Goal: Submit feedback/report problem: Submit feedback/report problem

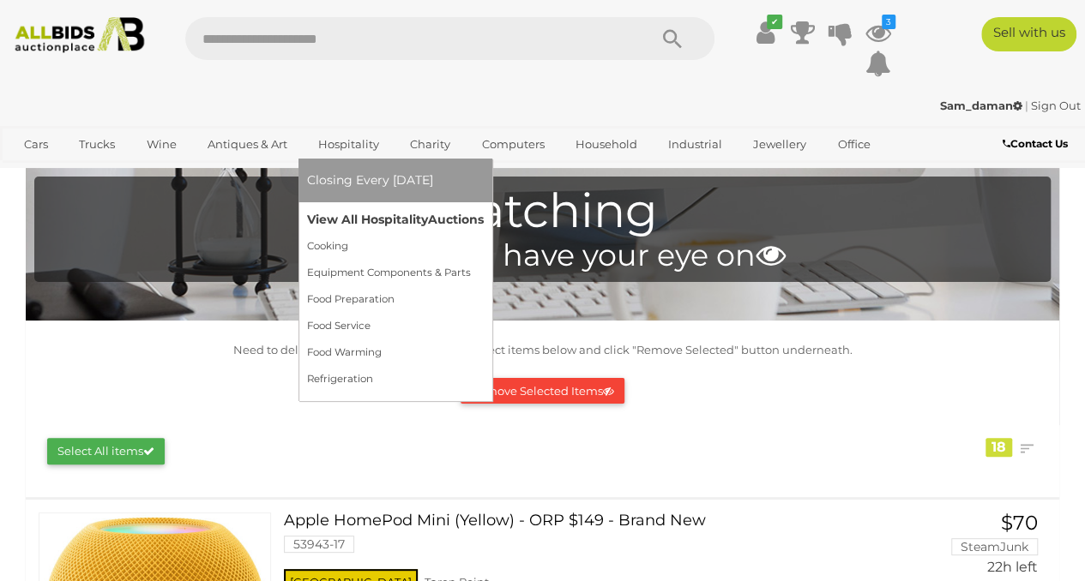
click at [353, 210] on link "View All Hospitality Auctions" at bounding box center [395, 220] width 177 height 27
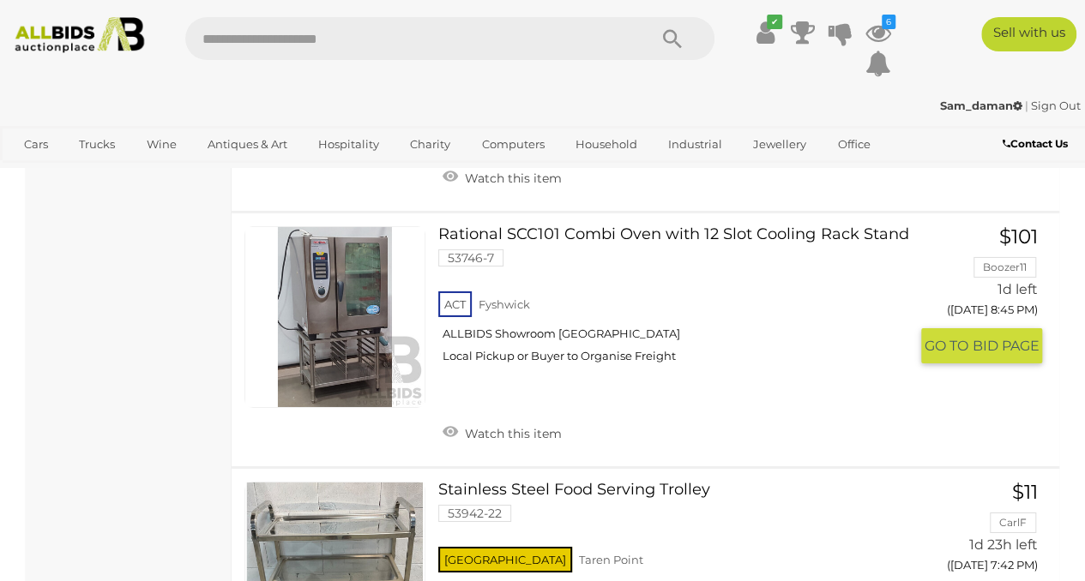
scroll to position [6289, 0]
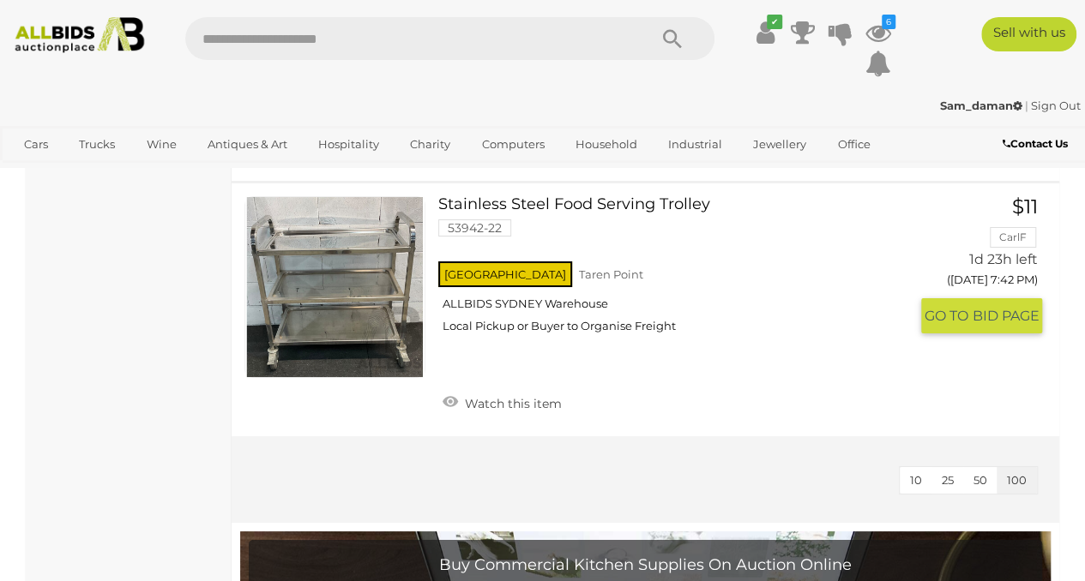
click at [373, 238] on link at bounding box center [334, 286] width 181 height 181
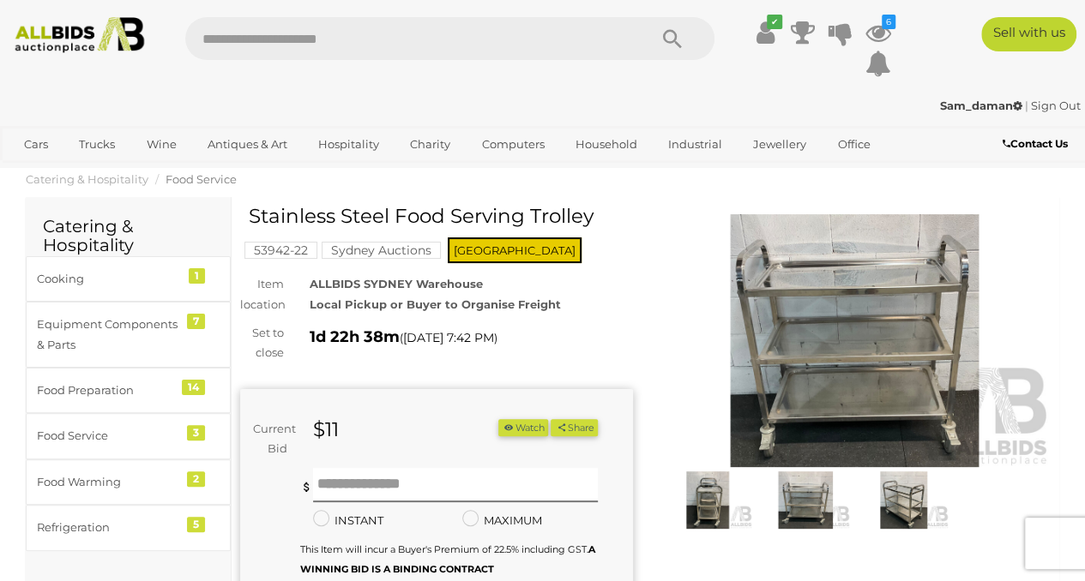
click at [820, 345] on img at bounding box center [855, 340] width 393 height 253
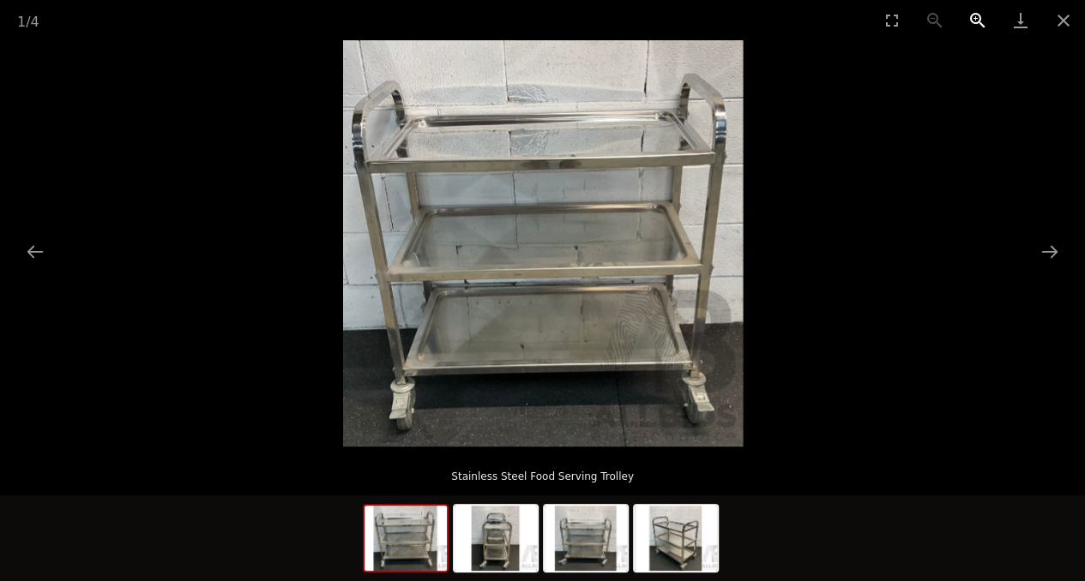
click at [981, 25] on button "Zoom in" at bounding box center [977, 20] width 43 height 40
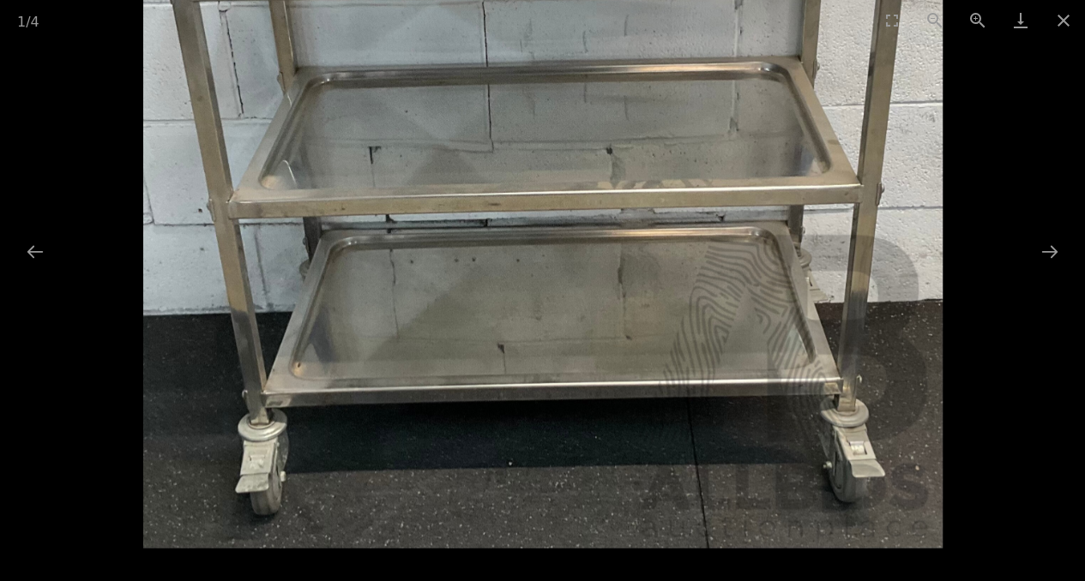
drag, startPoint x: 810, startPoint y: 387, endPoint x: 854, endPoint y: 145, distance: 245.9
click at [854, 145] on img at bounding box center [542, 142] width 798 height 813
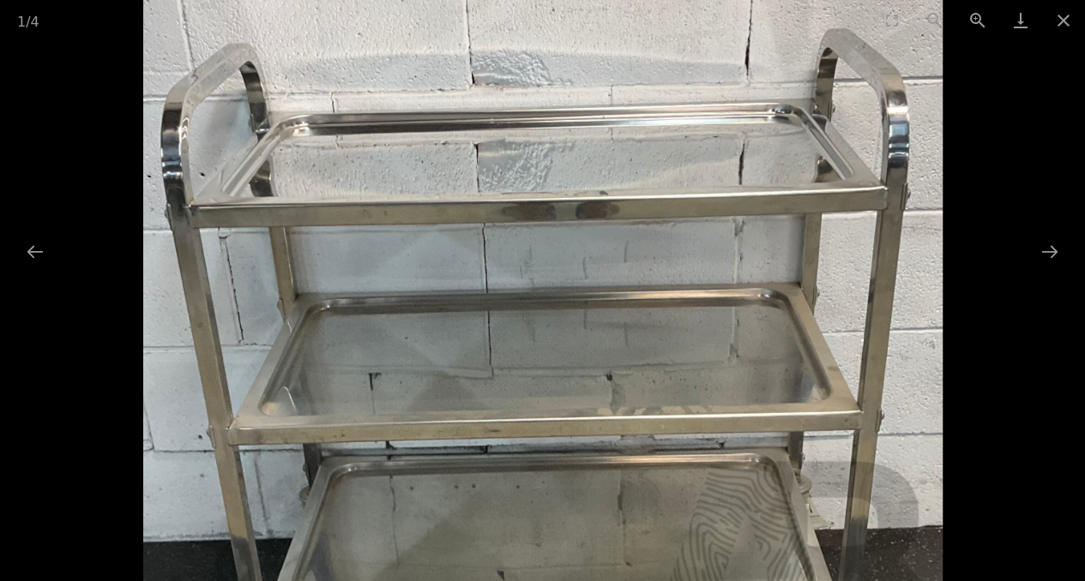
drag, startPoint x: 839, startPoint y: 152, endPoint x: 858, endPoint y: 346, distance: 194.7
click at [858, 346] on img at bounding box center [542, 368] width 798 height 813
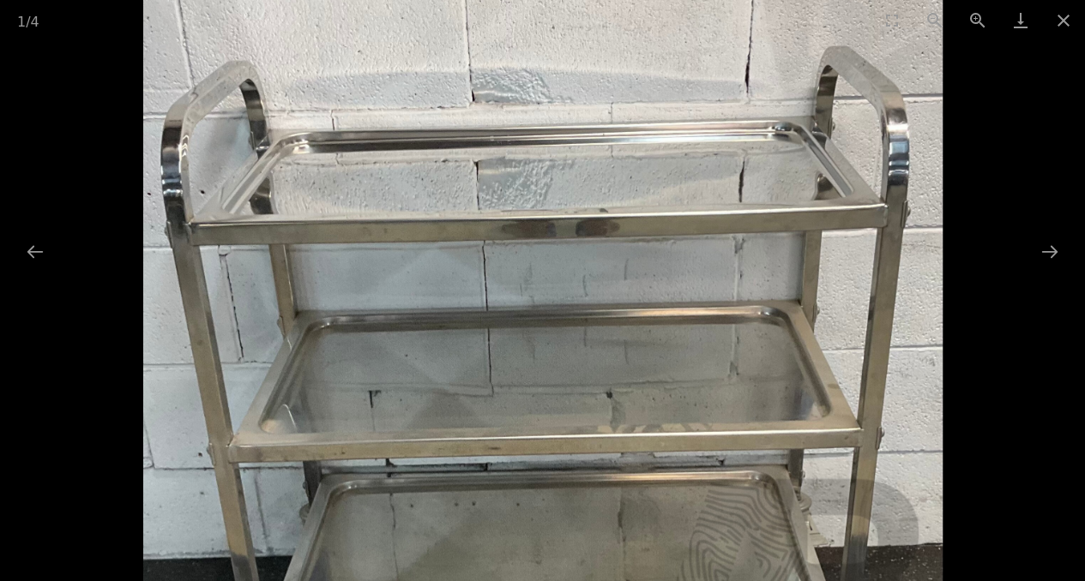
scroll to position [286, 0]
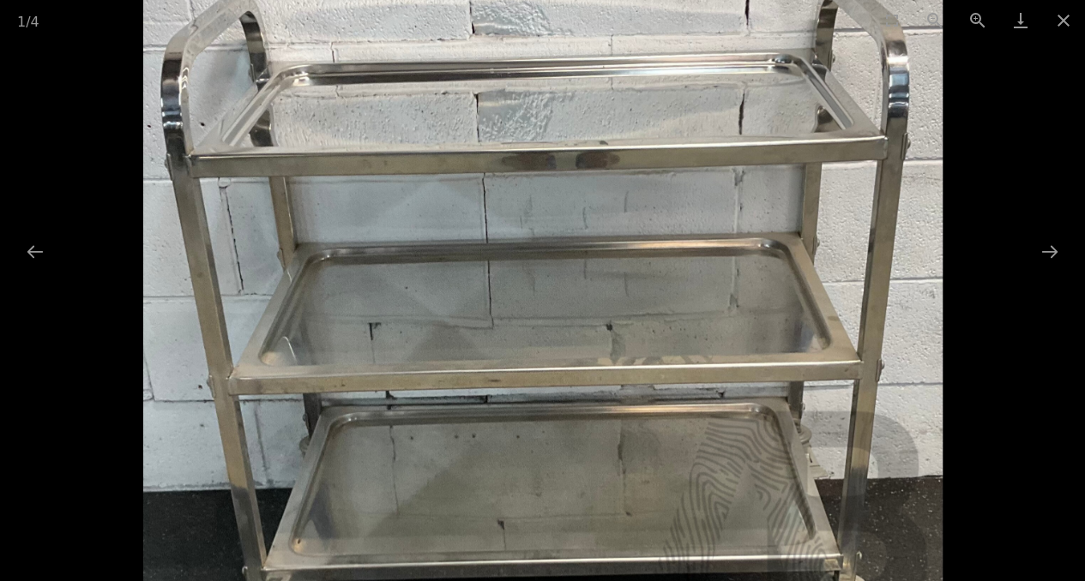
drag, startPoint x: 835, startPoint y: 447, endPoint x: 823, endPoint y: 378, distance: 69.7
click at [823, 378] on img at bounding box center [542, 318] width 798 height 813
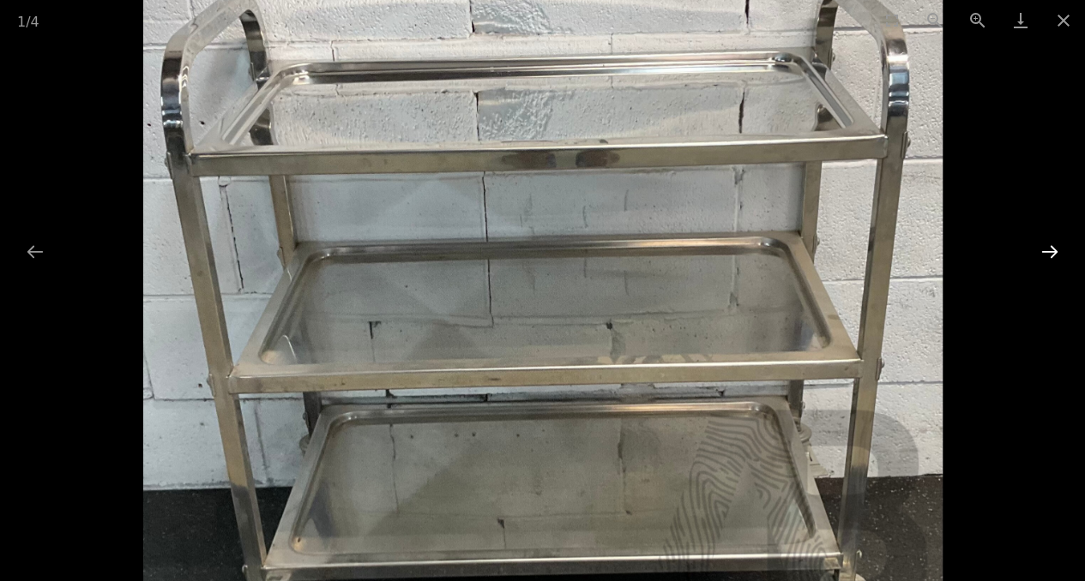
click at [1038, 253] on button "Next slide" at bounding box center [1050, 251] width 36 height 33
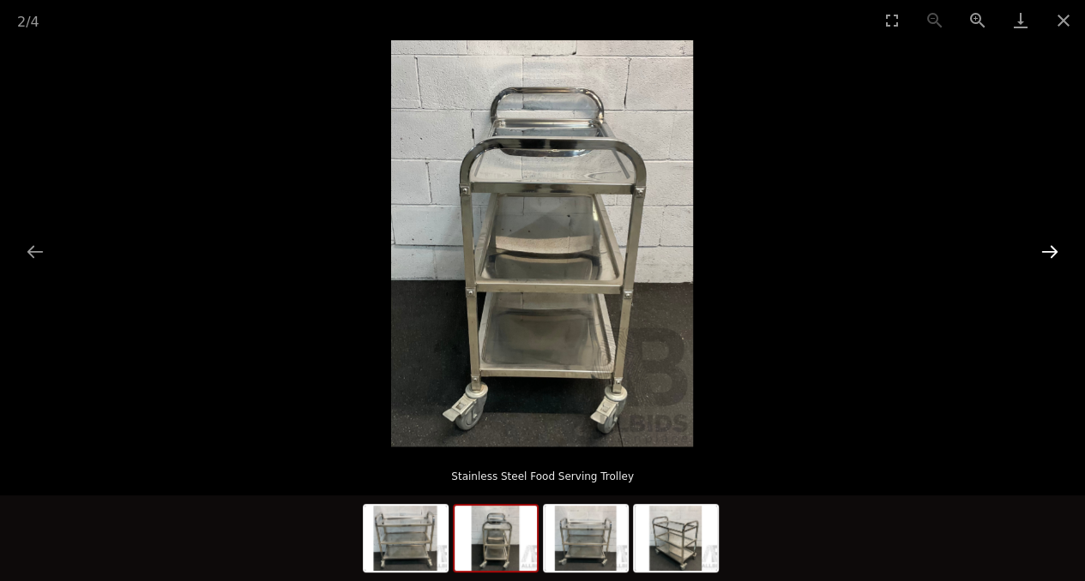
click at [1043, 251] on button "Next slide" at bounding box center [1050, 251] width 36 height 33
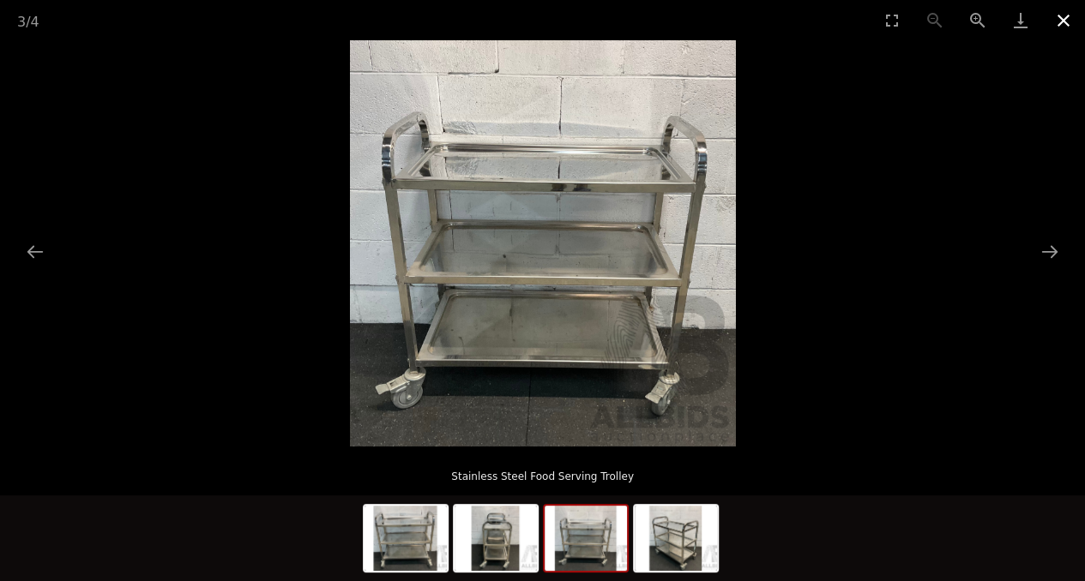
click at [1057, 27] on button "Close gallery" at bounding box center [1063, 20] width 43 height 40
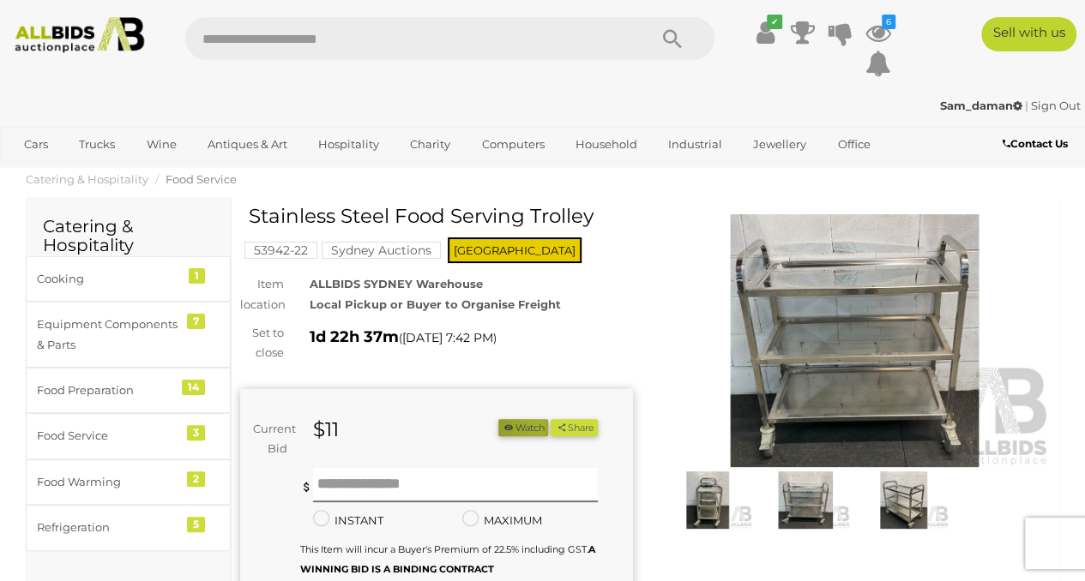
click at [548, 426] on button "Watch" at bounding box center [523, 428] width 50 height 18
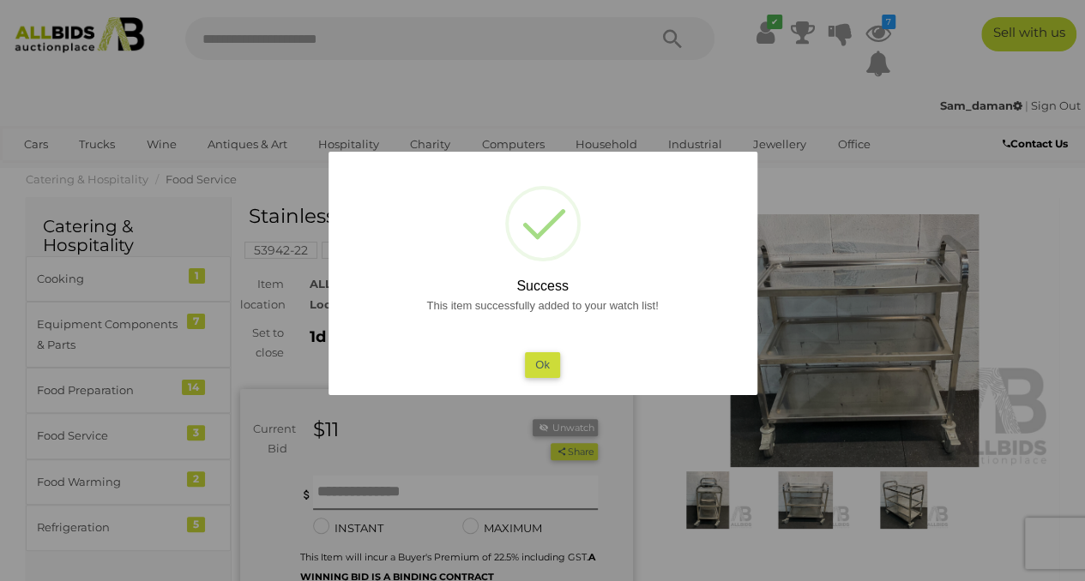
click at [548, 367] on button "Ok" at bounding box center [542, 364] width 35 height 25
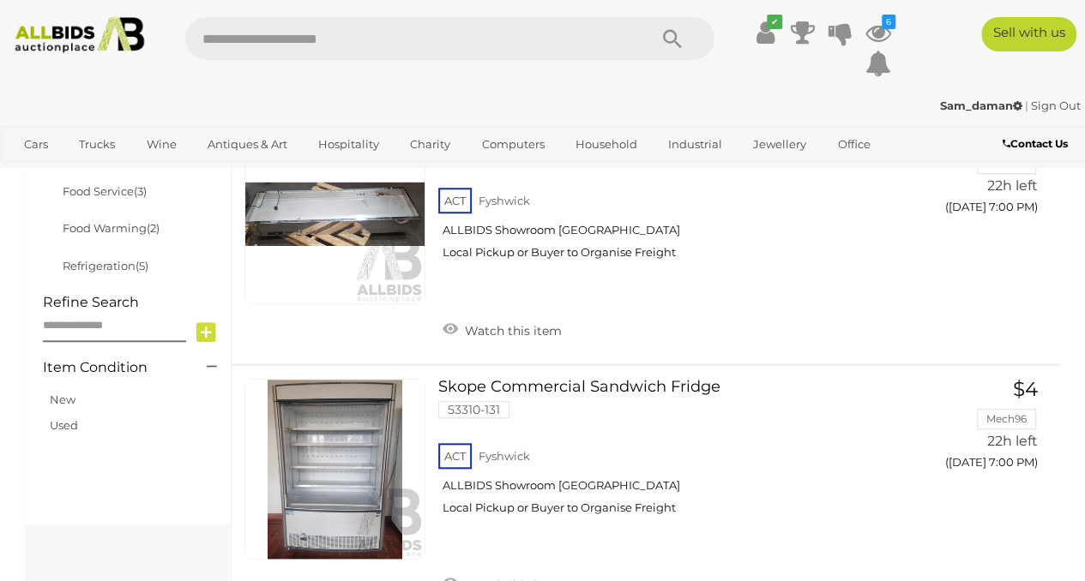
scroll to position [355, 0]
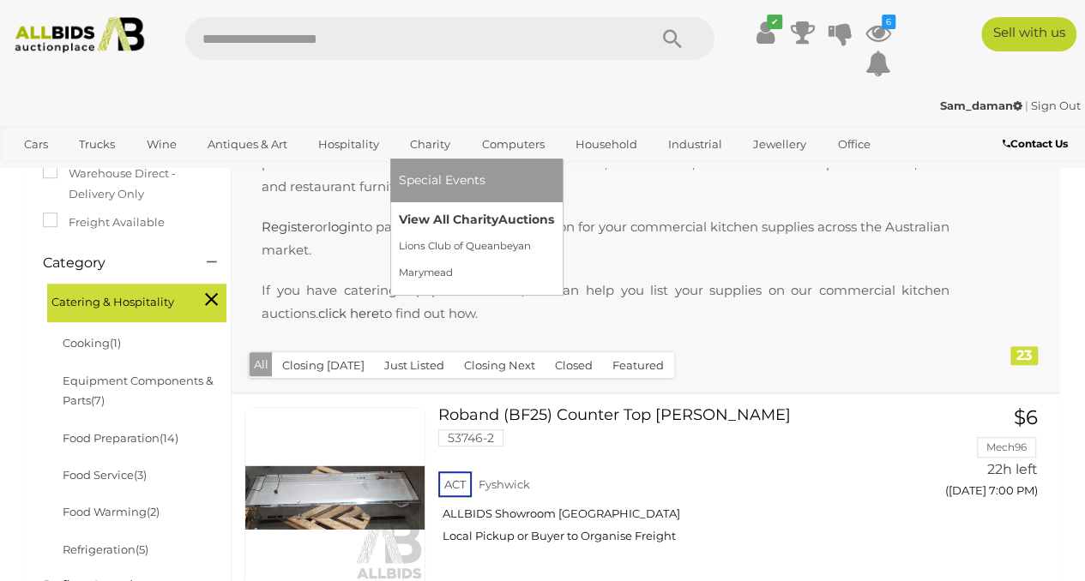
click at [446, 218] on link "View All Charity Auctions" at bounding box center [476, 220] width 155 height 27
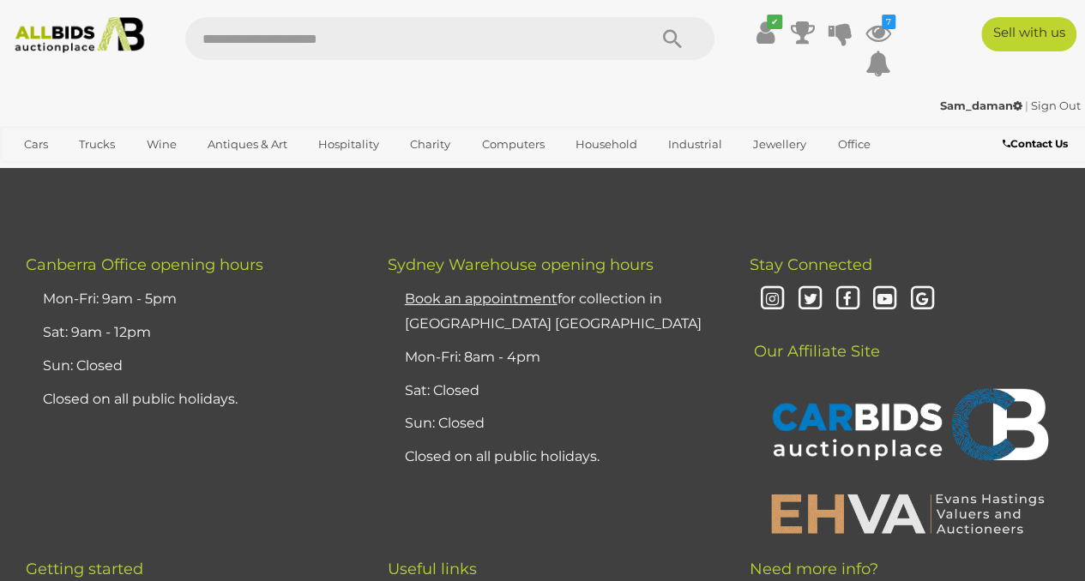
scroll to position [3430, 0]
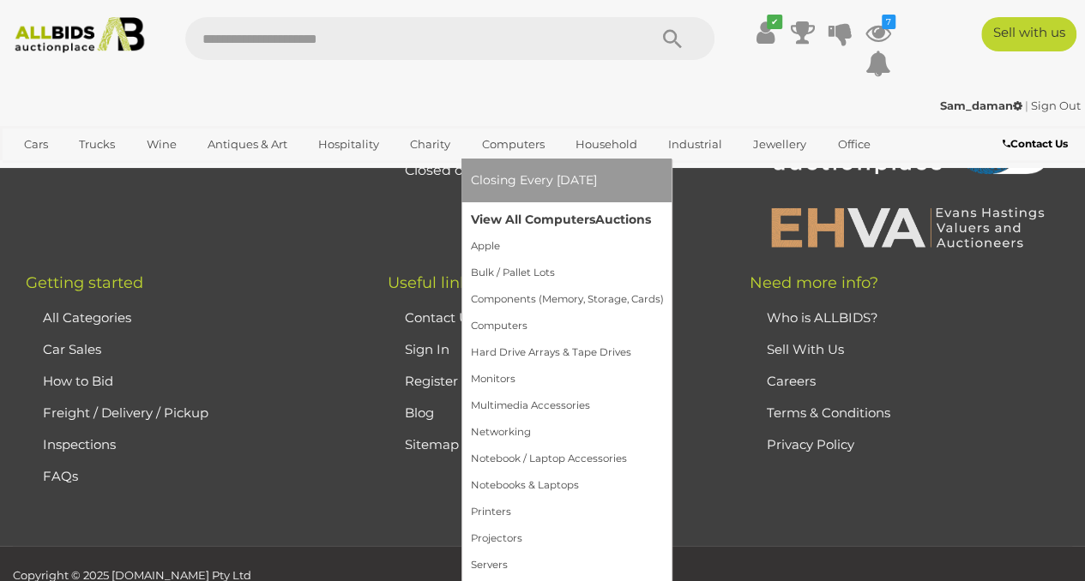
click at [525, 216] on link "View All Computers Auctions" at bounding box center [566, 220] width 193 height 27
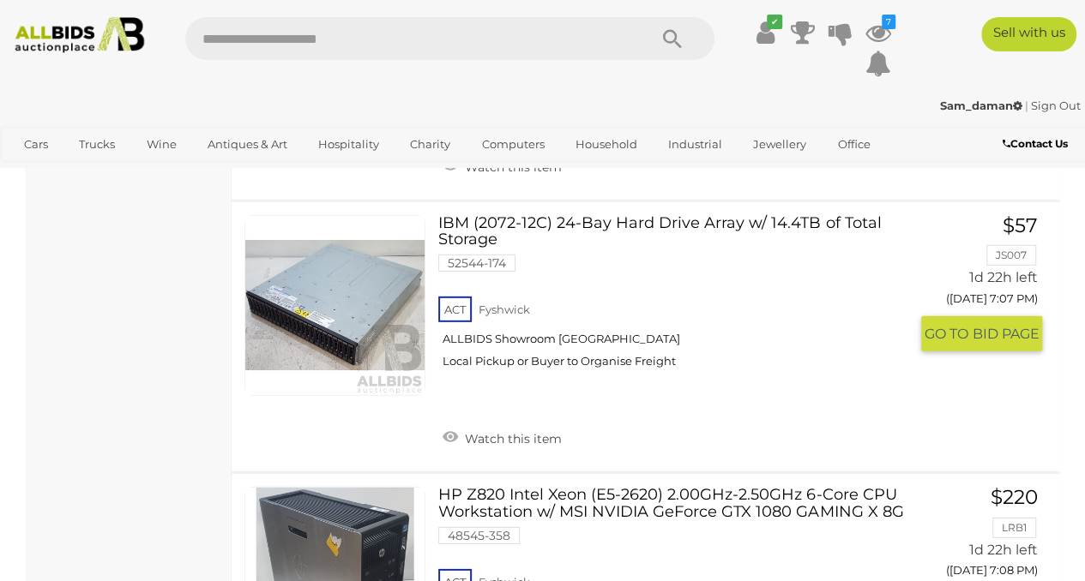
scroll to position [9147, 0]
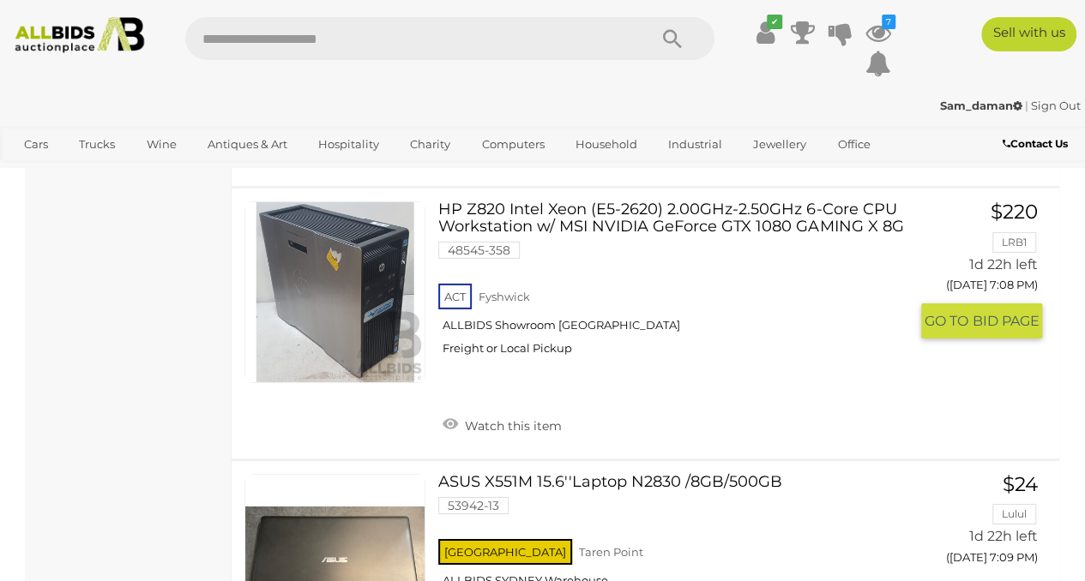
click at [521, 215] on link "HP Z820 Intel Xeon (E5-2620) 2.00GHz-2.50GHz 6-Core CPU Workstation w/ MSI NVID…" at bounding box center [679, 285] width 457 height 167
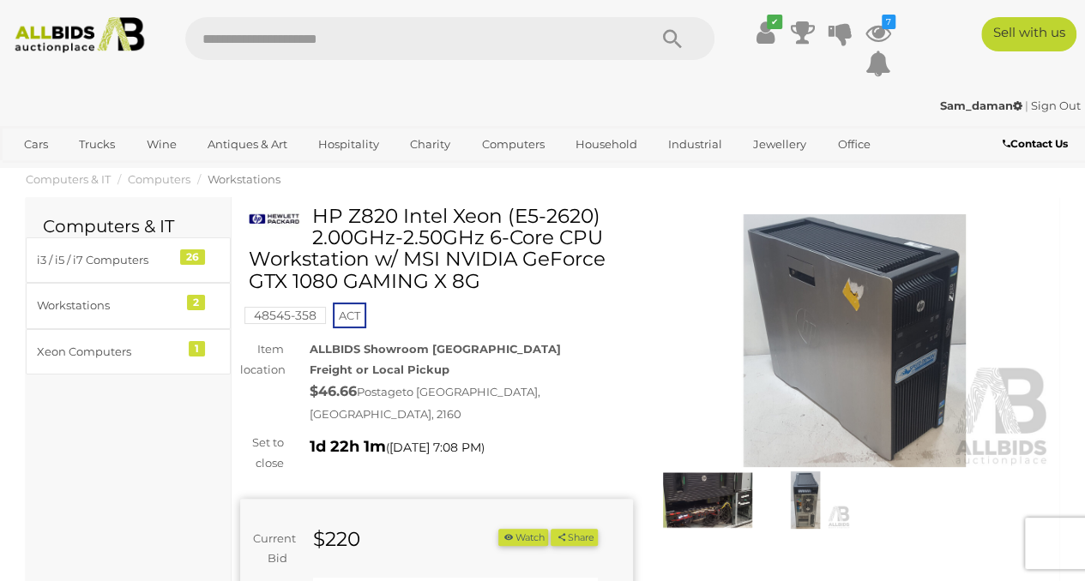
click at [894, 358] on img at bounding box center [855, 340] width 393 height 253
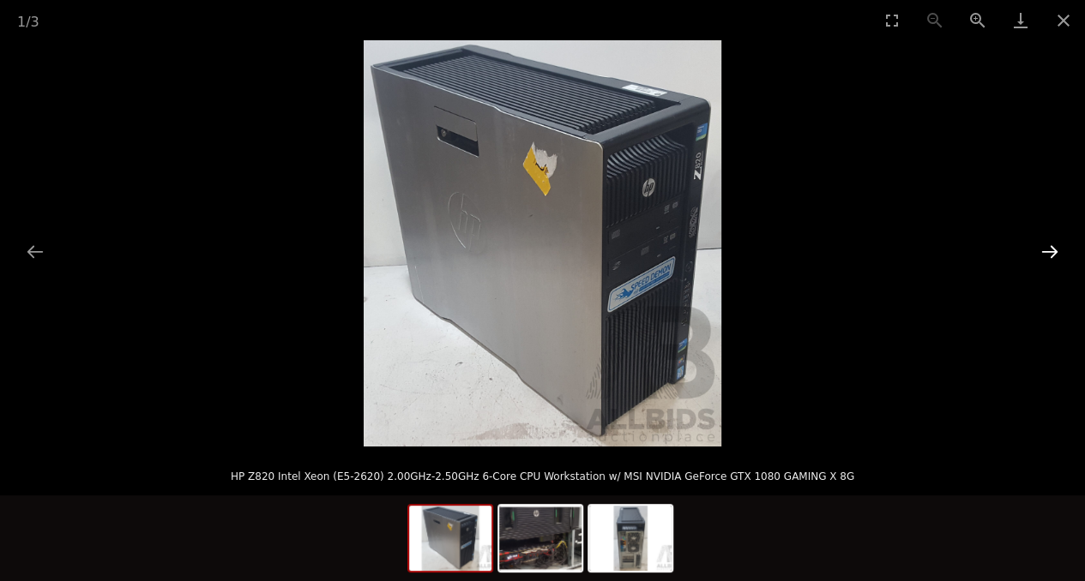
click at [1049, 251] on button "Next slide" at bounding box center [1050, 251] width 36 height 33
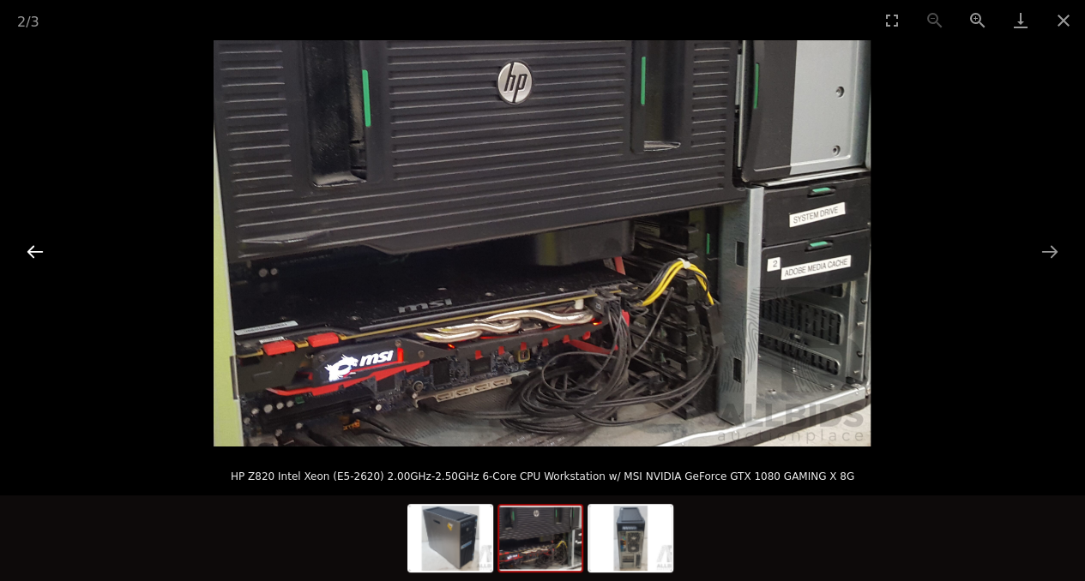
click at [36, 256] on button "Previous slide" at bounding box center [35, 251] width 36 height 33
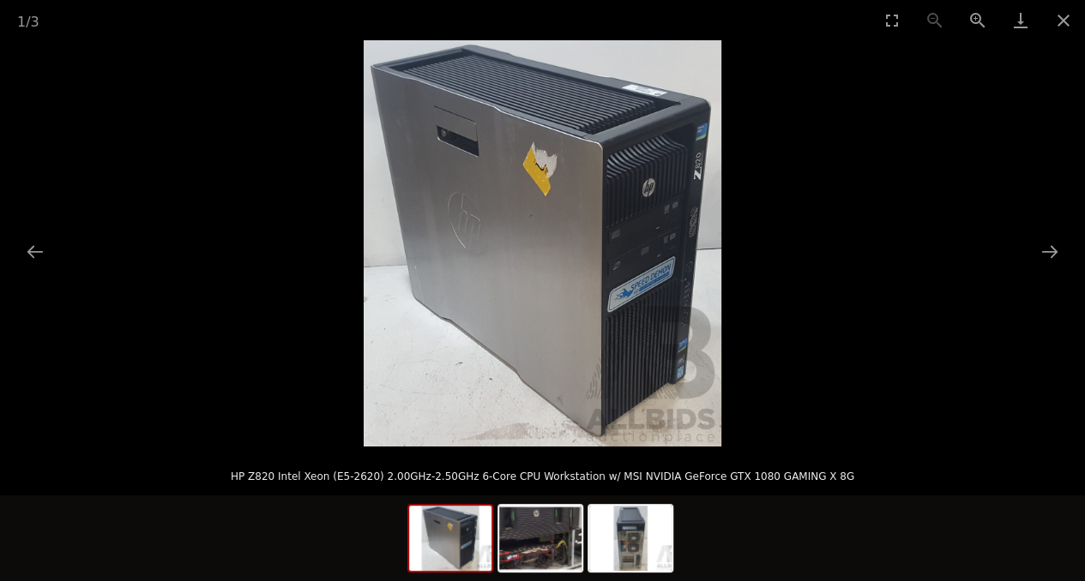
click at [686, 363] on img at bounding box center [543, 243] width 358 height 407
click at [973, 20] on button "Zoom in" at bounding box center [977, 20] width 43 height 40
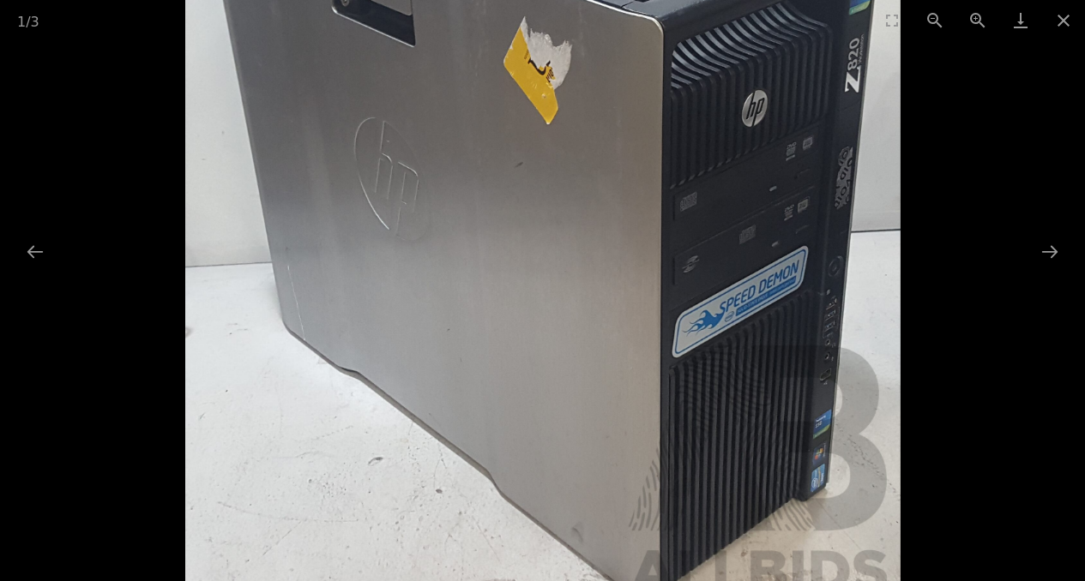
scroll to position [0, 1]
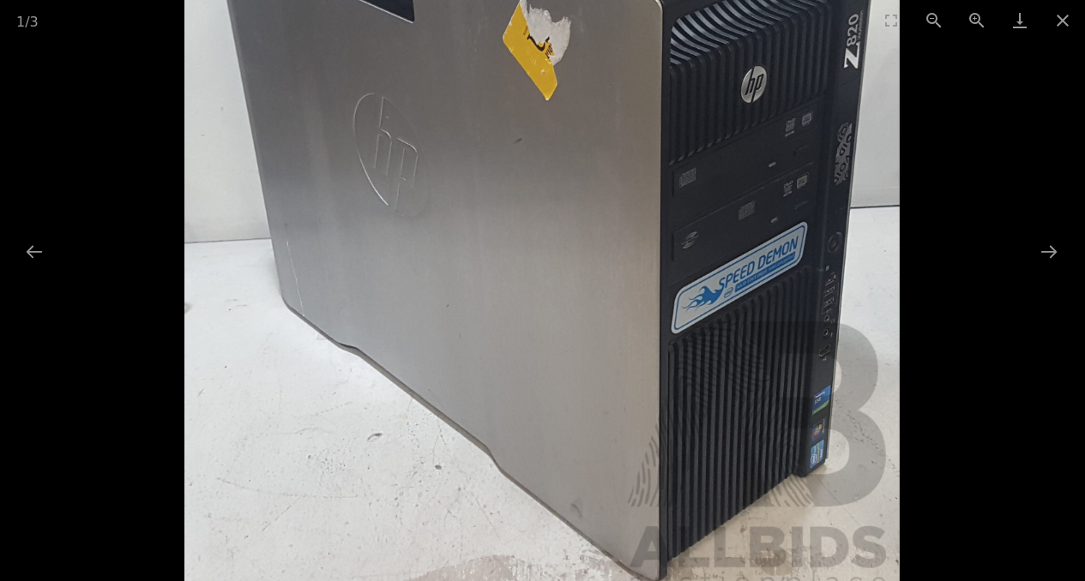
drag, startPoint x: 883, startPoint y: 278, endPoint x: 629, endPoint y: 254, distance: 255.0
click at [629, 254] on img at bounding box center [542, 196] width 716 height 813
click at [1043, 251] on button "Next slide" at bounding box center [1049, 251] width 36 height 33
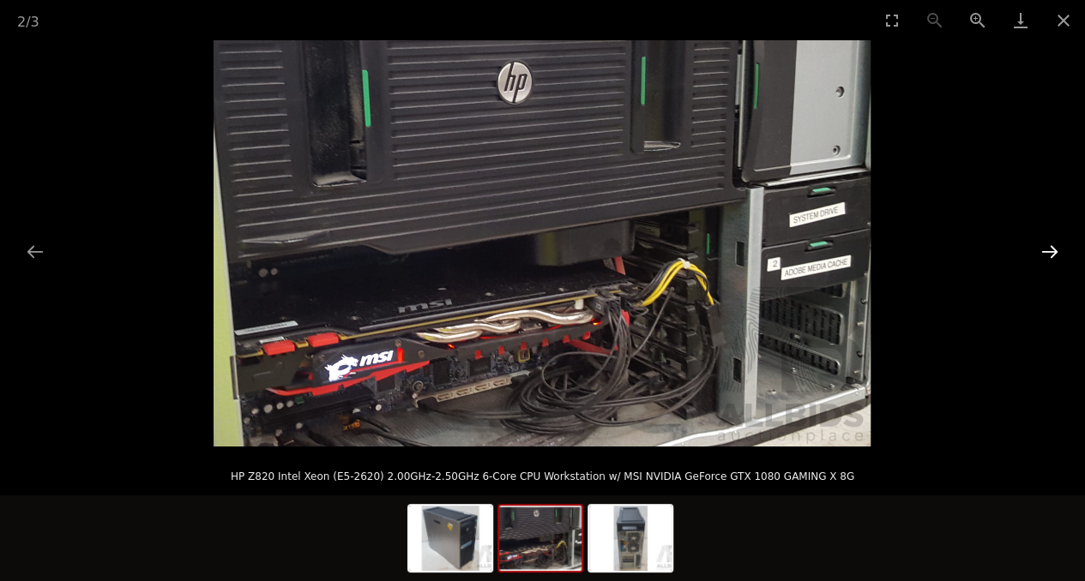
click at [1043, 251] on button "Next slide" at bounding box center [1050, 251] width 36 height 33
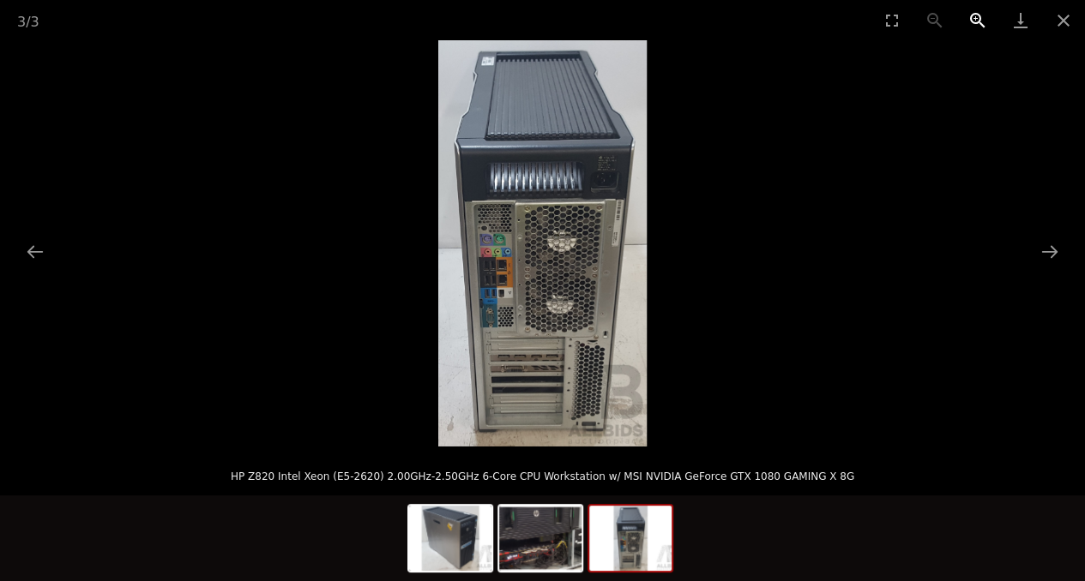
click at [985, 18] on button "Zoom in" at bounding box center [977, 20] width 43 height 40
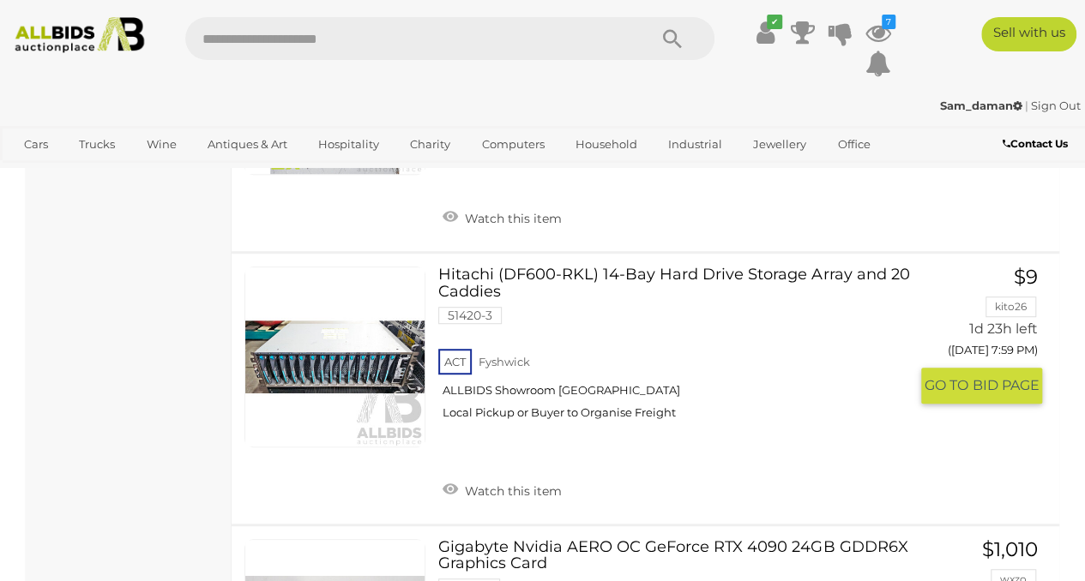
scroll to position [26674, 0]
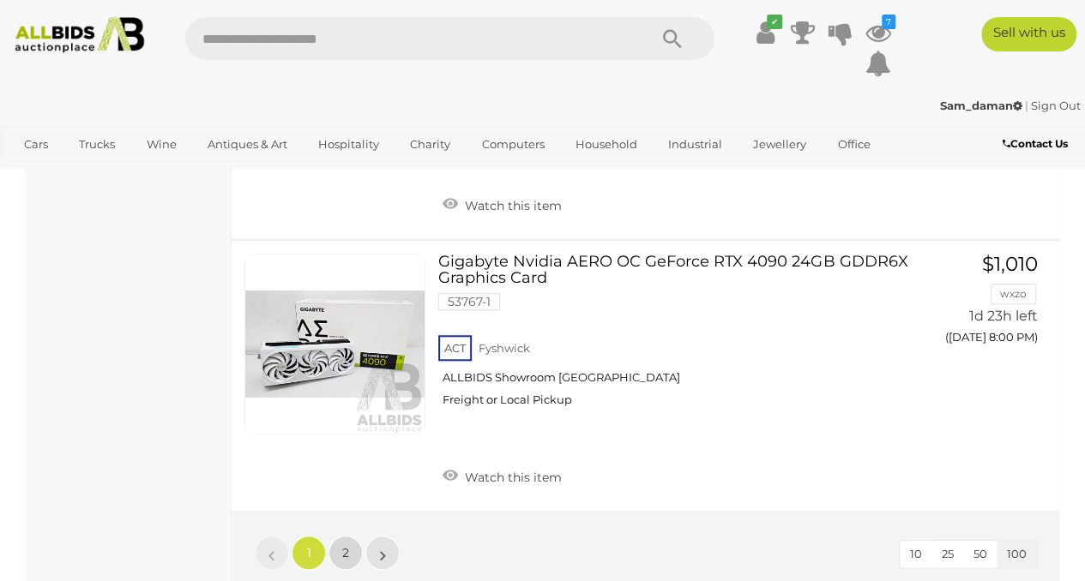
click at [348, 545] on span "2" at bounding box center [345, 552] width 7 height 15
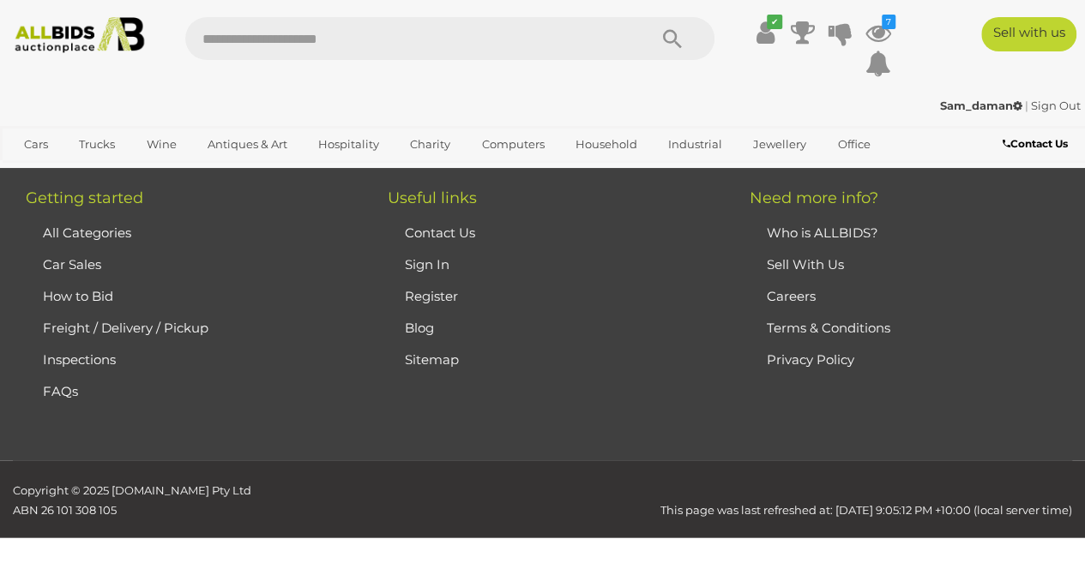
scroll to position [288, 0]
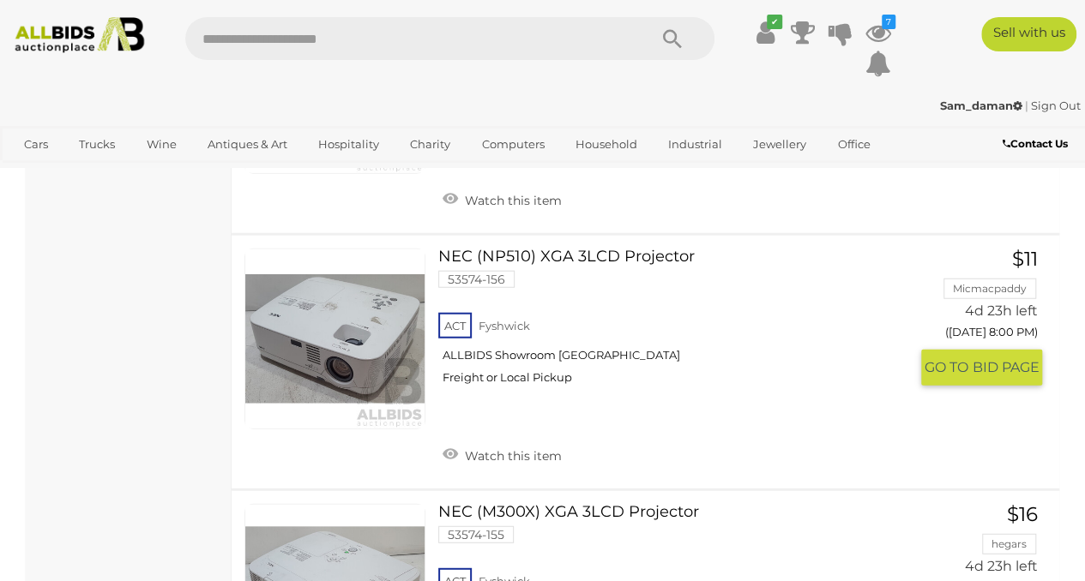
scroll to position [18584, 0]
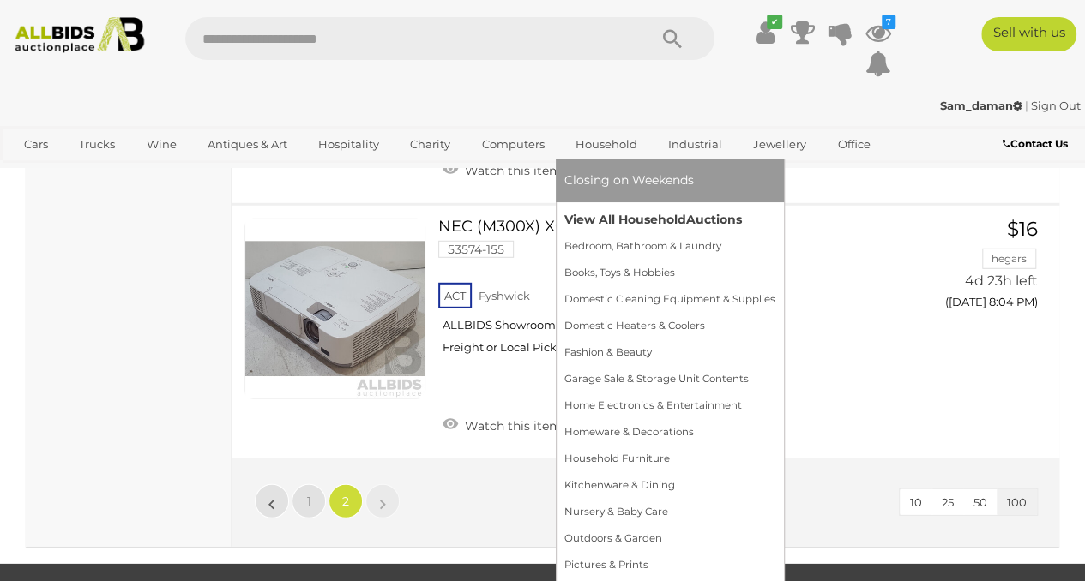
click at [614, 217] on link "View All Household Auctions" at bounding box center [669, 220] width 211 height 27
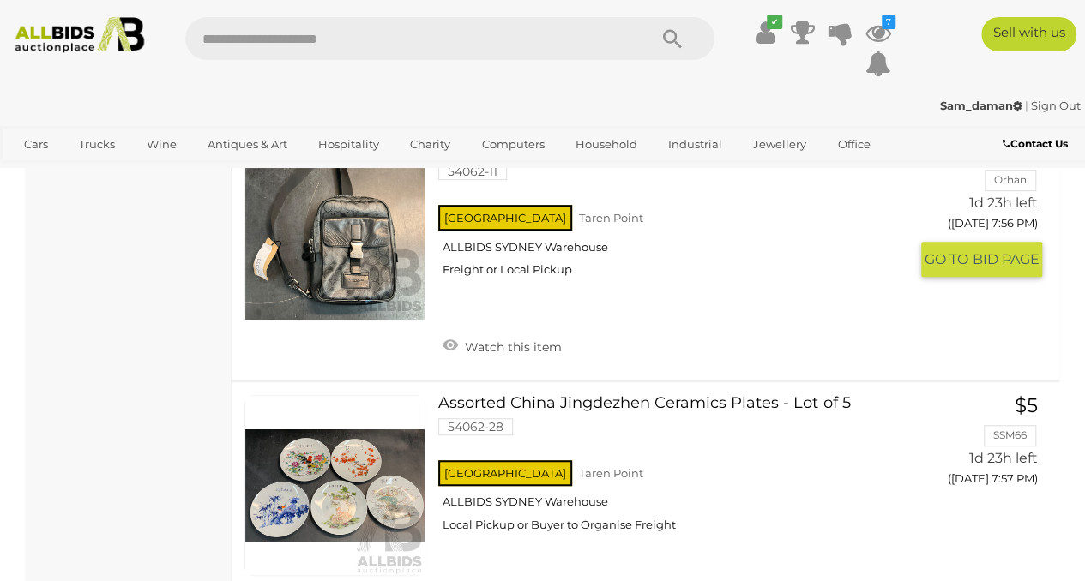
scroll to position [22869, 0]
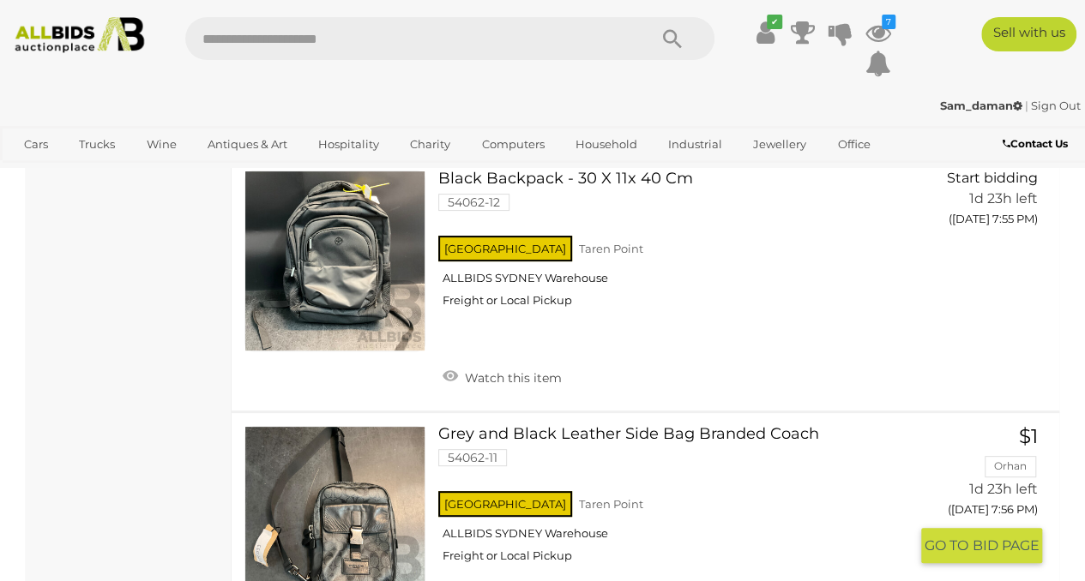
click at [408, 466] on link at bounding box center [334, 516] width 181 height 181
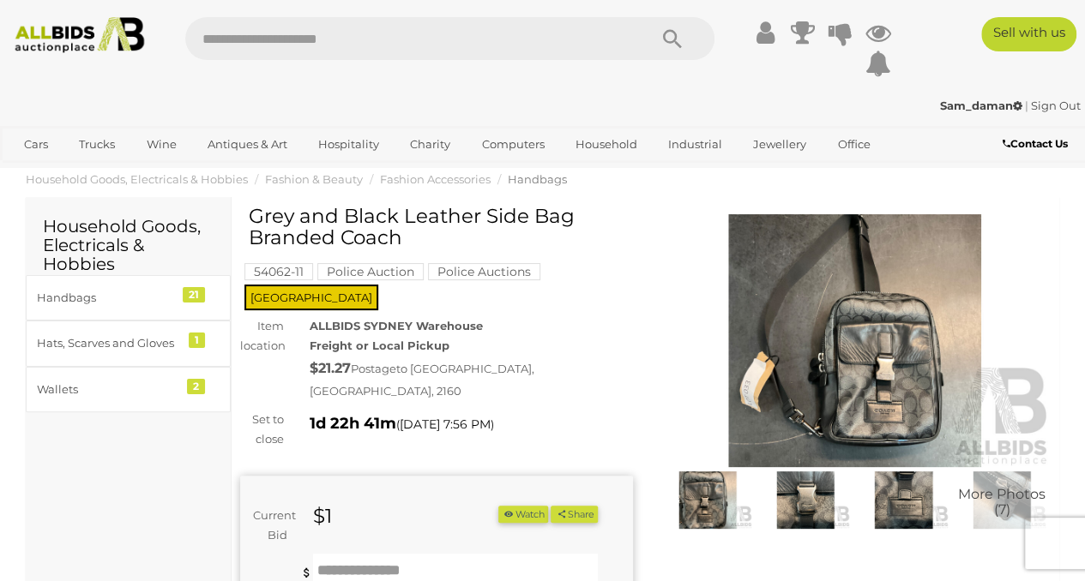
click at [834, 368] on img at bounding box center [855, 340] width 393 height 253
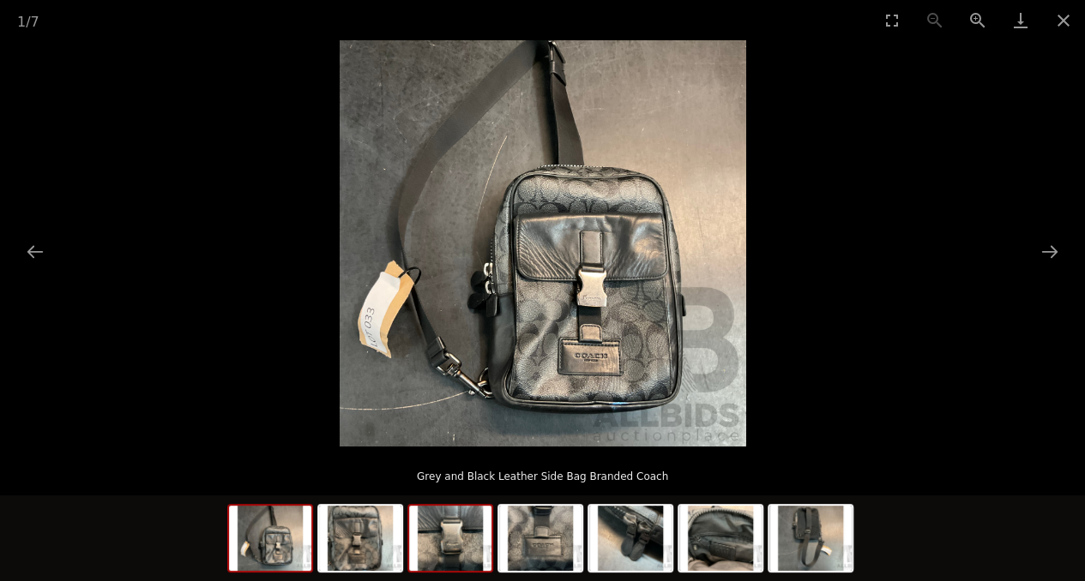
click at [429, 536] on img at bounding box center [450, 538] width 82 height 65
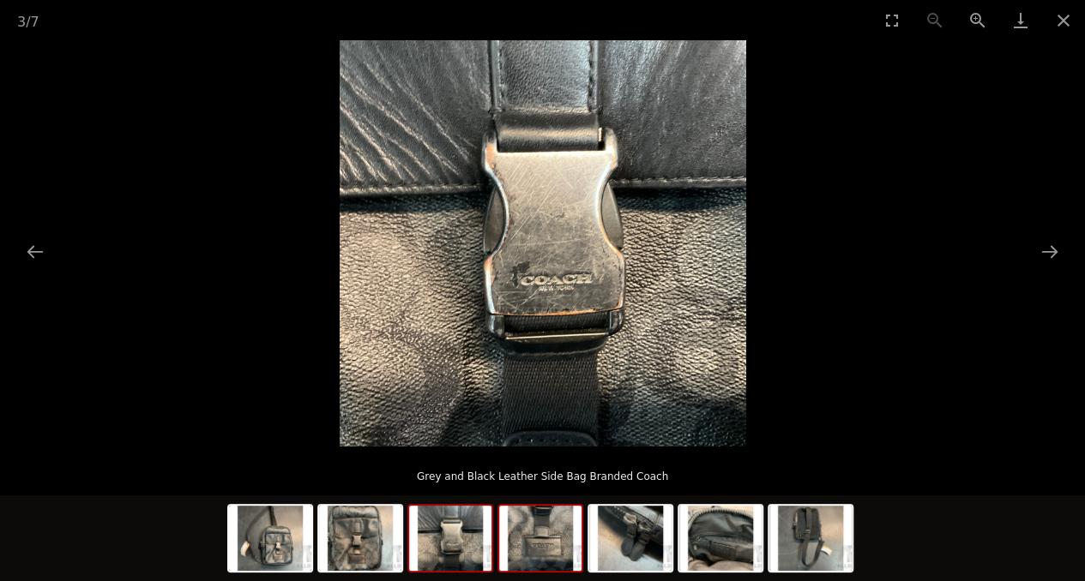
click at [571, 543] on img at bounding box center [540, 538] width 82 height 65
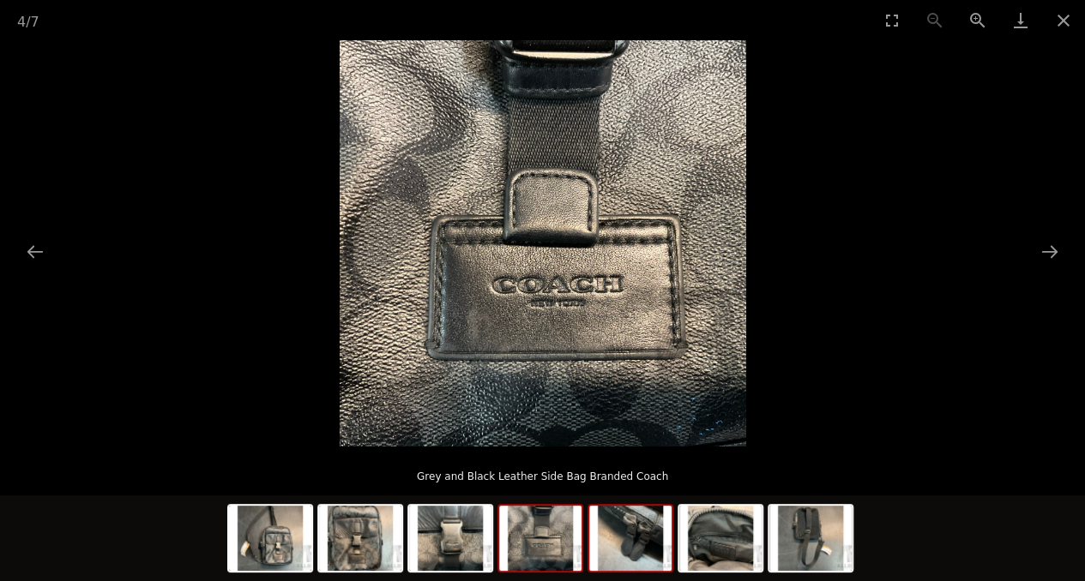
click at [660, 543] on img at bounding box center [630, 538] width 82 height 65
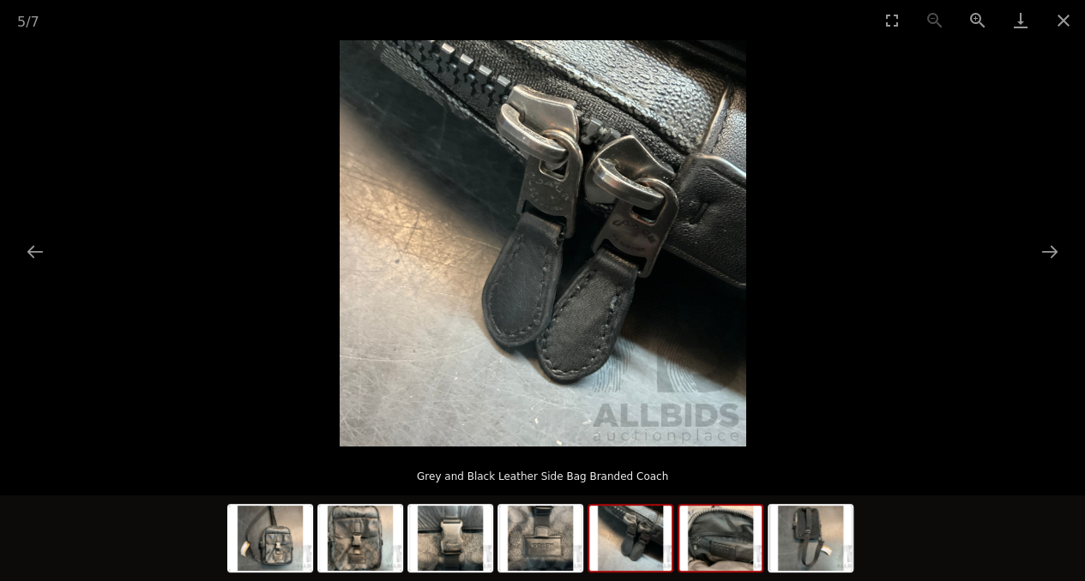
click at [741, 548] on img at bounding box center [720, 538] width 82 height 65
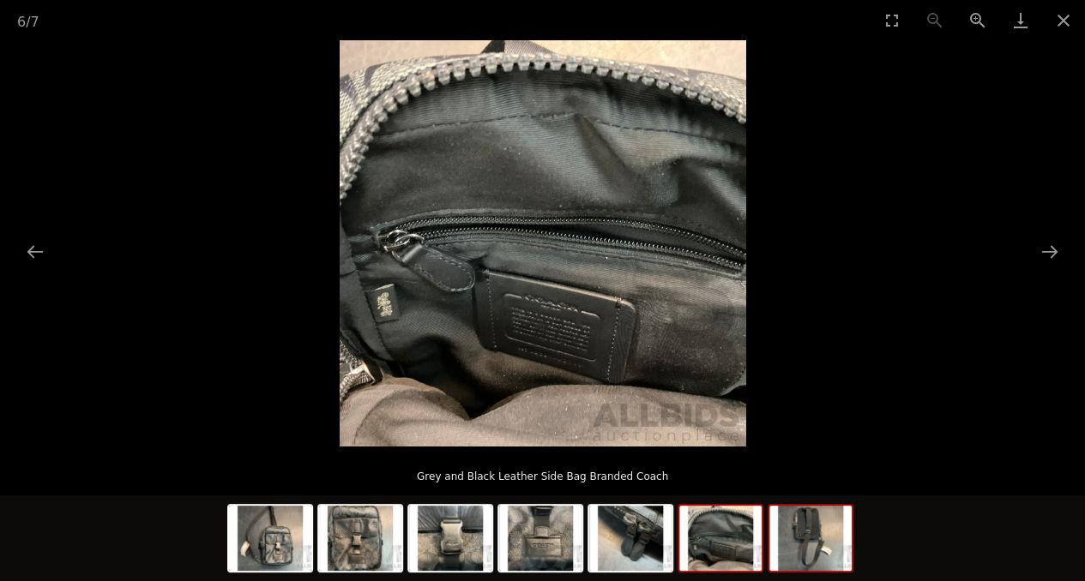
click at [796, 549] on img at bounding box center [810, 538] width 82 height 65
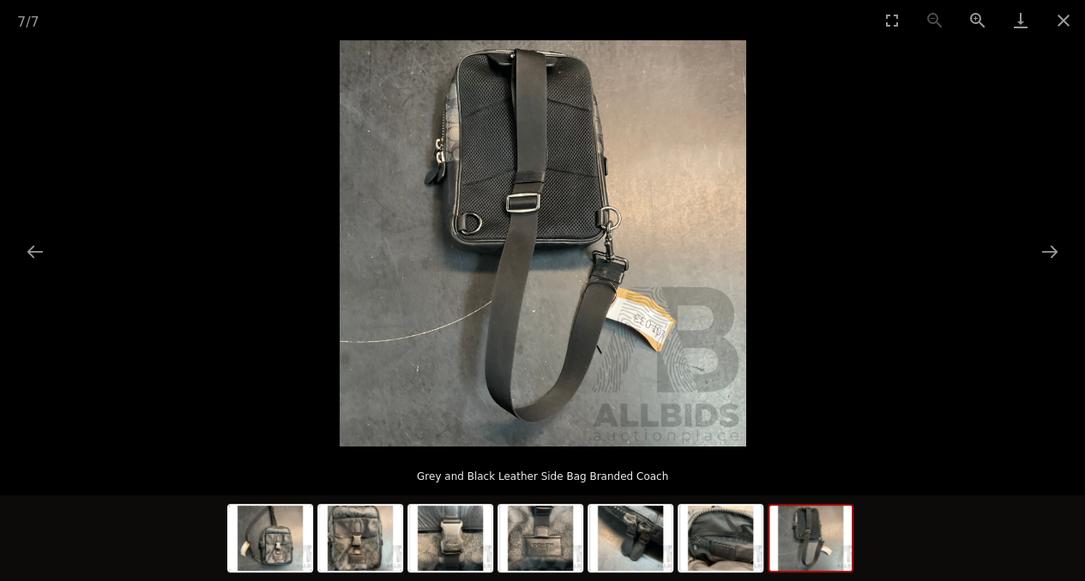
click at [313, 532] on div at bounding box center [542, 541] width 630 height 90
click at [283, 544] on img at bounding box center [270, 538] width 82 height 65
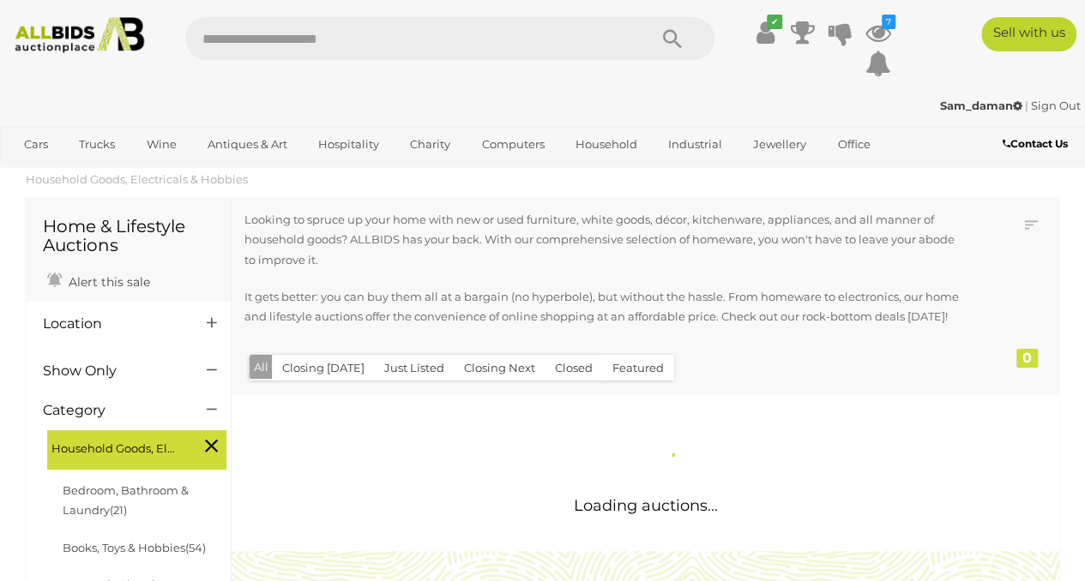
scroll to position [1717, 0]
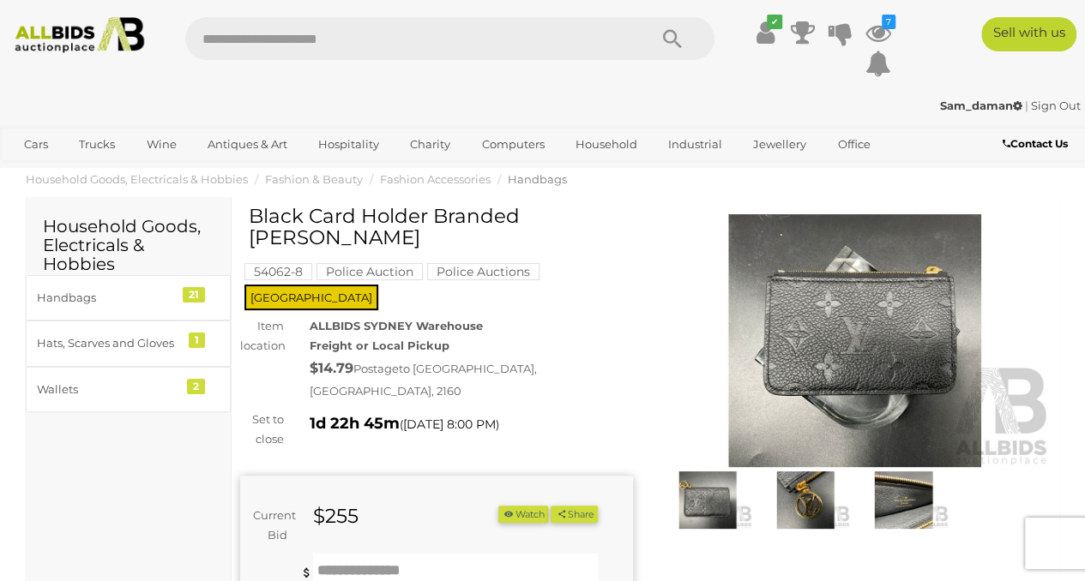
click at [776, 503] on img at bounding box center [805, 500] width 89 height 57
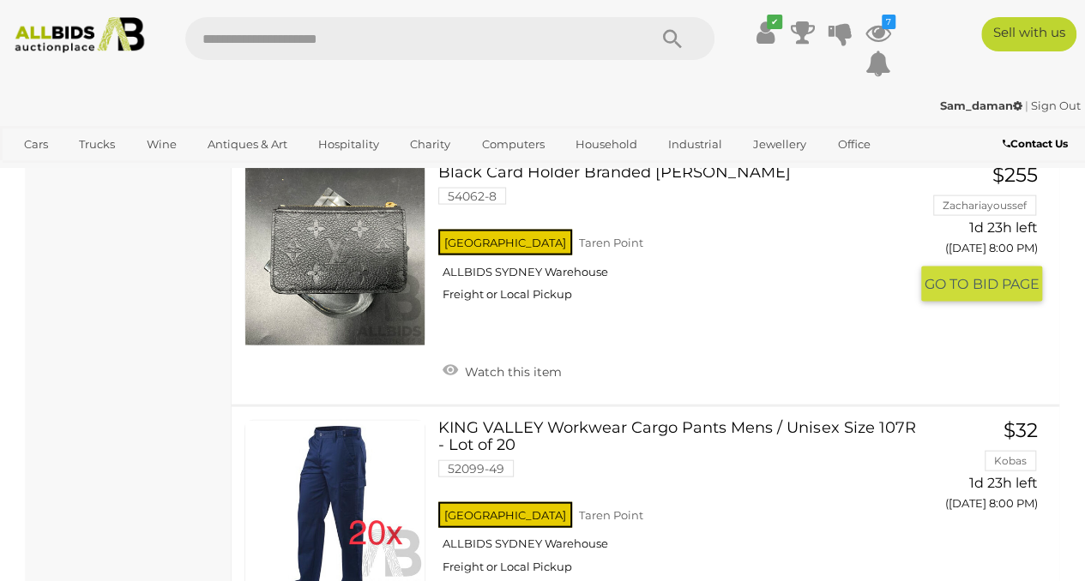
scroll to position [24746, 0]
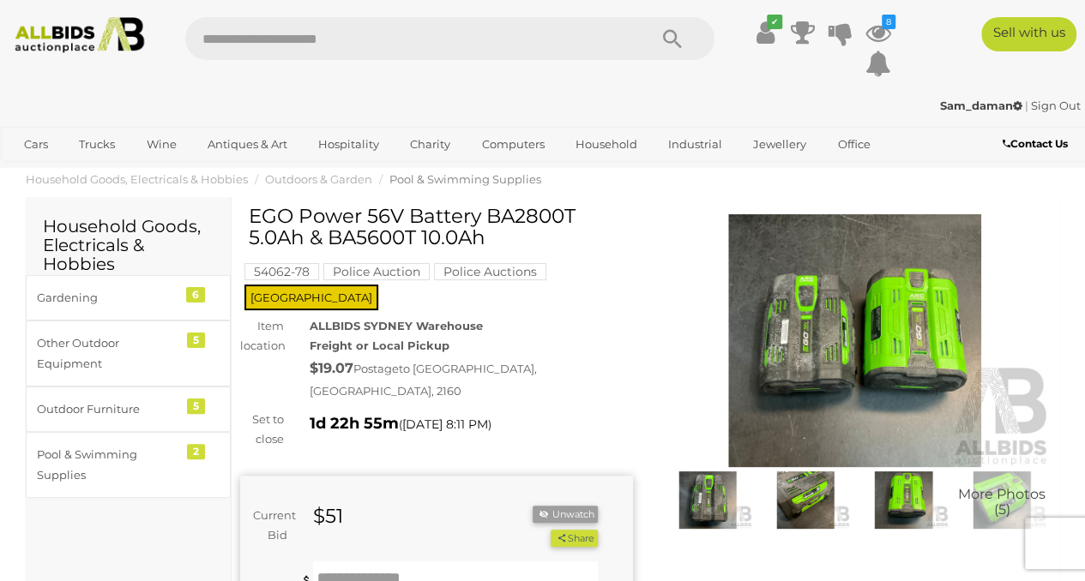
click at [869, 349] on img at bounding box center [855, 340] width 393 height 253
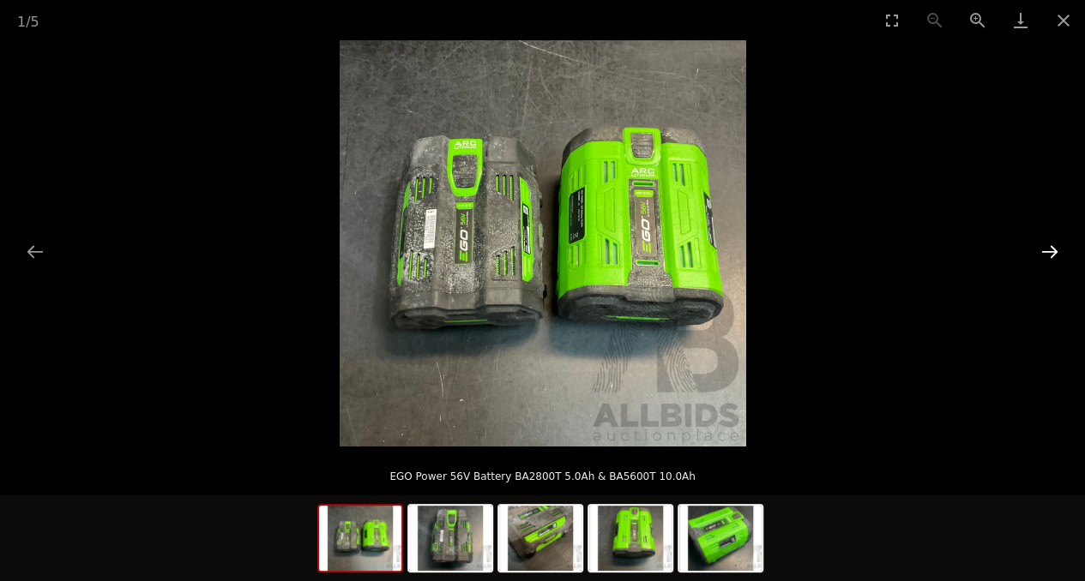
click at [1048, 253] on button "Next slide" at bounding box center [1050, 251] width 36 height 33
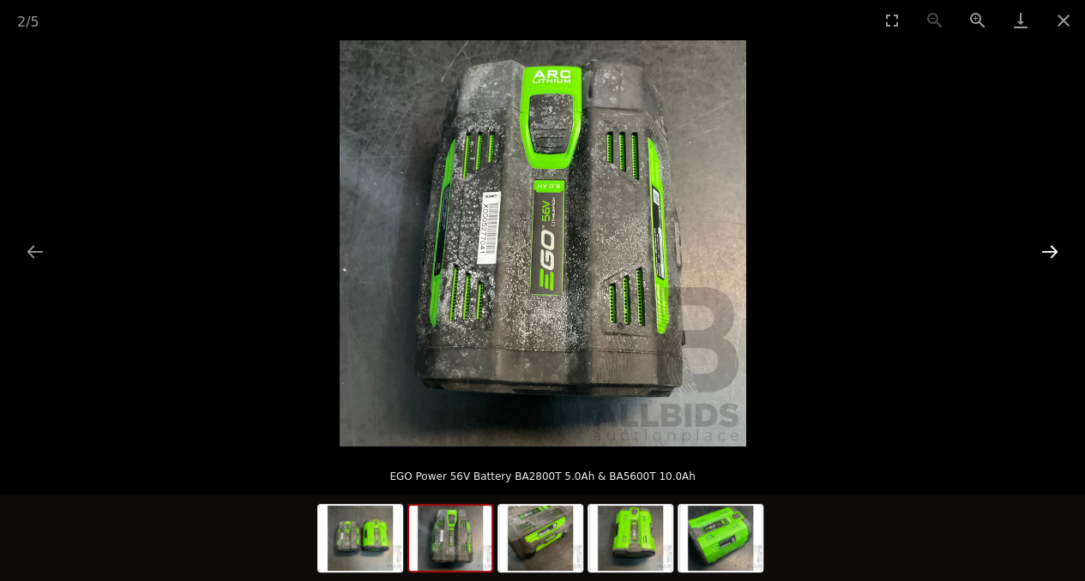
click at [1048, 253] on button "Next slide" at bounding box center [1050, 251] width 36 height 33
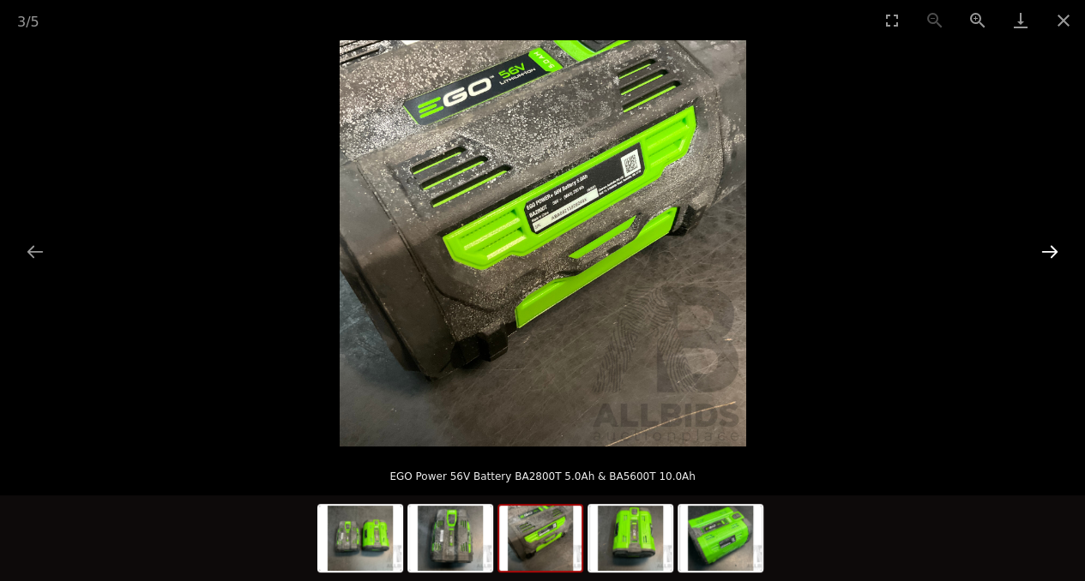
click at [1048, 253] on button "Next slide" at bounding box center [1050, 251] width 36 height 33
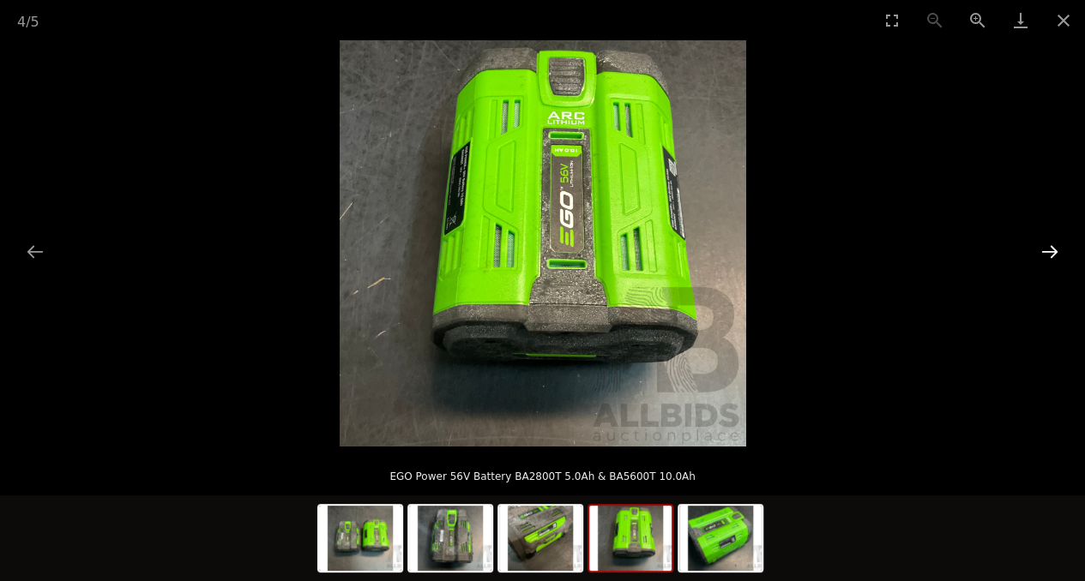
click at [1048, 253] on button "Next slide" at bounding box center [1050, 251] width 36 height 33
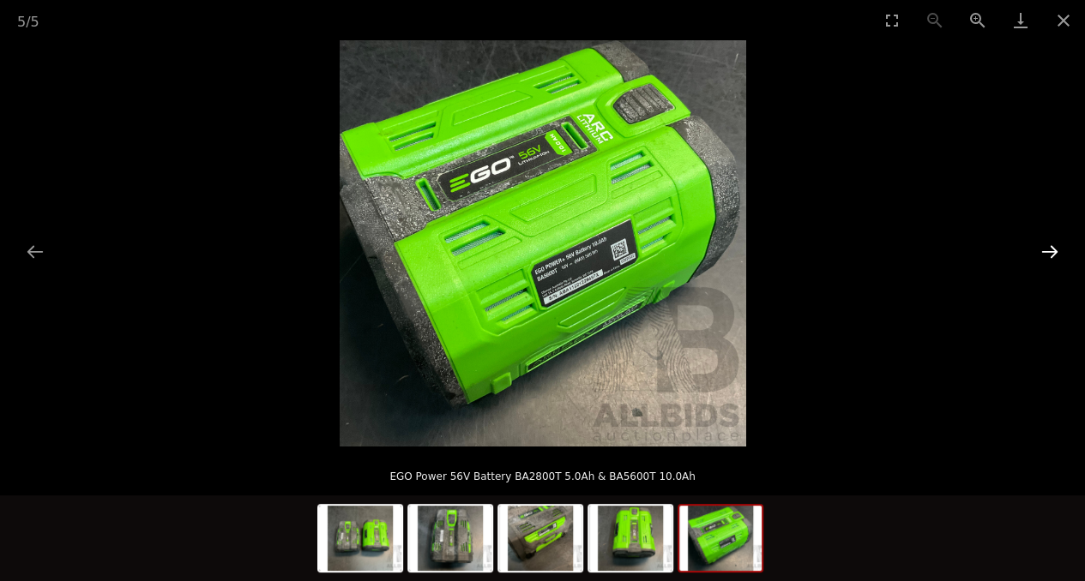
click at [1048, 253] on button "Next slide" at bounding box center [1050, 251] width 36 height 33
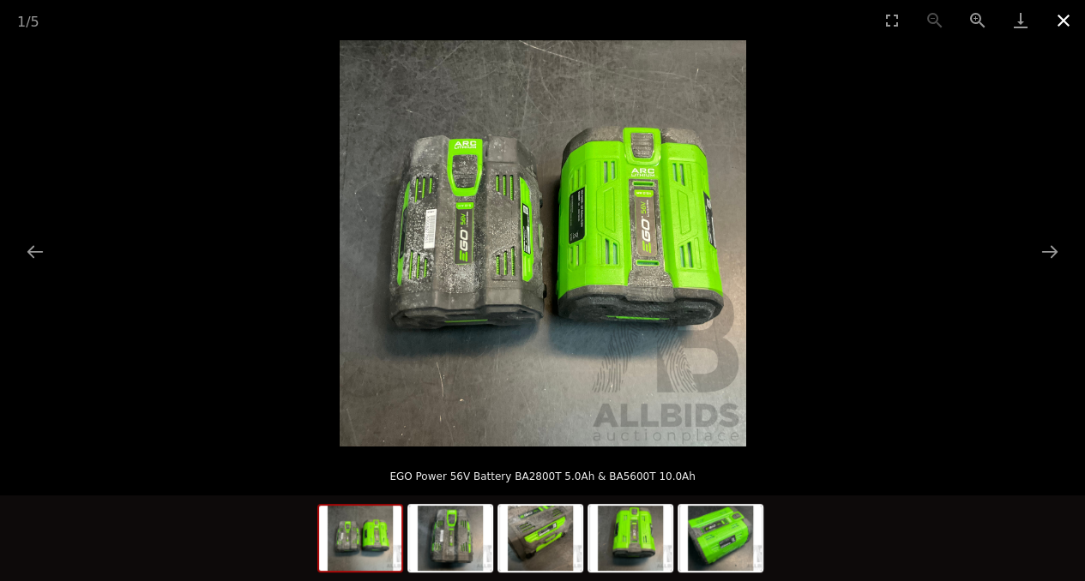
click at [1058, 16] on button "Close gallery" at bounding box center [1063, 20] width 43 height 40
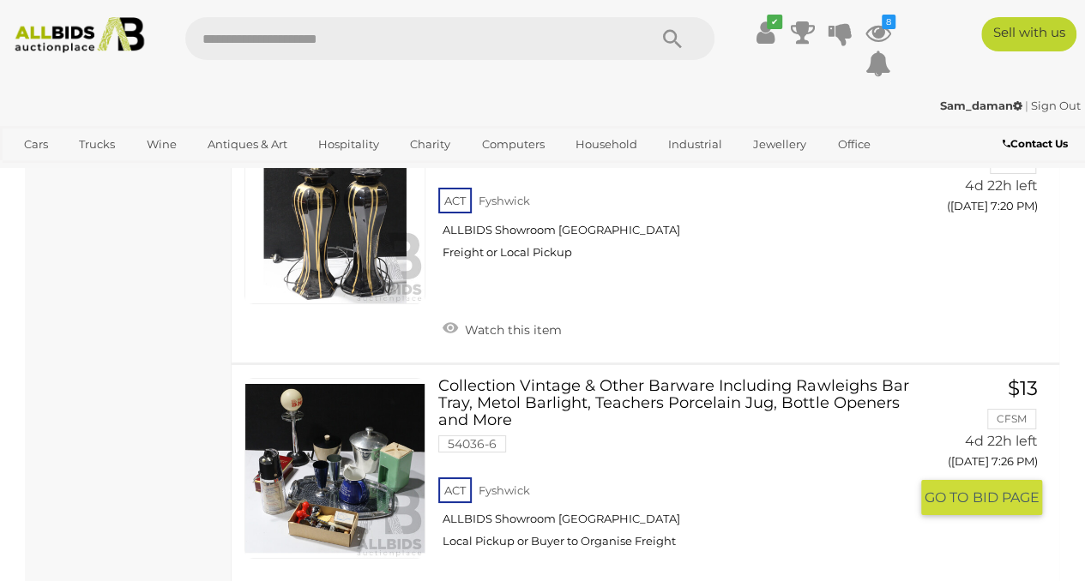
scroll to position [26049, 0]
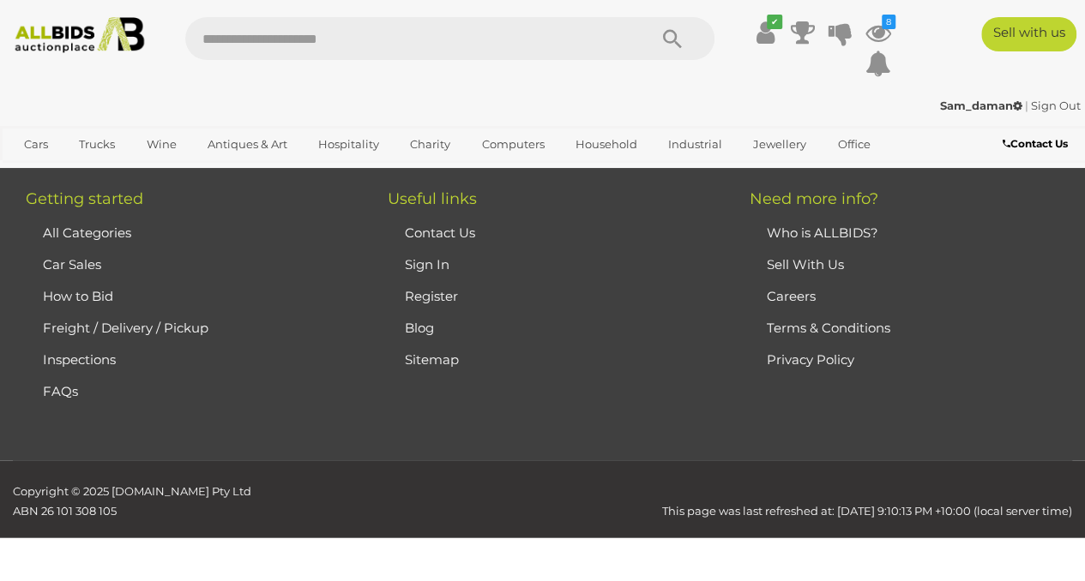
scroll to position [250, 0]
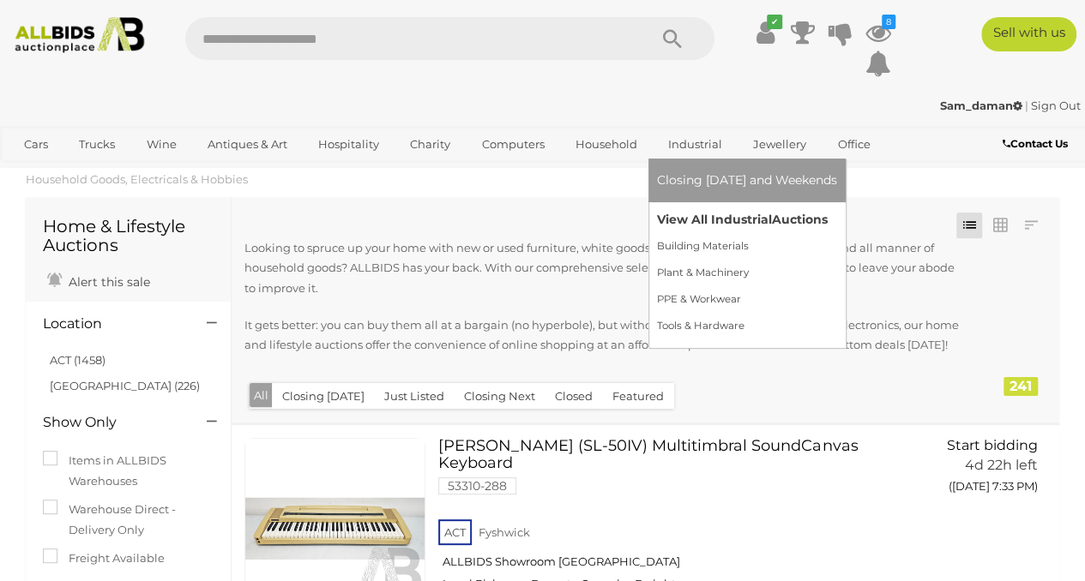
click at [693, 218] on link "View All Industrial Auctions" at bounding box center [747, 220] width 180 height 27
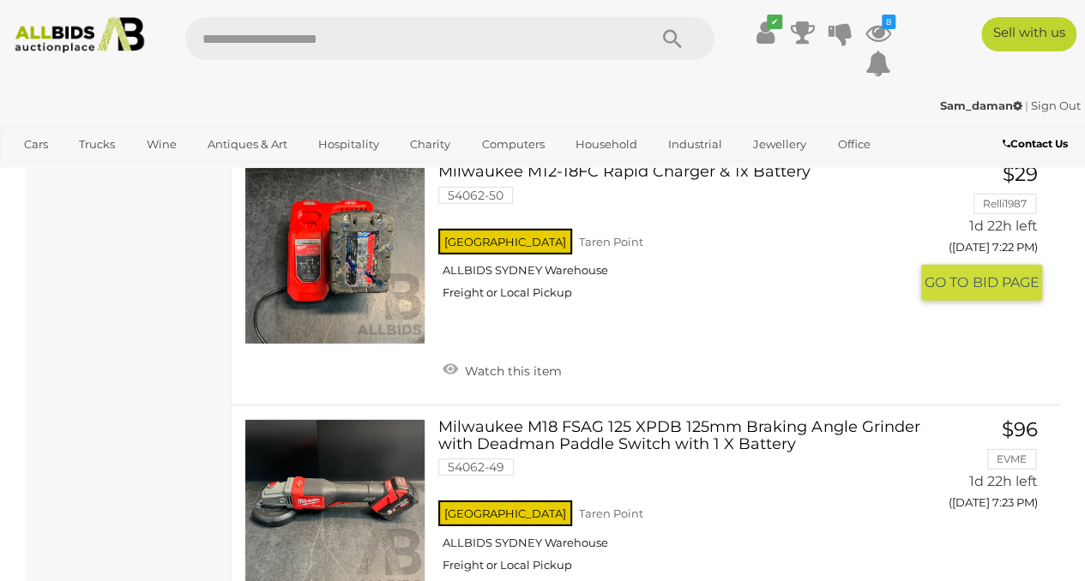
scroll to position [15723, 0]
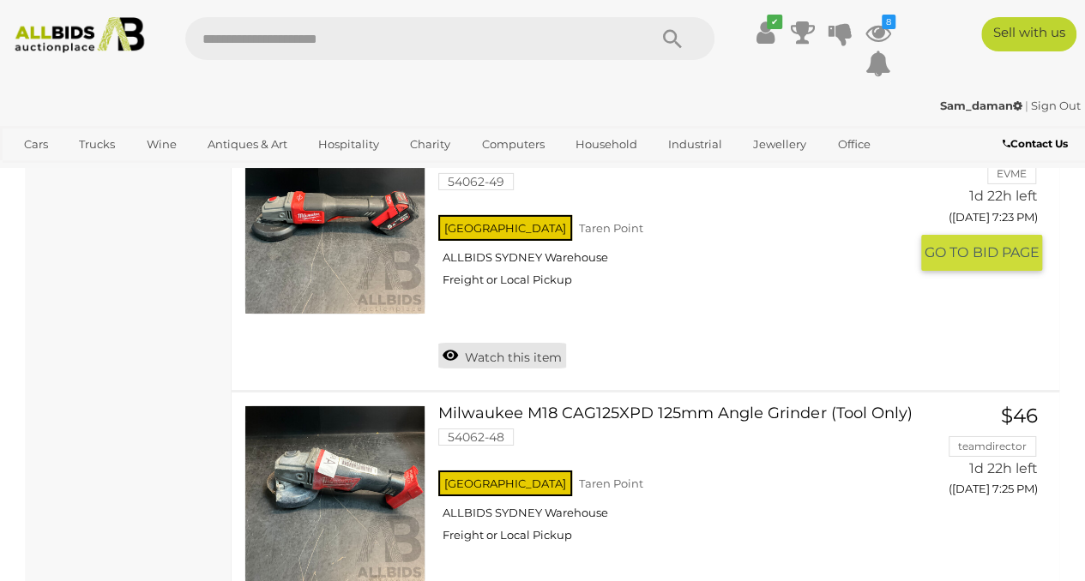
click at [523, 343] on link "Watch this item" at bounding box center [502, 356] width 128 height 26
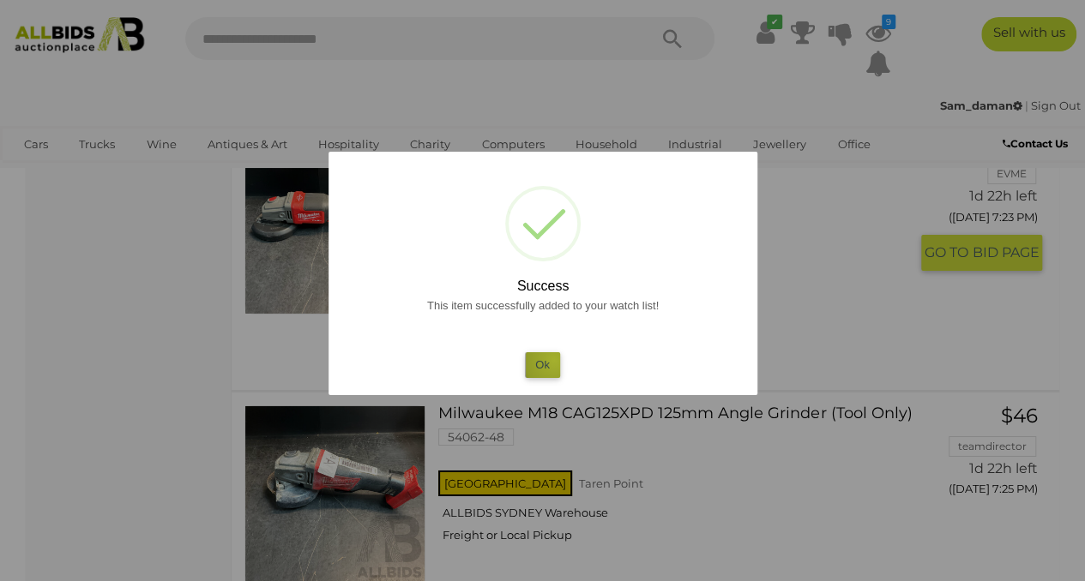
click at [554, 360] on button "Ok" at bounding box center [542, 364] width 35 height 25
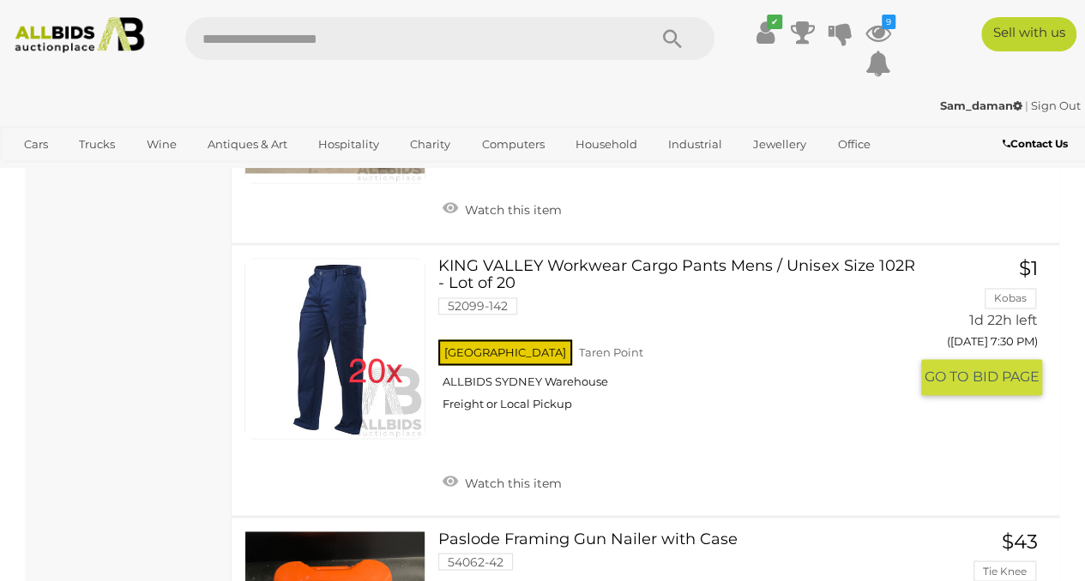
scroll to position [17723, 0]
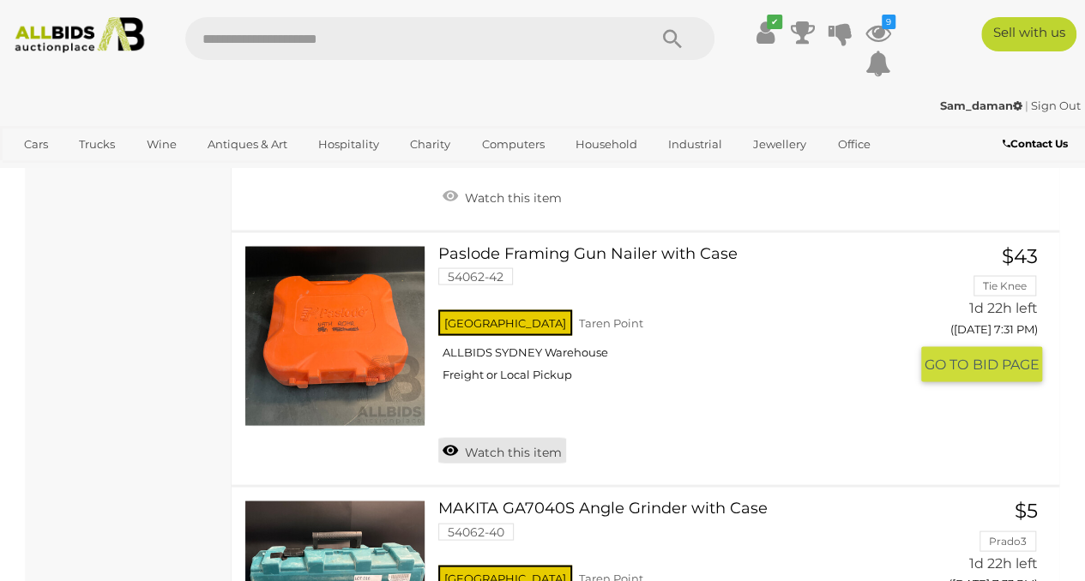
click at [539, 437] on link "Watch this item" at bounding box center [502, 450] width 128 height 26
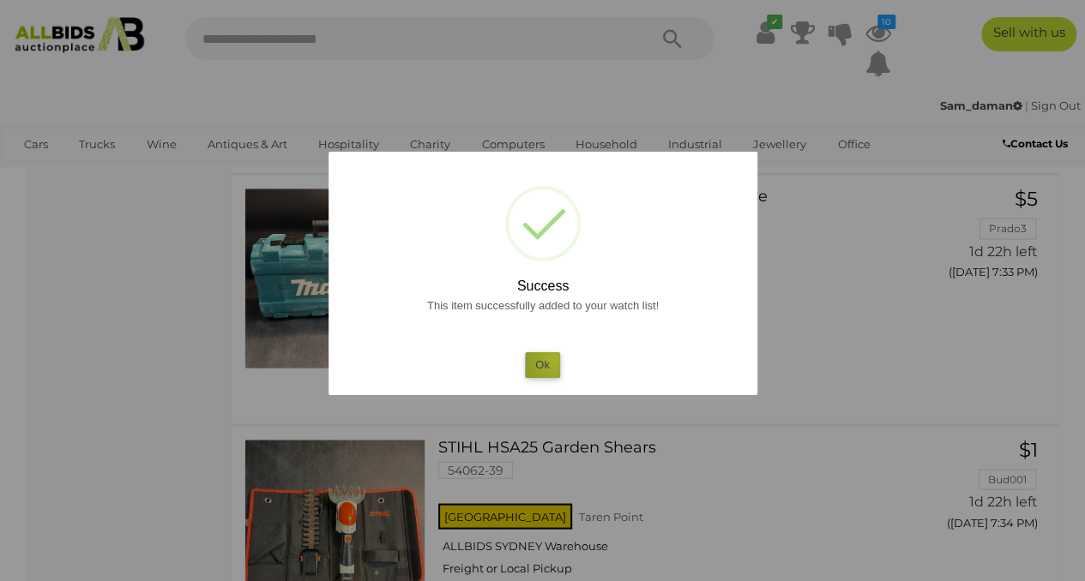
click at [554, 362] on button "Ok" at bounding box center [542, 364] width 35 height 25
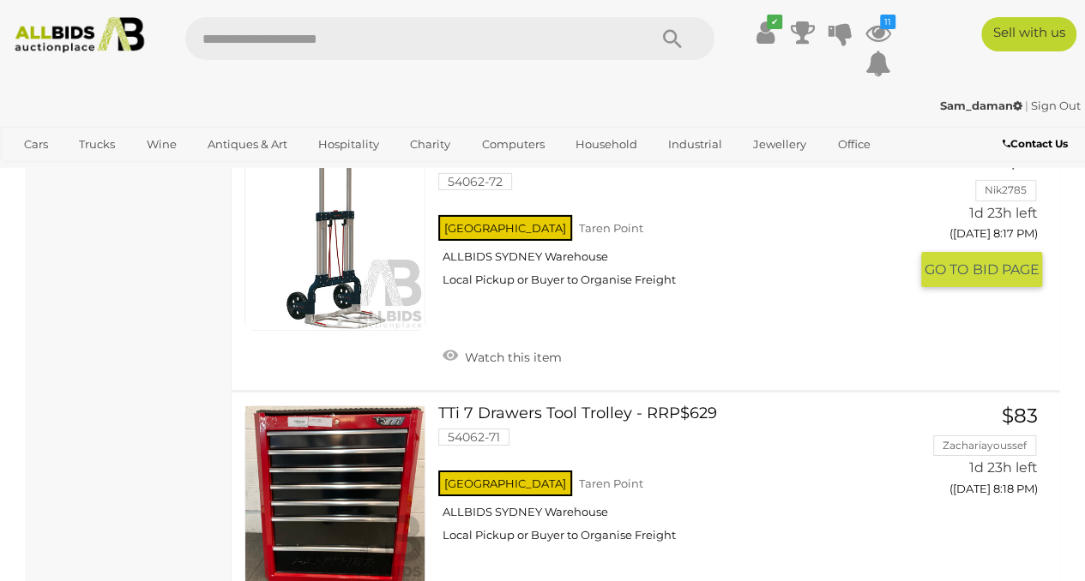
scroll to position [22584, 0]
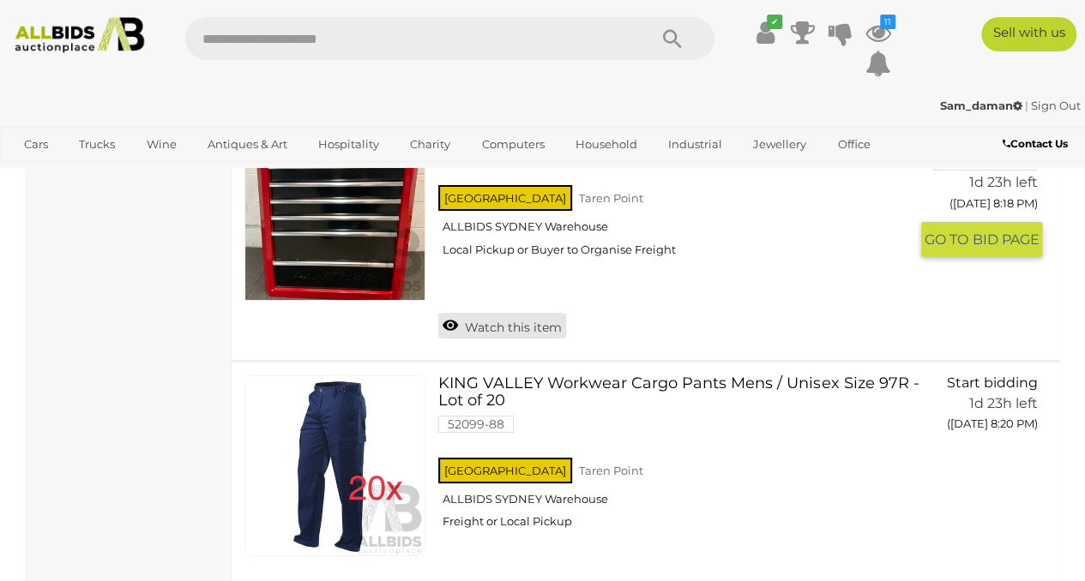
click at [528, 313] on link "Watch this item" at bounding box center [502, 326] width 128 height 26
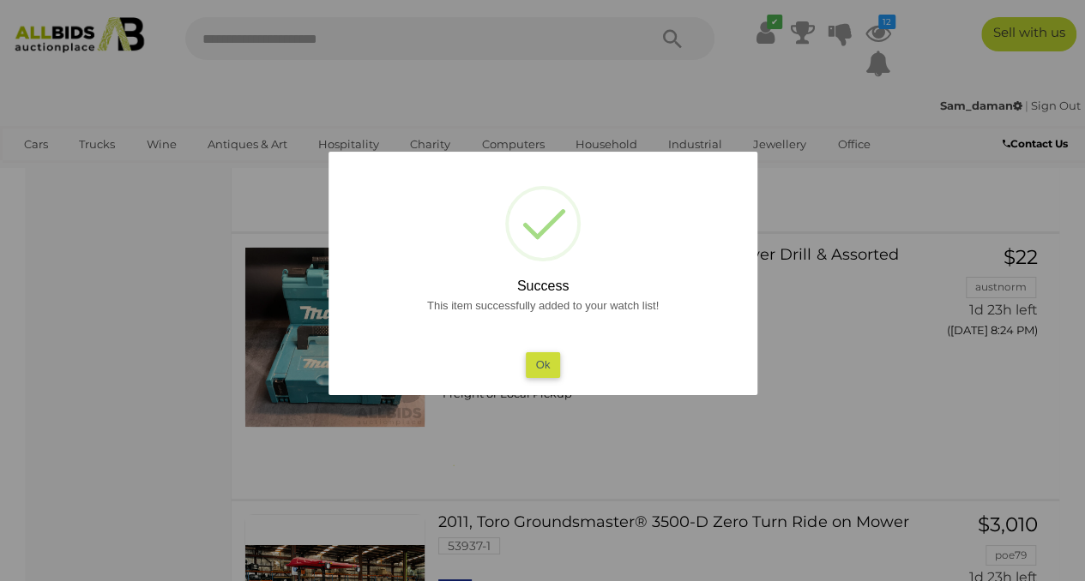
click at [537, 361] on button "Ok" at bounding box center [542, 364] width 35 height 25
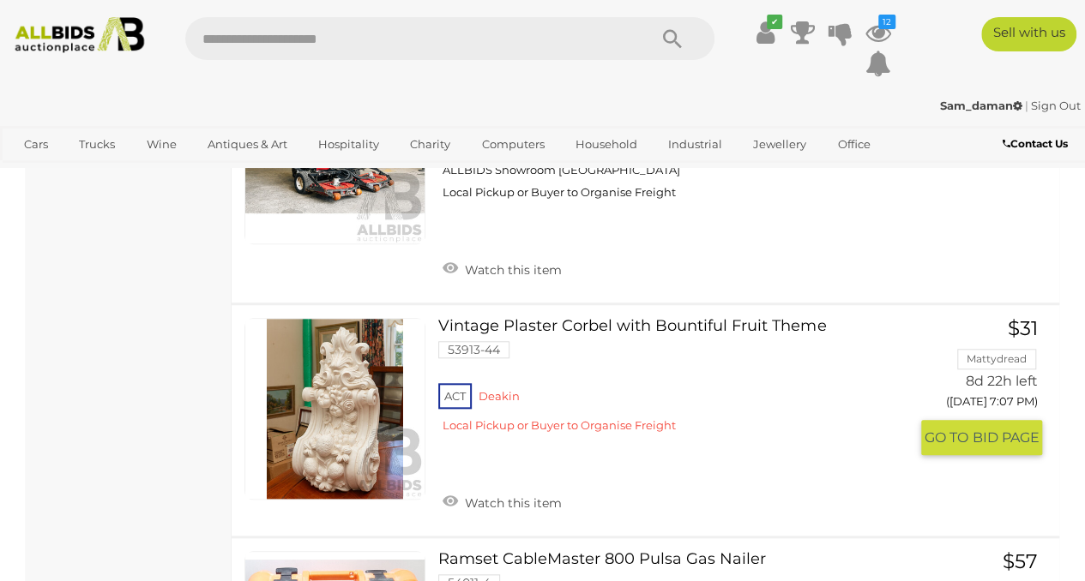
scroll to position [23727, 0]
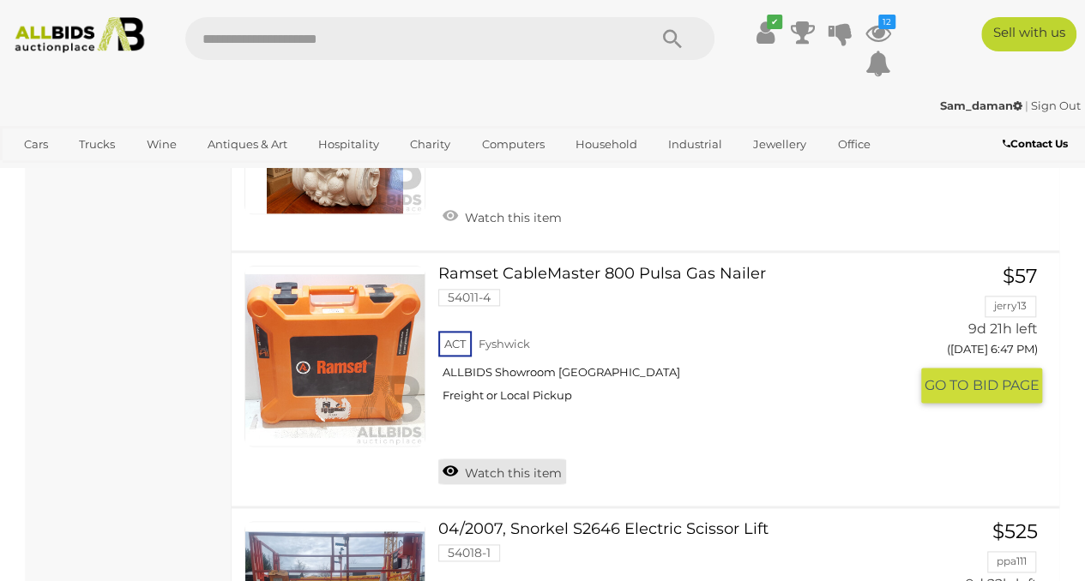
click at [523, 459] on link "Watch this item" at bounding box center [502, 472] width 128 height 26
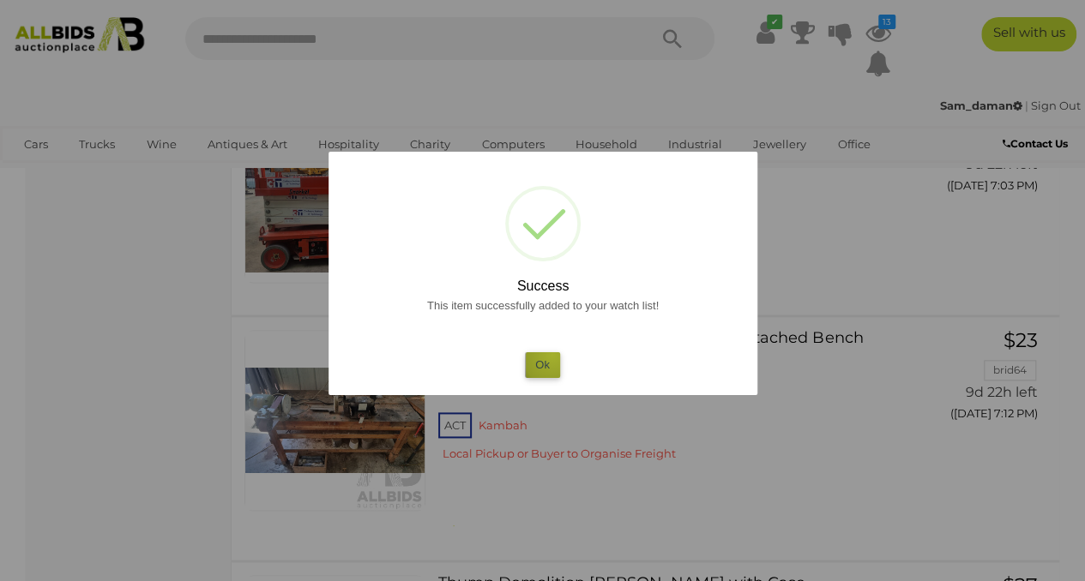
click at [552, 356] on button "Ok" at bounding box center [542, 364] width 35 height 25
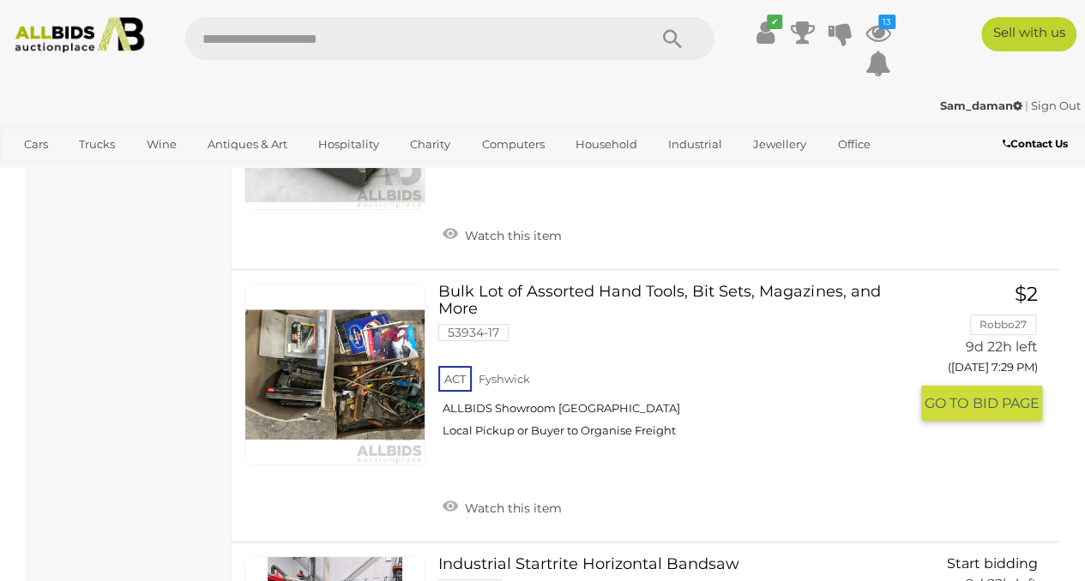
scroll to position [26300, 0]
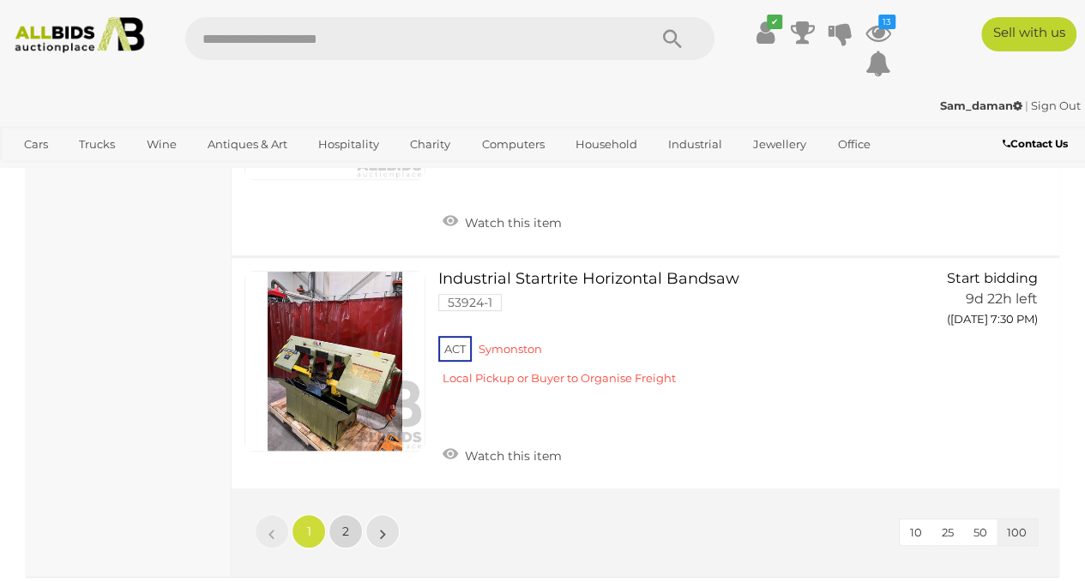
click at [344, 524] on span "2" at bounding box center [345, 531] width 7 height 15
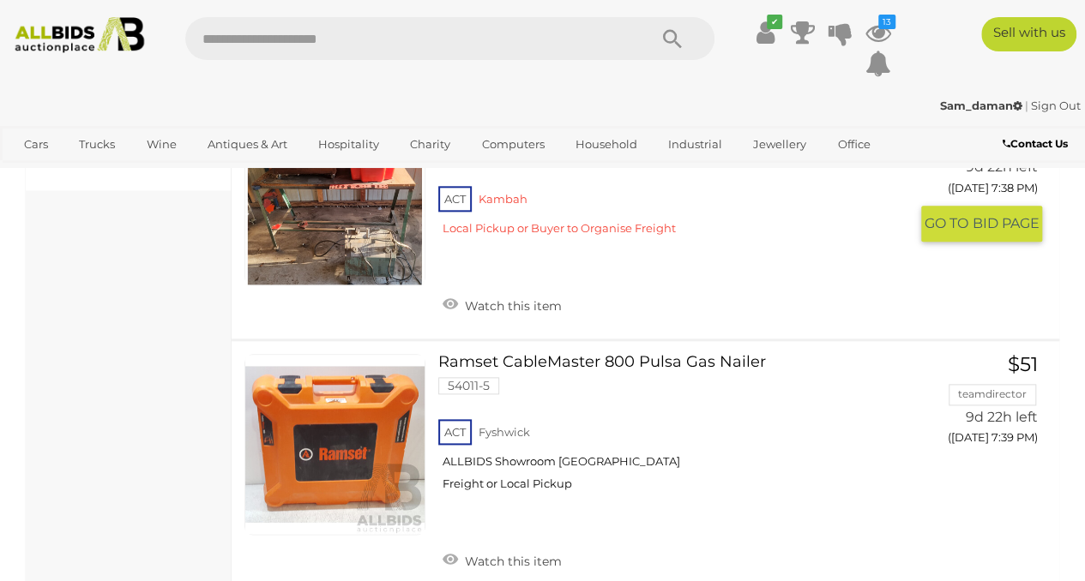
scroll to position [1146, 0]
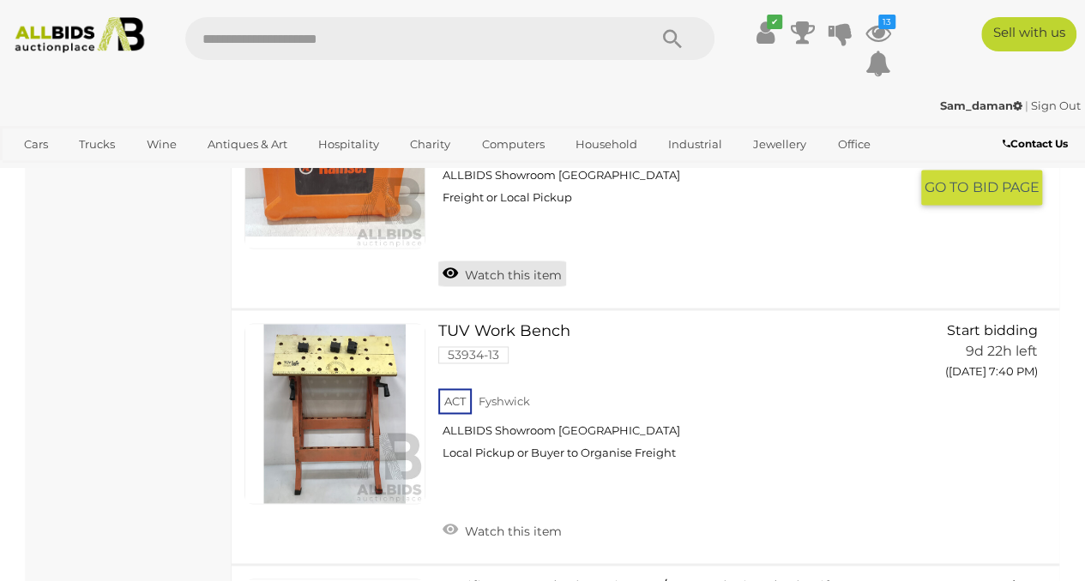
click at [467, 279] on link "Watch this item" at bounding box center [502, 274] width 128 height 26
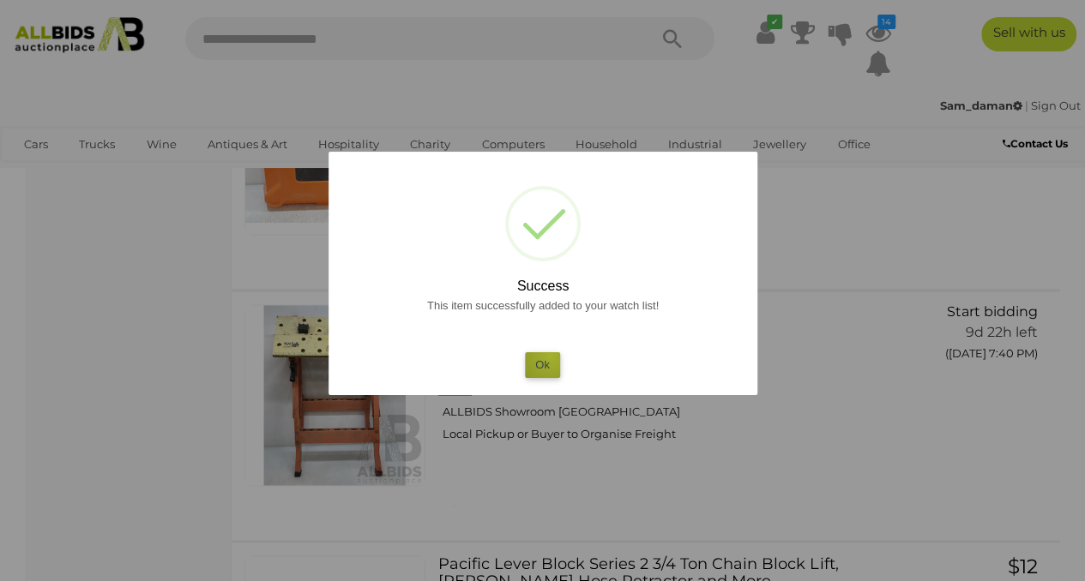
click at [551, 356] on button "Ok" at bounding box center [542, 364] width 35 height 25
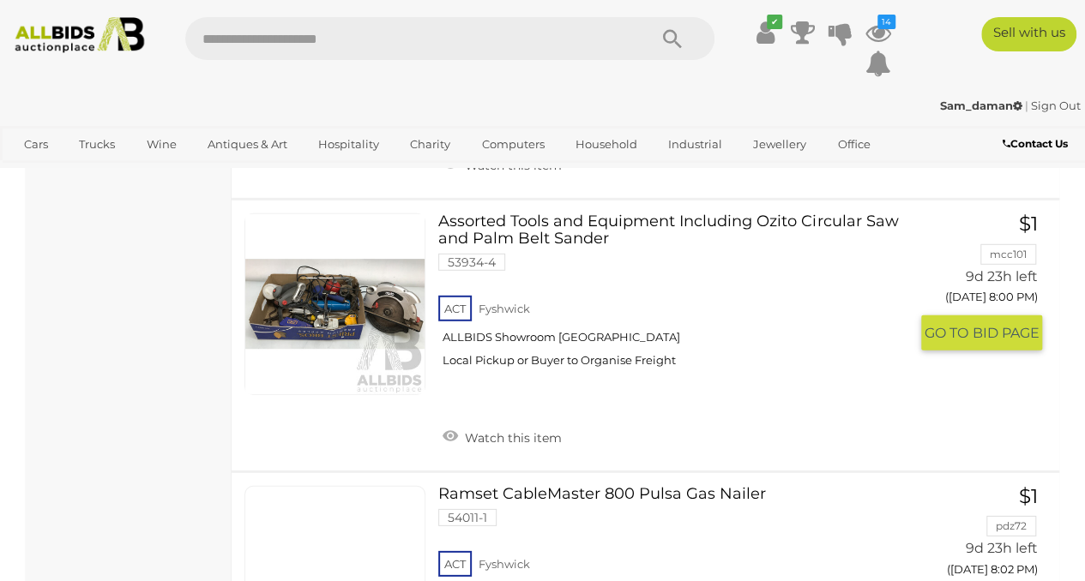
scroll to position [2575, 0]
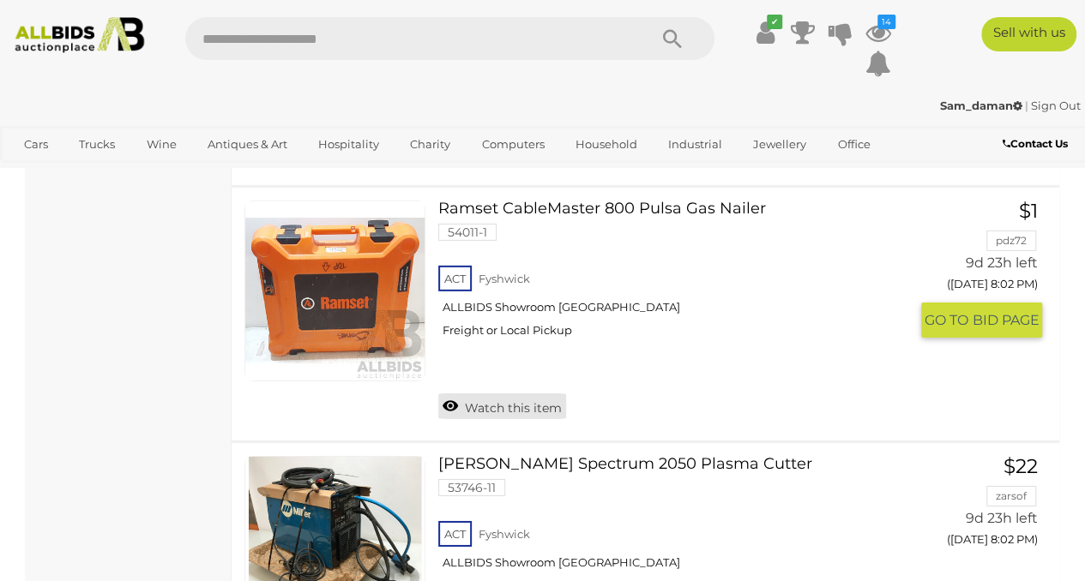
click at [512, 413] on link "Watch this item" at bounding box center [502, 407] width 128 height 26
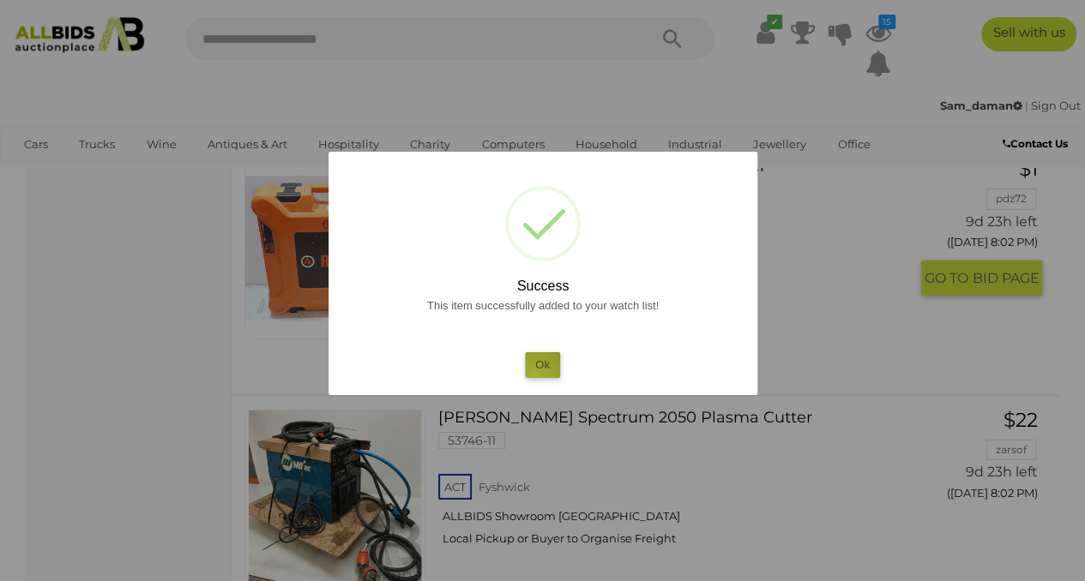
click at [534, 377] on button "Ok" at bounding box center [542, 364] width 35 height 25
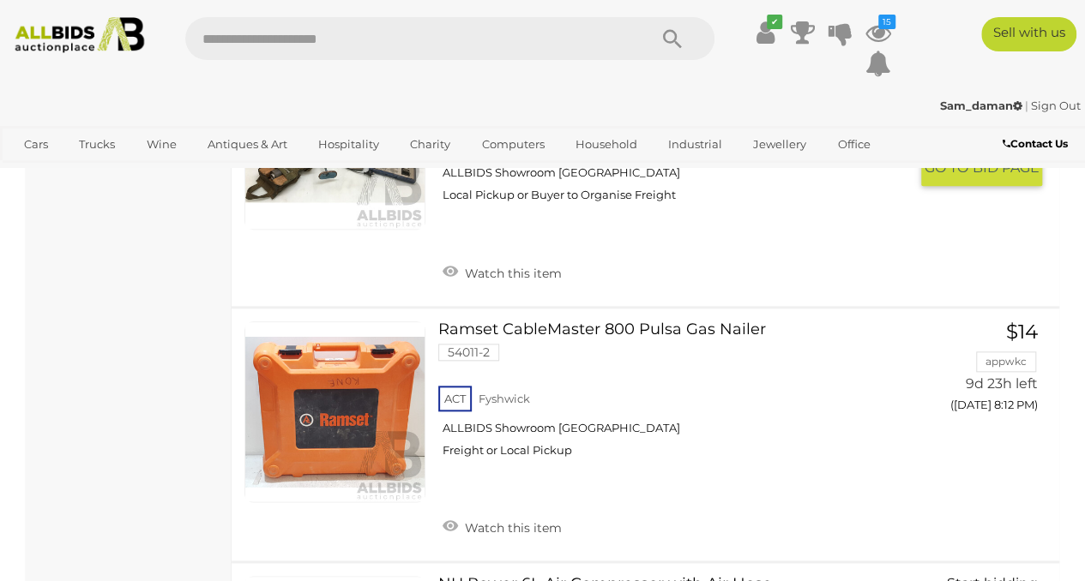
scroll to position [4290, 0]
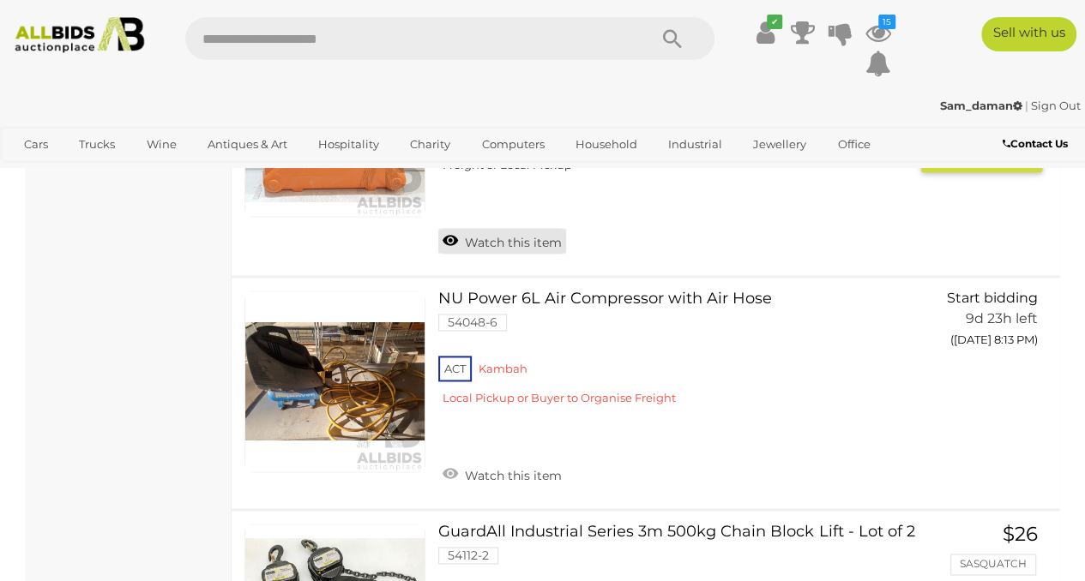
click at [474, 240] on link "Watch this item" at bounding box center [502, 241] width 128 height 26
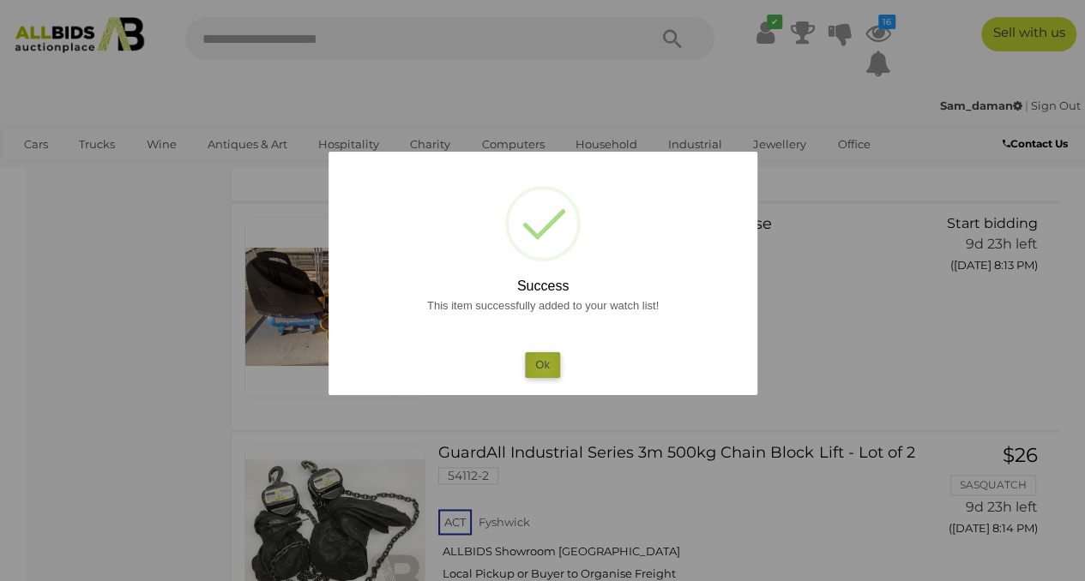
click at [544, 367] on button "Ok" at bounding box center [542, 364] width 35 height 25
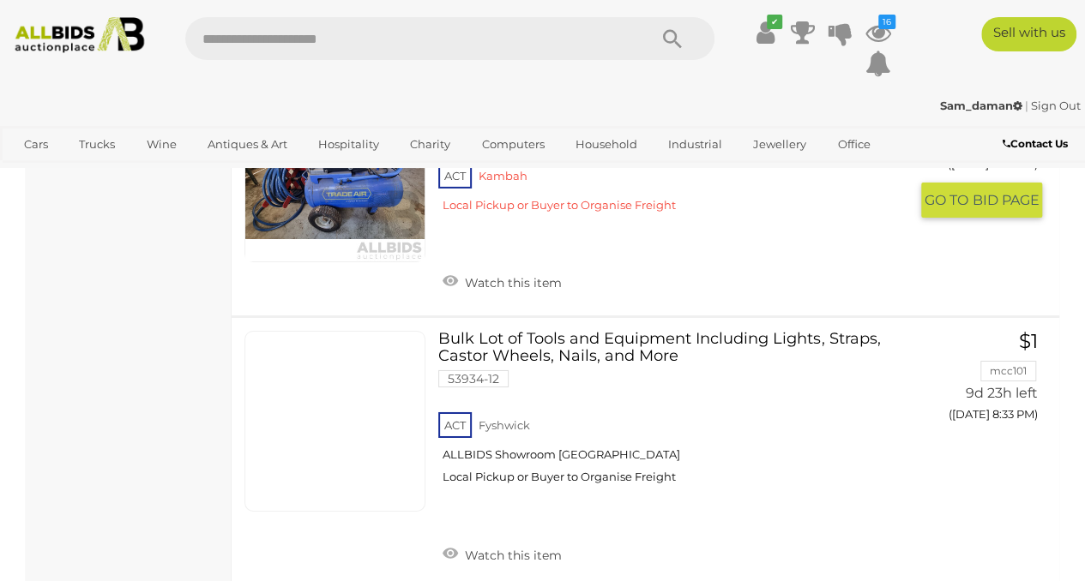
scroll to position [6291, 0]
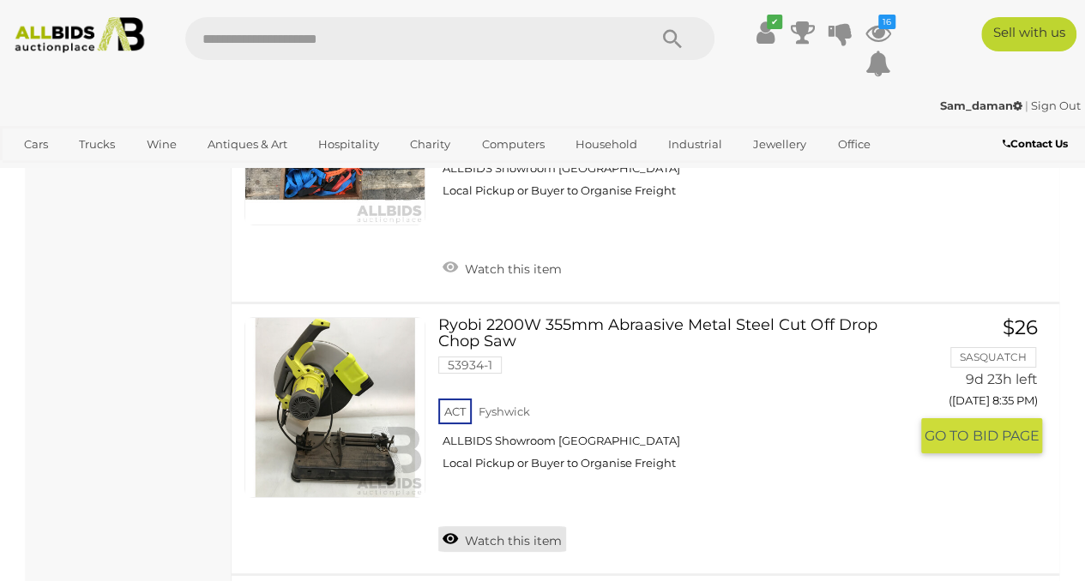
click at [529, 527] on link "Watch this item" at bounding box center [502, 540] width 128 height 26
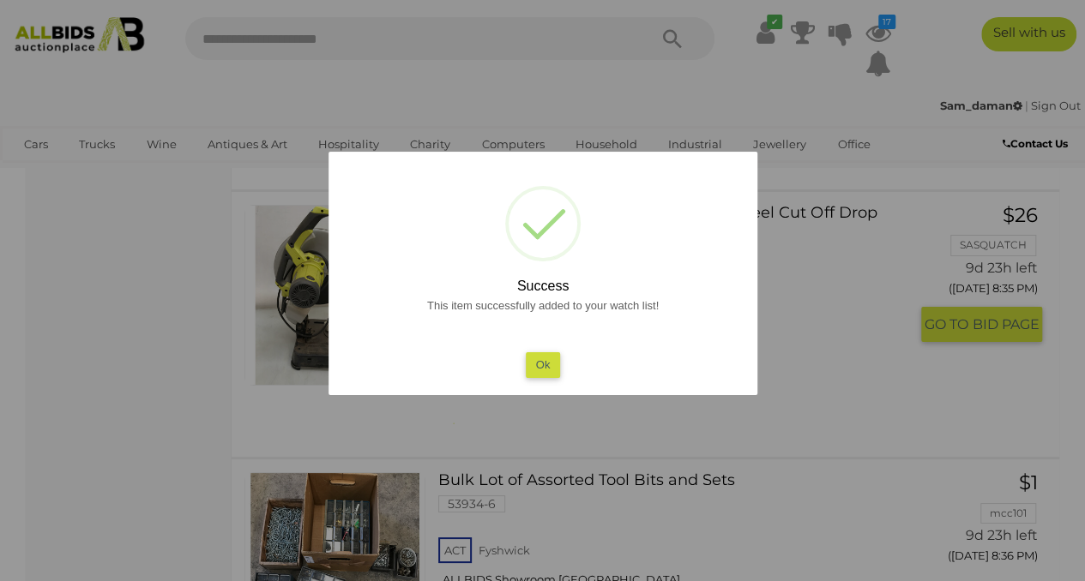
click at [546, 352] on button "Ok" at bounding box center [542, 364] width 35 height 25
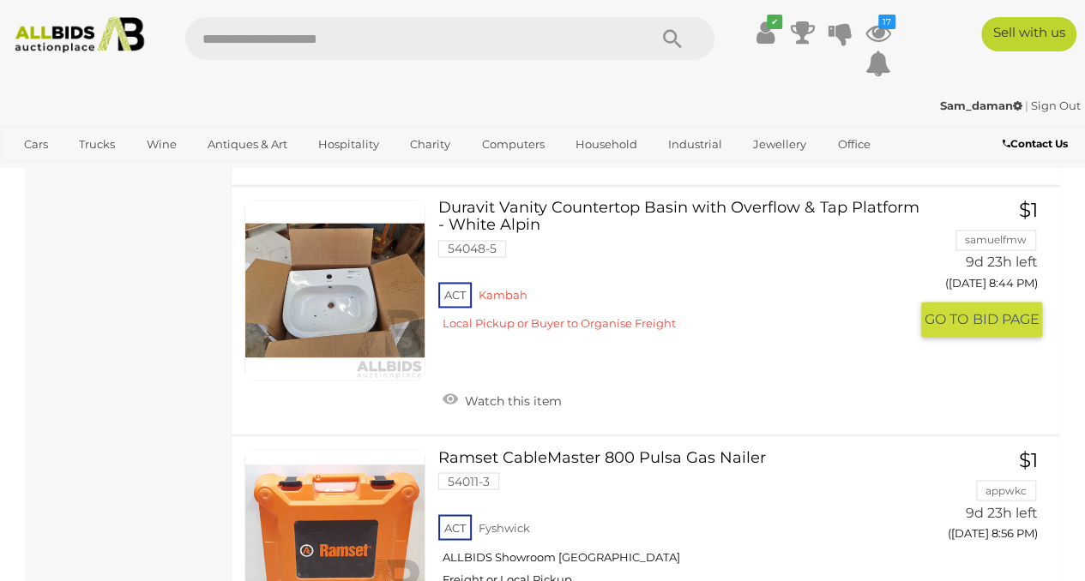
scroll to position [8007, 0]
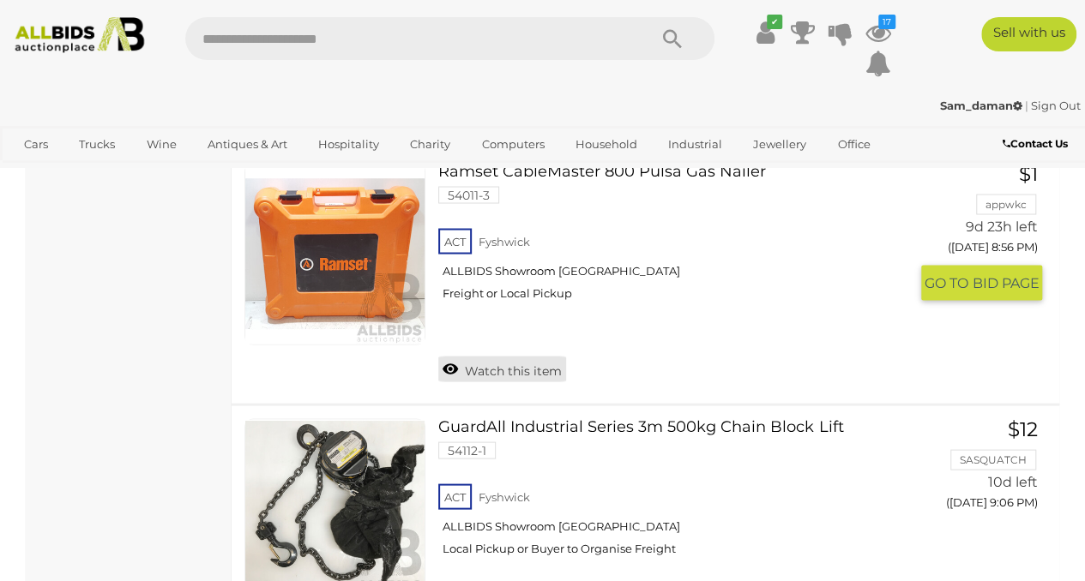
click at [513, 356] on link "Watch this item" at bounding box center [502, 369] width 128 height 26
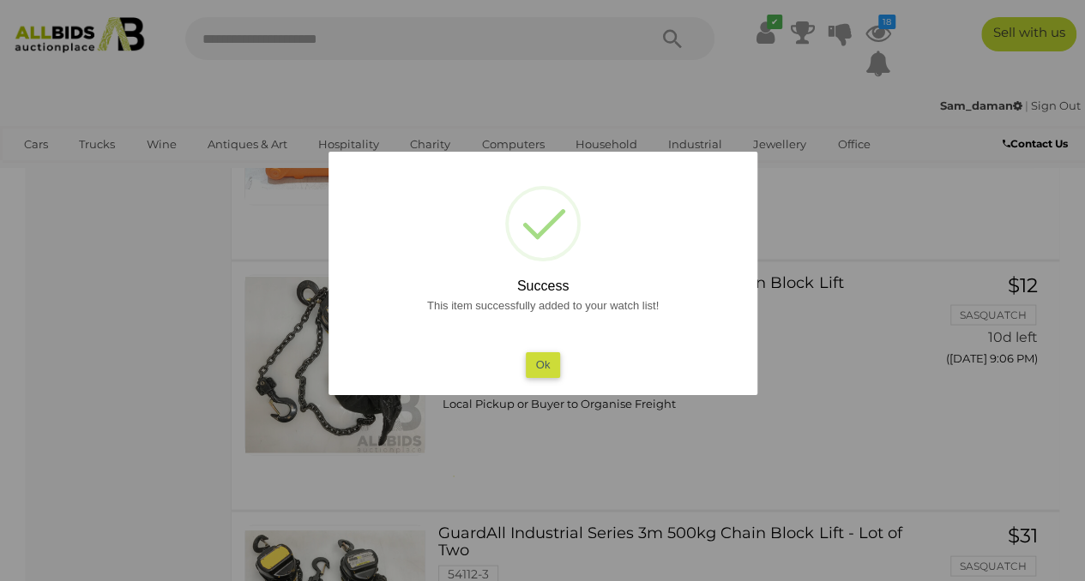
click at [542, 364] on button "Ok" at bounding box center [542, 364] width 35 height 25
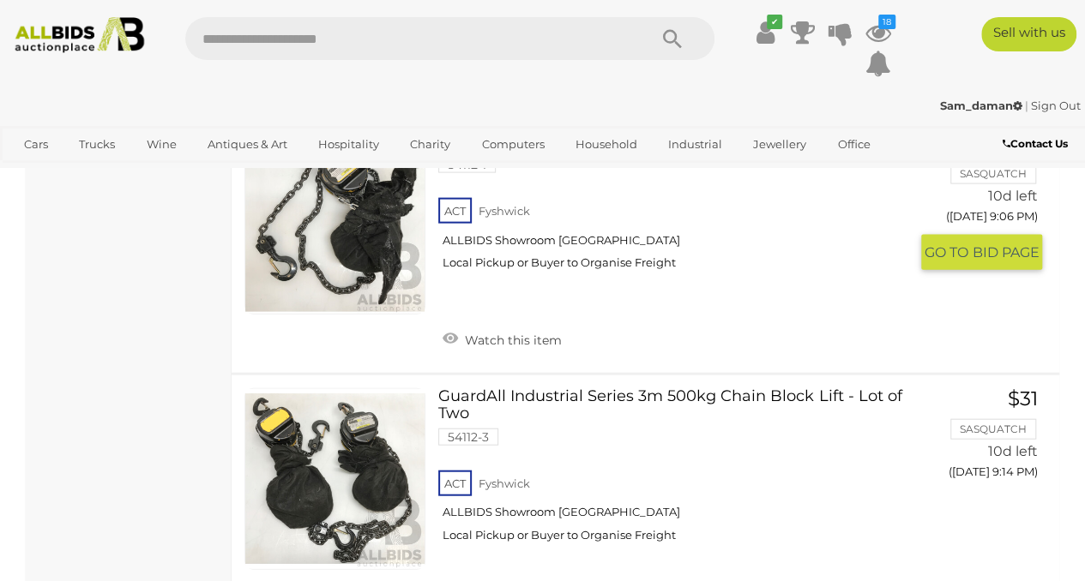
scroll to position [8578, 0]
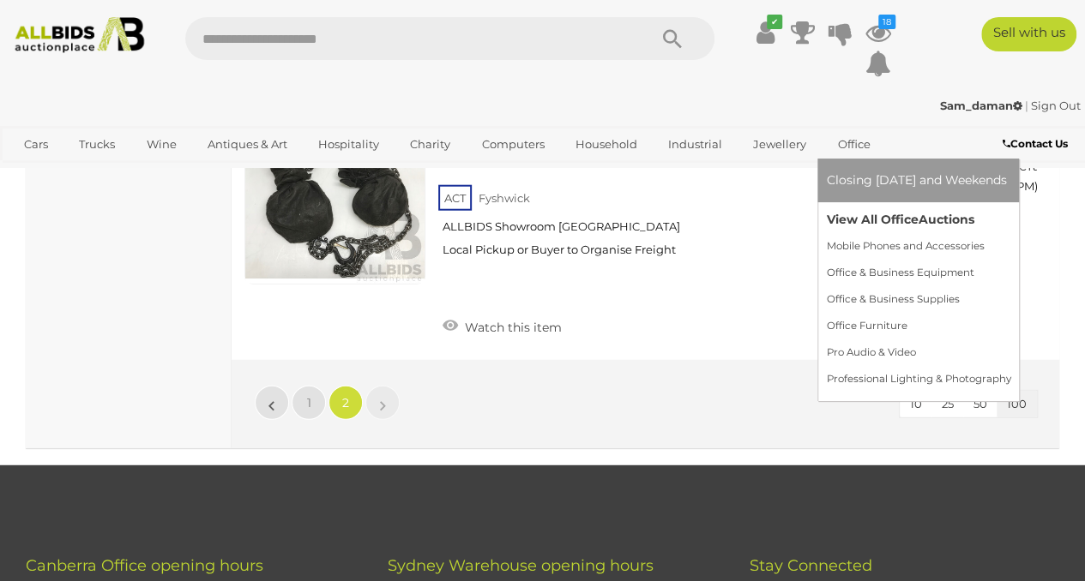
click at [856, 213] on link "View All Office Auctions" at bounding box center [918, 220] width 184 height 27
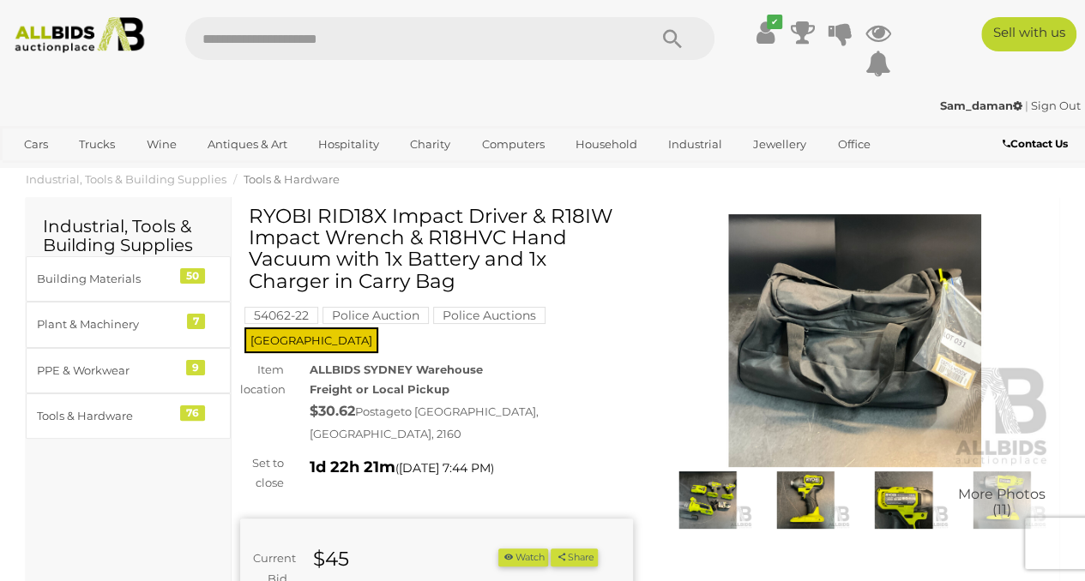
click at [824, 356] on img at bounding box center [855, 340] width 393 height 253
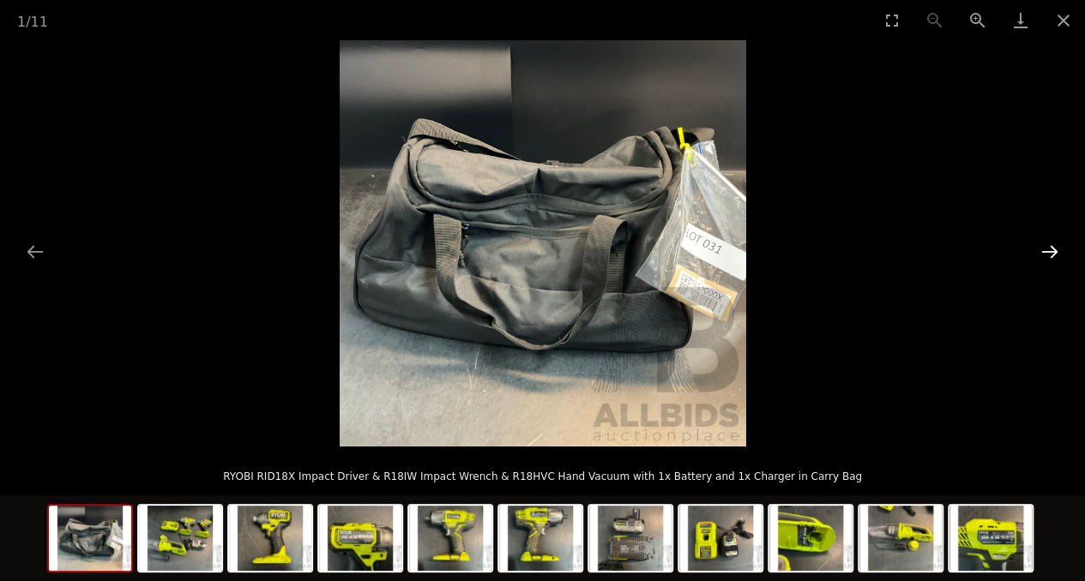
click at [1058, 248] on button "Next slide" at bounding box center [1050, 251] width 36 height 33
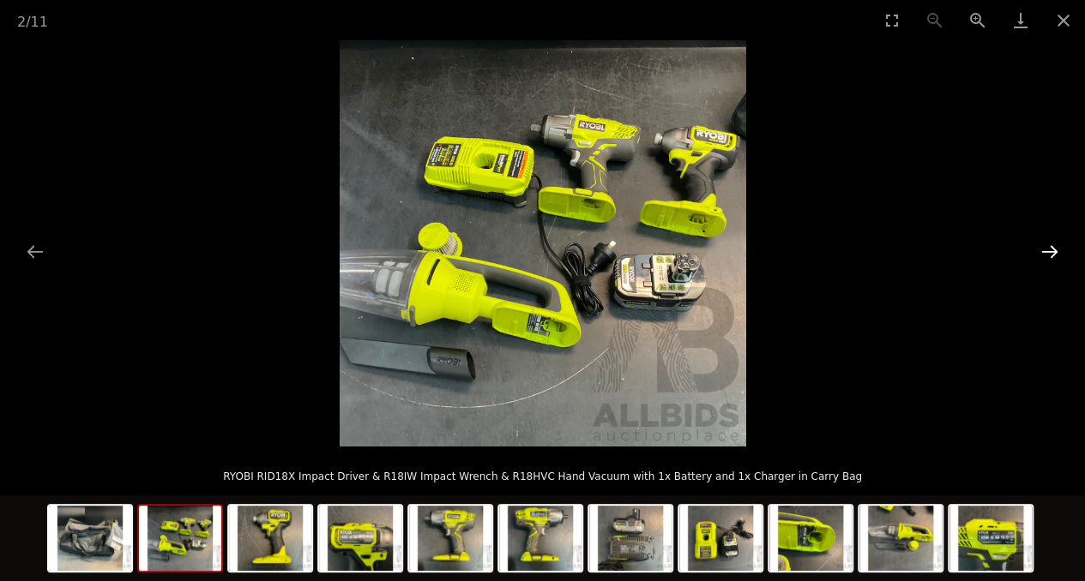
click at [1058, 248] on button "Next slide" at bounding box center [1050, 251] width 36 height 33
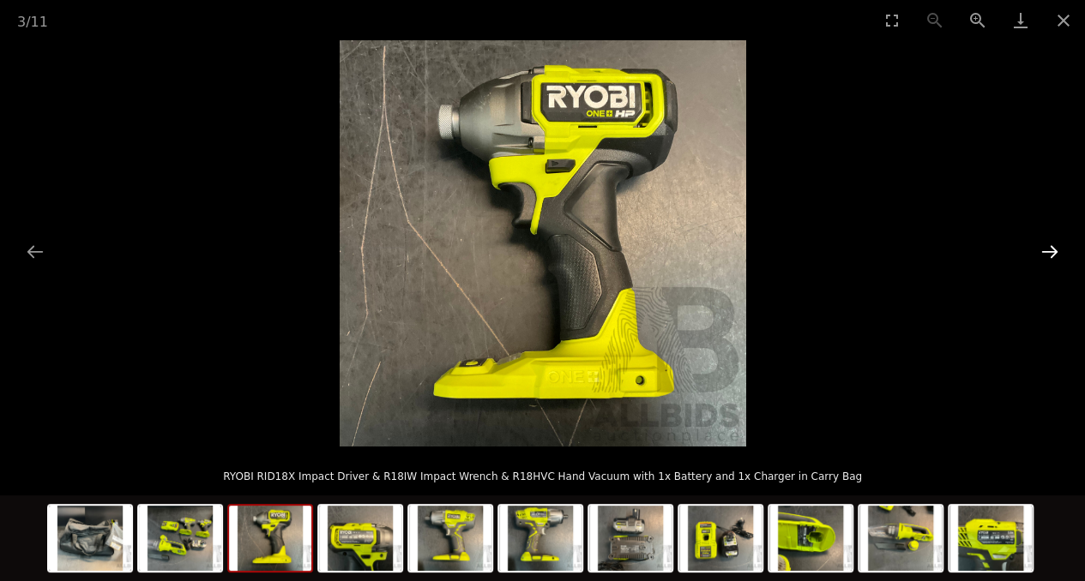
click at [1058, 248] on button "Next slide" at bounding box center [1050, 251] width 36 height 33
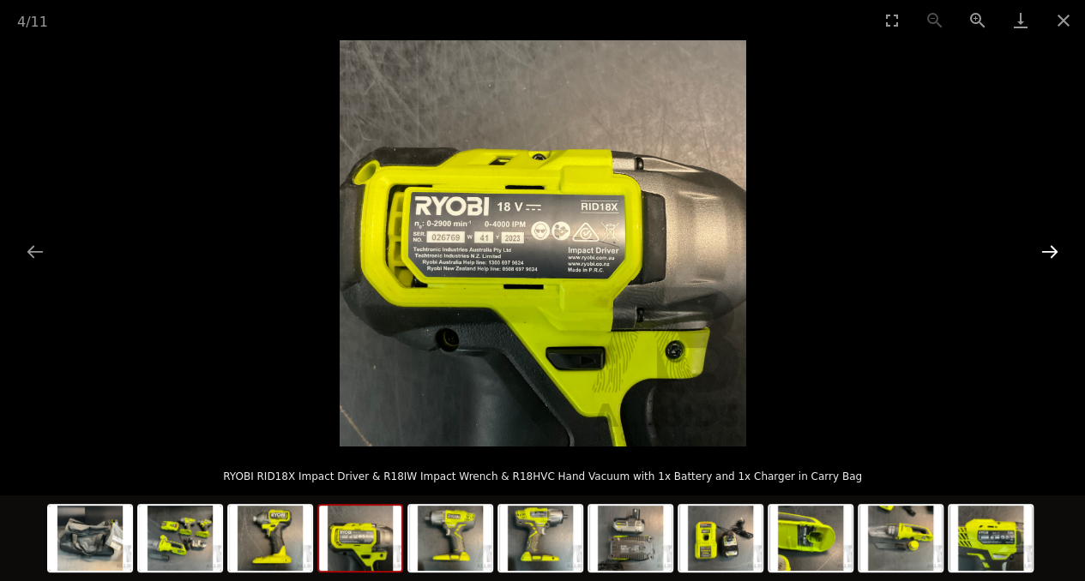
click at [1058, 248] on button "Next slide" at bounding box center [1050, 251] width 36 height 33
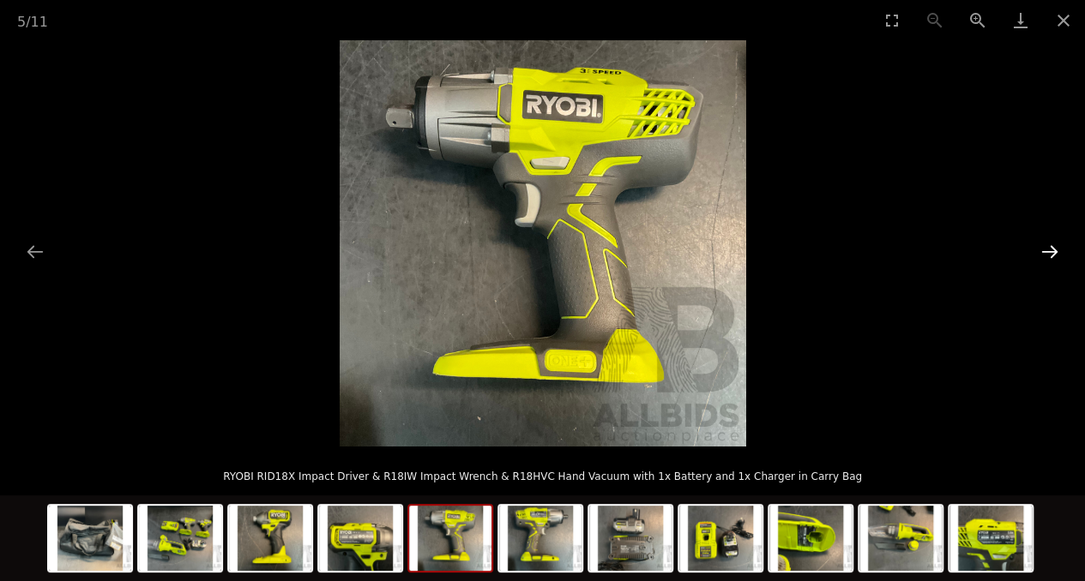
click at [1058, 248] on button "Next slide" at bounding box center [1050, 251] width 36 height 33
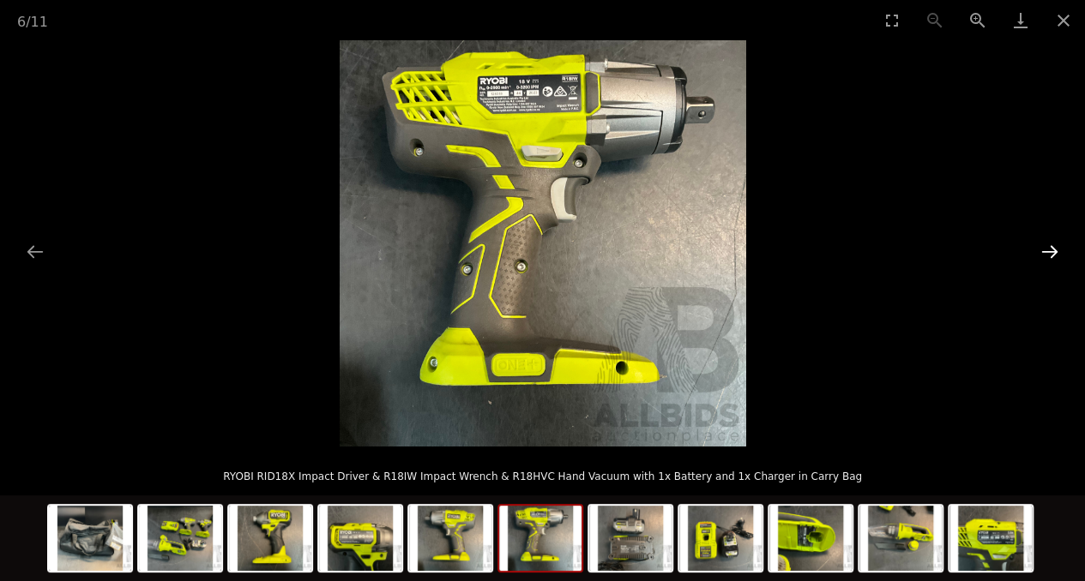
click at [1058, 248] on button "Next slide" at bounding box center [1050, 251] width 36 height 33
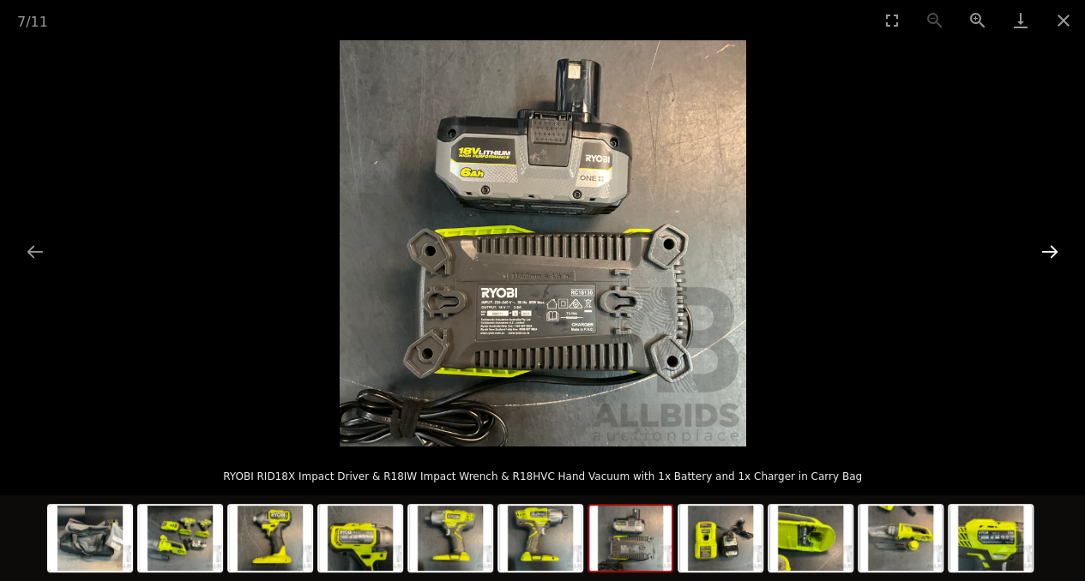
click at [1058, 248] on button "Next slide" at bounding box center [1050, 251] width 36 height 33
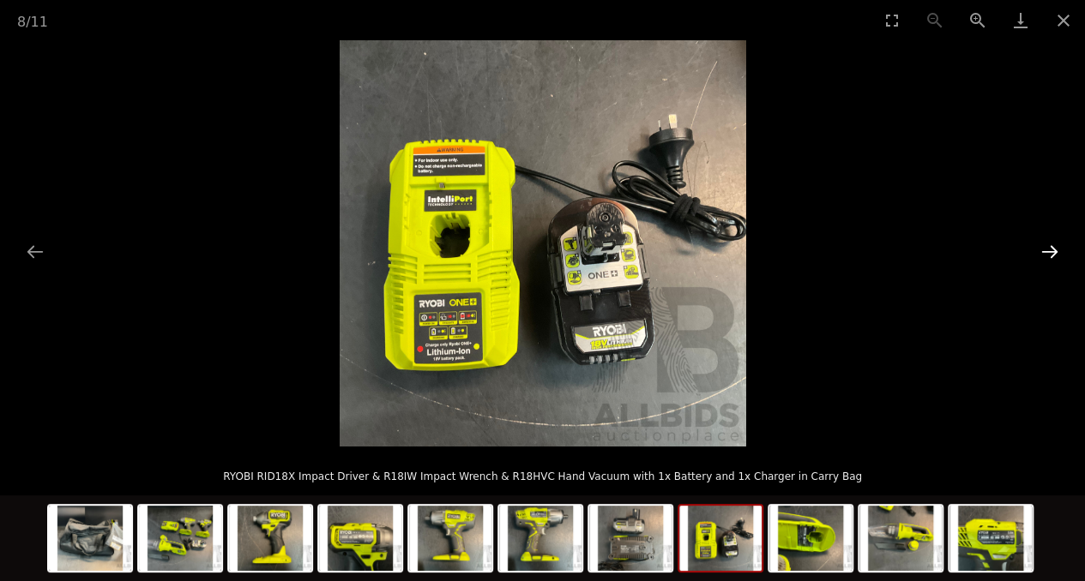
click at [1058, 248] on button "Next slide" at bounding box center [1050, 251] width 36 height 33
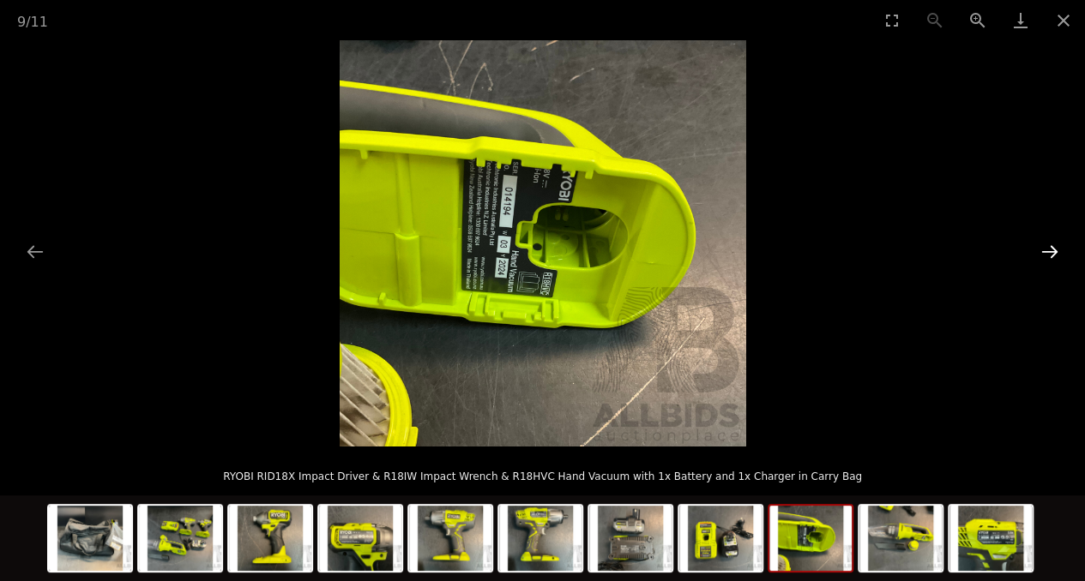
click at [1058, 248] on button "Next slide" at bounding box center [1050, 251] width 36 height 33
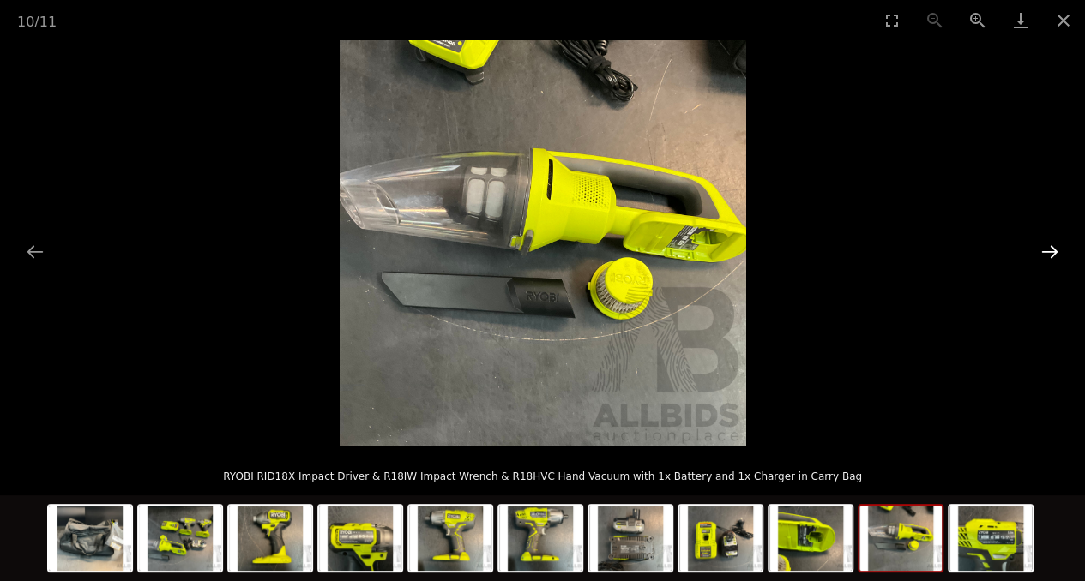
click at [1058, 248] on button "Next slide" at bounding box center [1050, 251] width 36 height 33
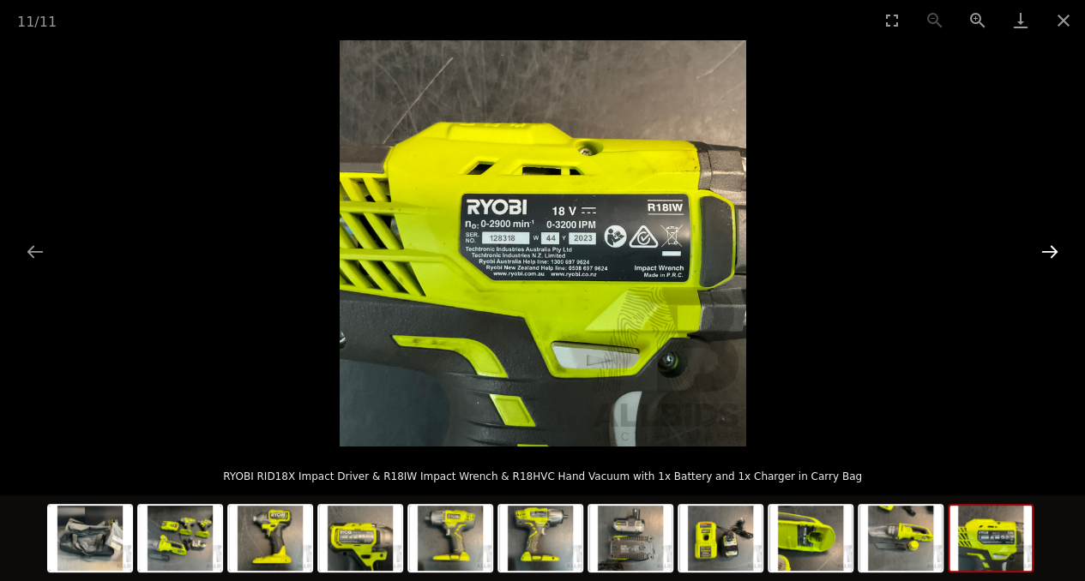
click at [1058, 248] on button "Next slide" at bounding box center [1050, 251] width 36 height 33
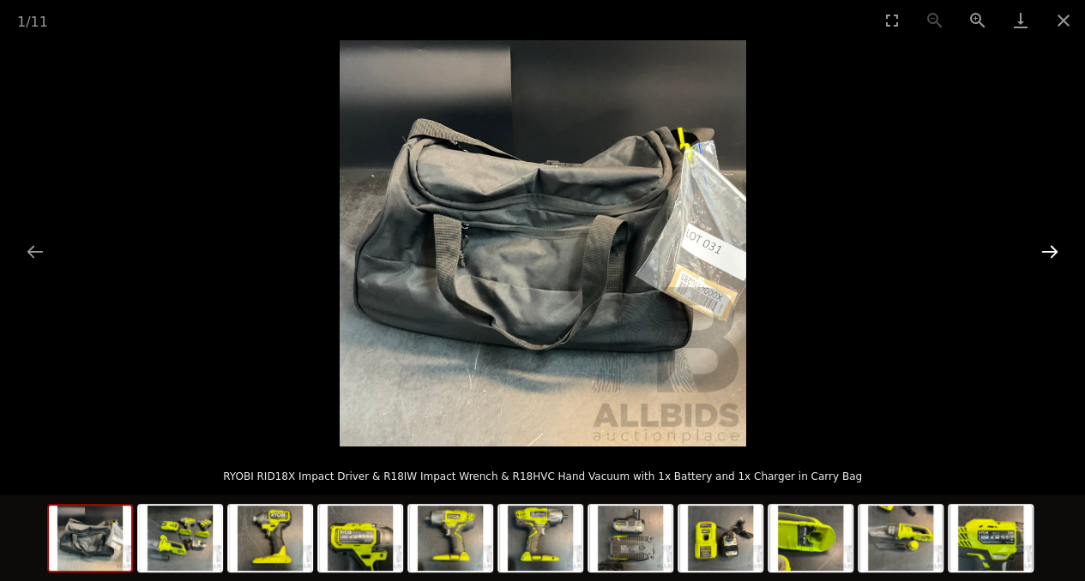
click at [1058, 248] on button "Next slide" at bounding box center [1050, 251] width 36 height 33
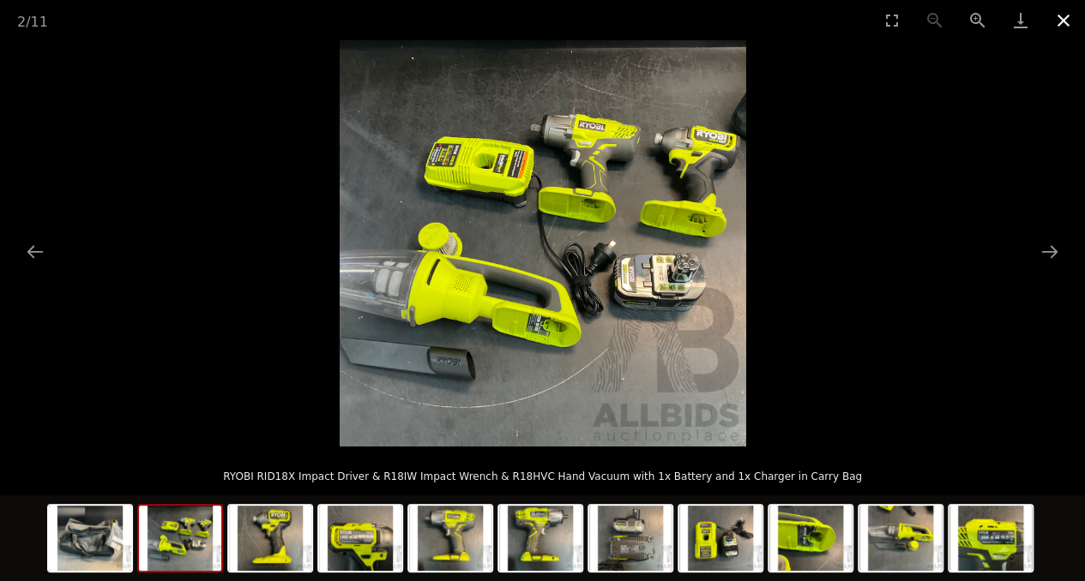
click at [1065, 20] on button "Close gallery" at bounding box center [1063, 20] width 43 height 40
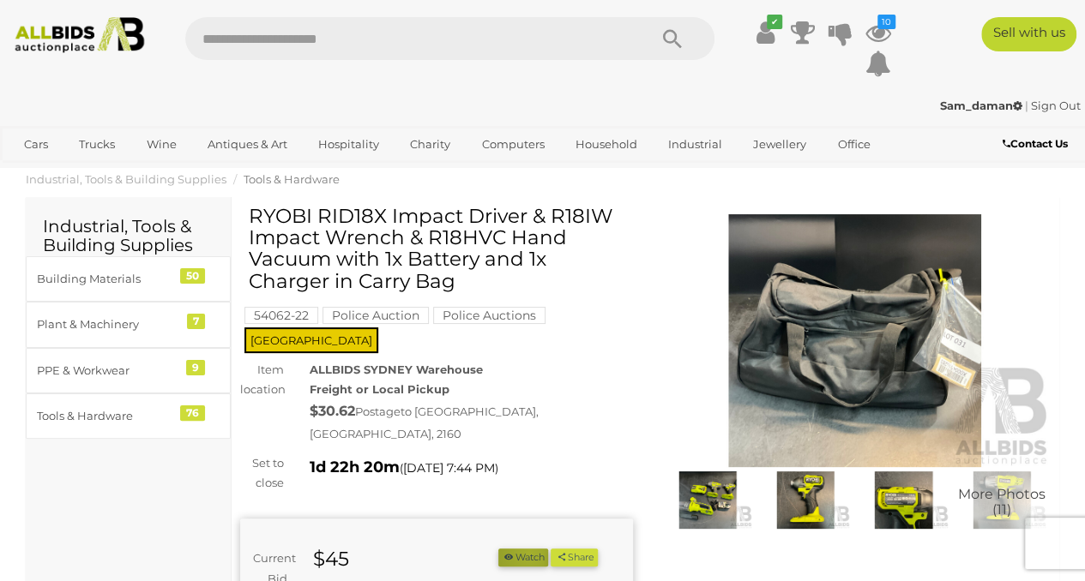
click at [548, 549] on button "Watch" at bounding box center [523, 558] width 50 height 18
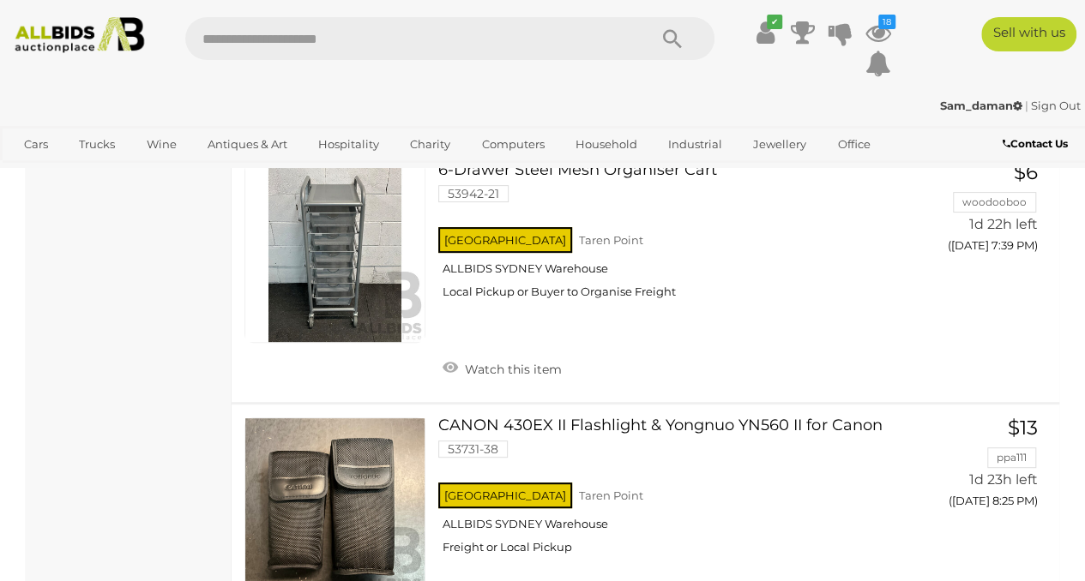
scroll to position [3381, 0]
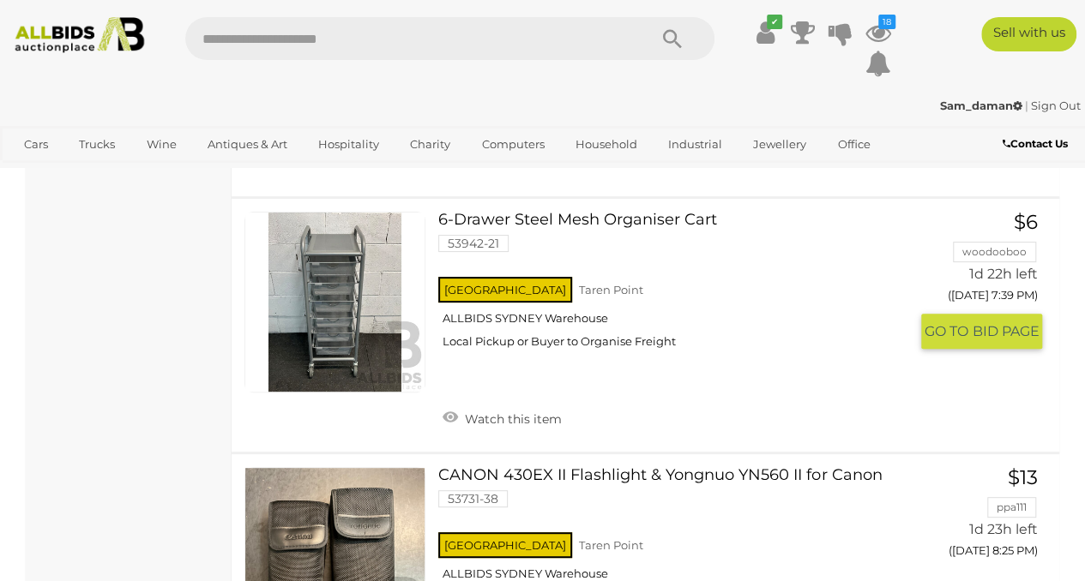
click at [391, 283] on link at bounding box center [334, 302] width 181 height 181
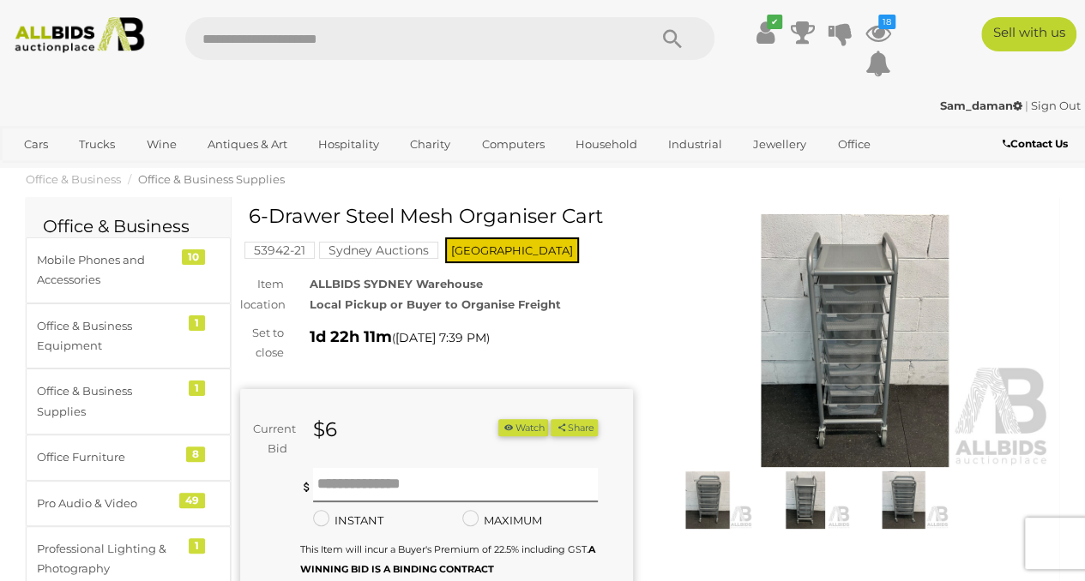
click at [846, 341] on img at bounding box center [855, 340] width 393 height 253
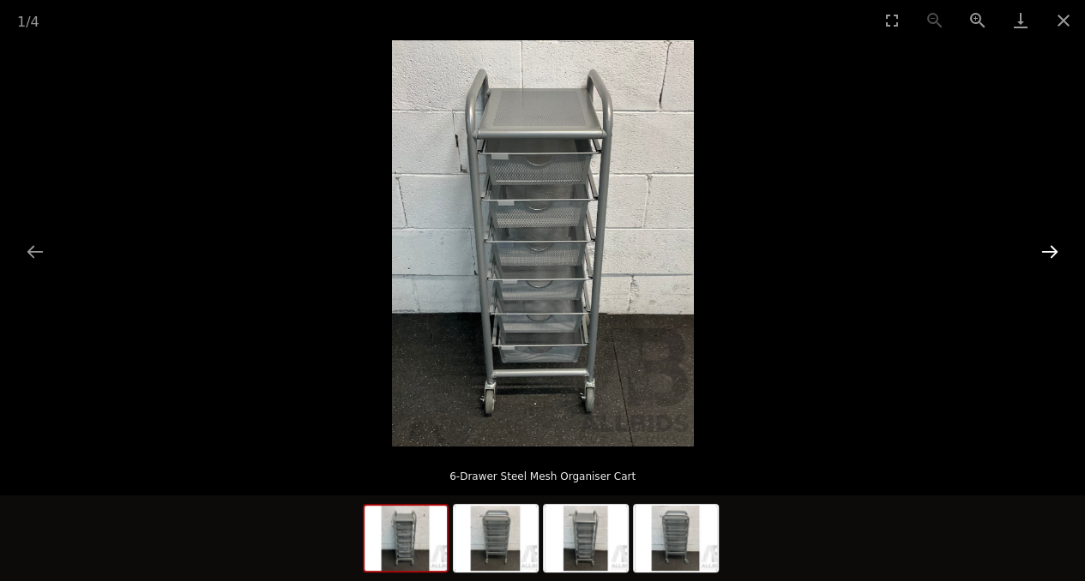
click at [1047, 248] on button "Next slide" at bounding box center [1050, 251] width 36 height 33
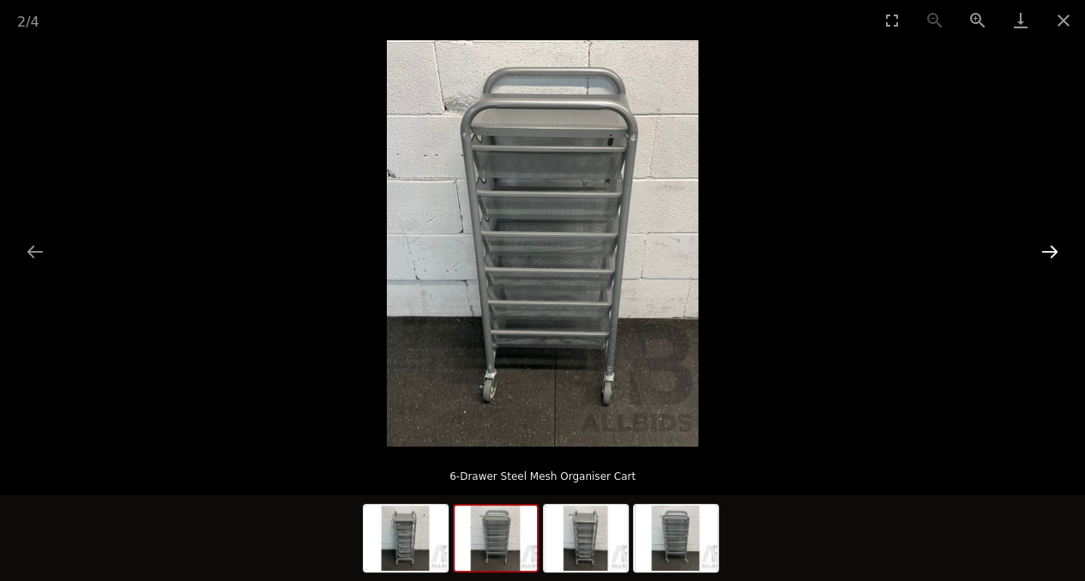
click at [1047, 248] on button "Next slide" at bounding box center [1050, 251] width 36 height 33
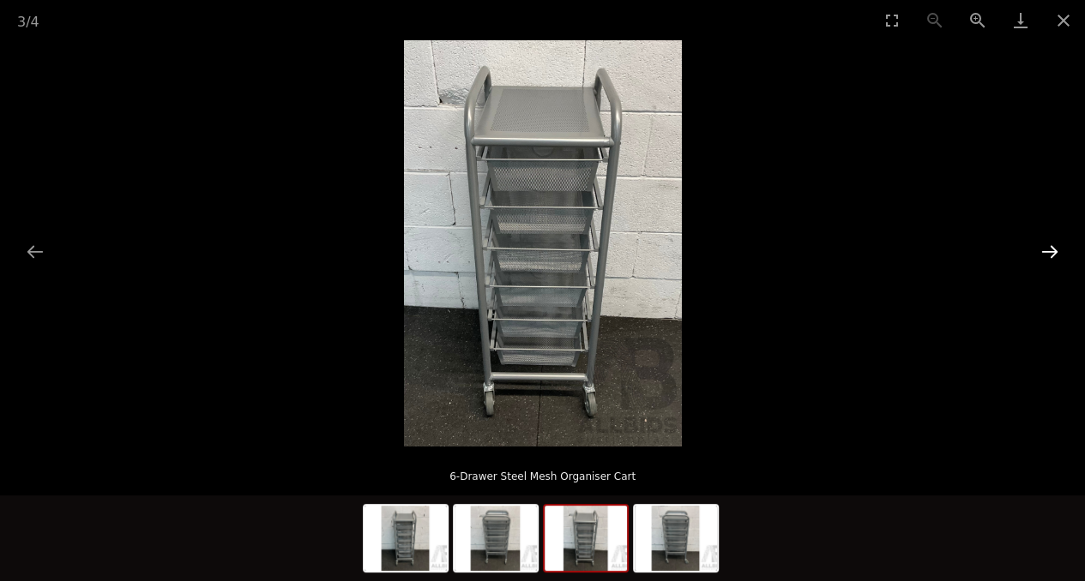
click at [1047, 248] on button "Next slide" at bounding box center [1050, 251] width 36 height 33
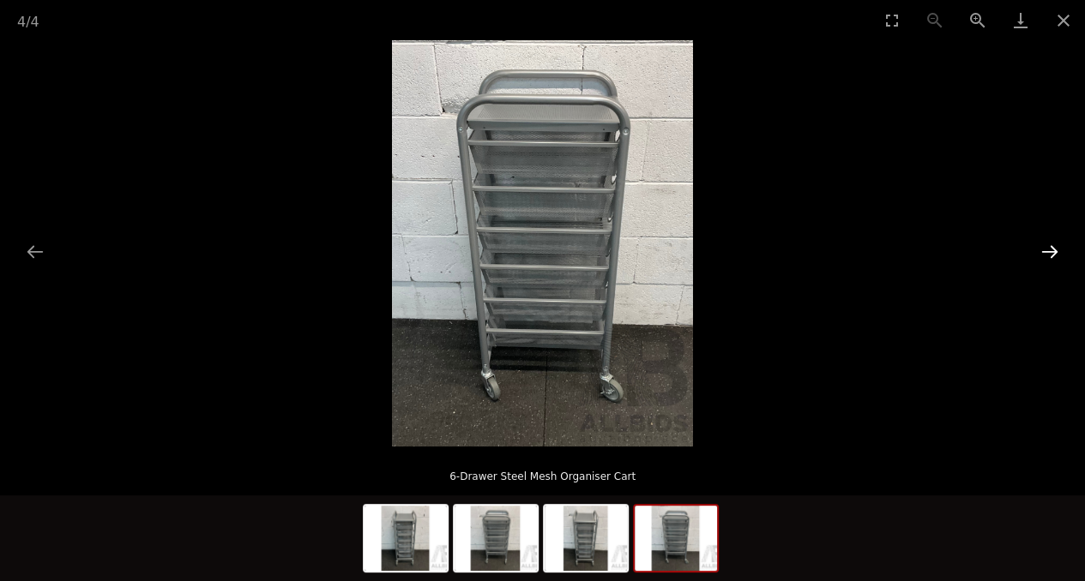
click at [1047, 248] on button "Next slide" at bounding box center [1050, 251] width 36 height 33
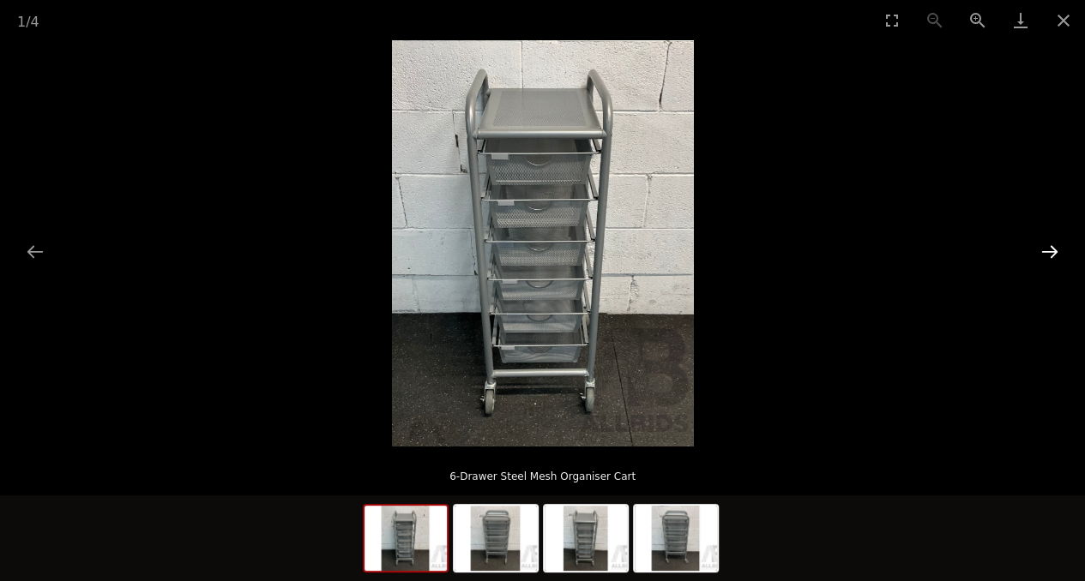
click at [1047, 248] on button "Next slide" at bounding box center [1050, 251] width 36 height 33
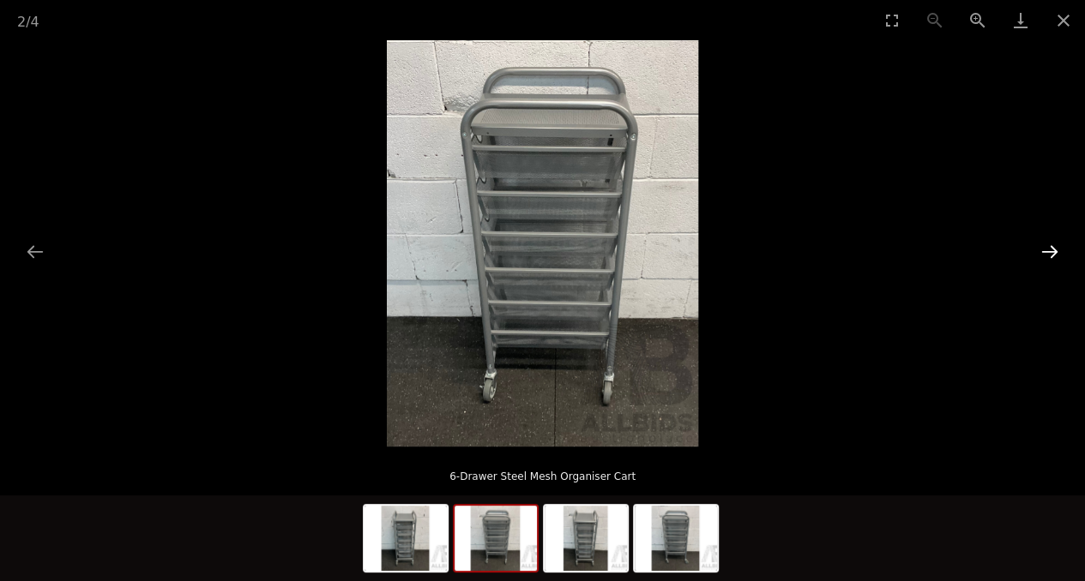
click at [1047, 248] on button "Next slide" at bounding box center [1050, 251] width 36 height 33
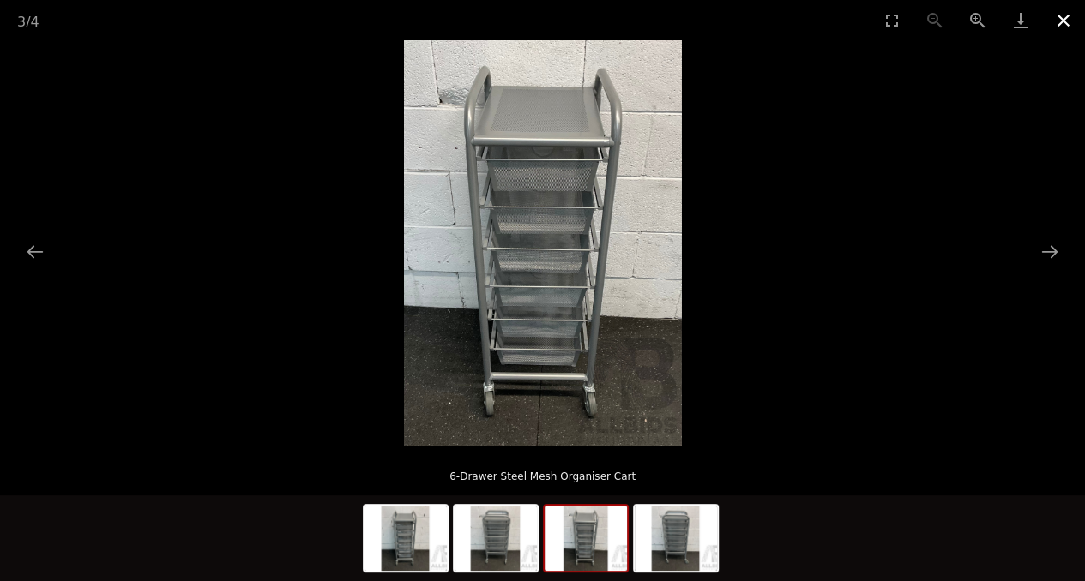
click at [1061, 23] on button "Close gallery" at bounding box center [1063, 20] width 43 height 40
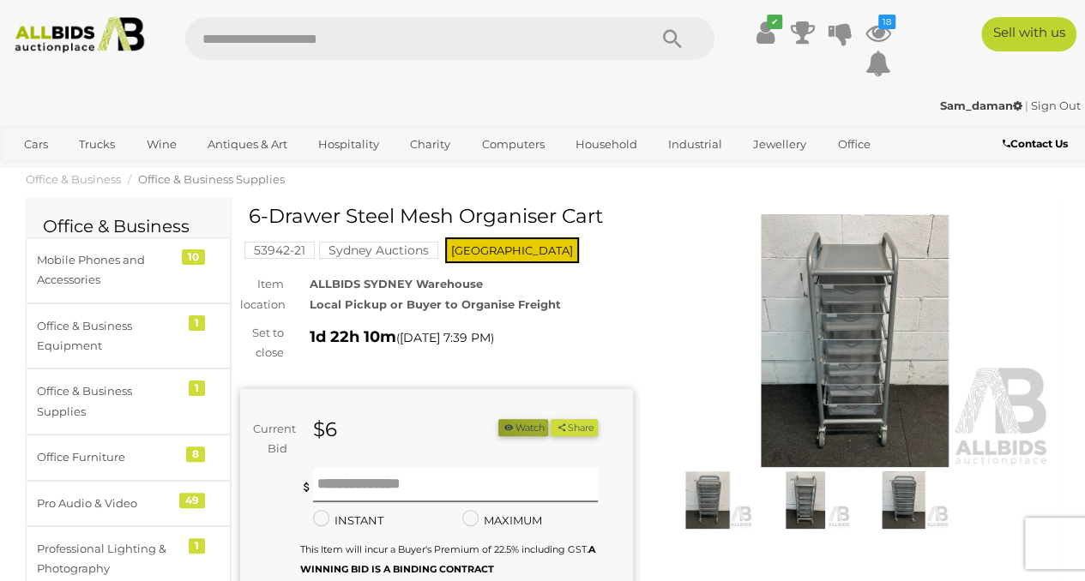
click at [548, 425] on button "Watch" at bounding box center [523, 428] width 50 height 18
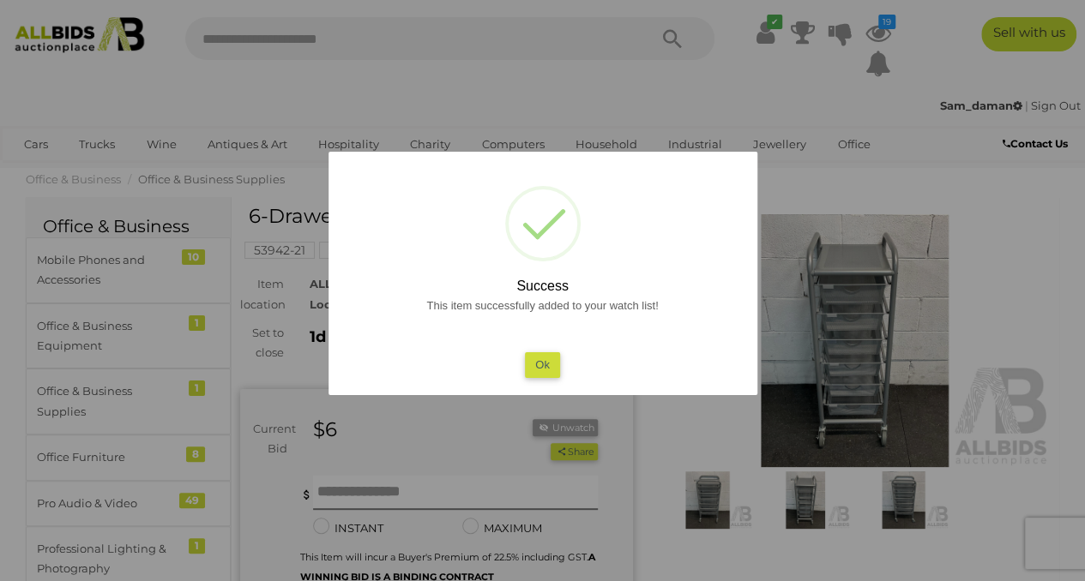
click at [542, 366] on button "Ok" at bounding box center [542, 364] width 35 height 25
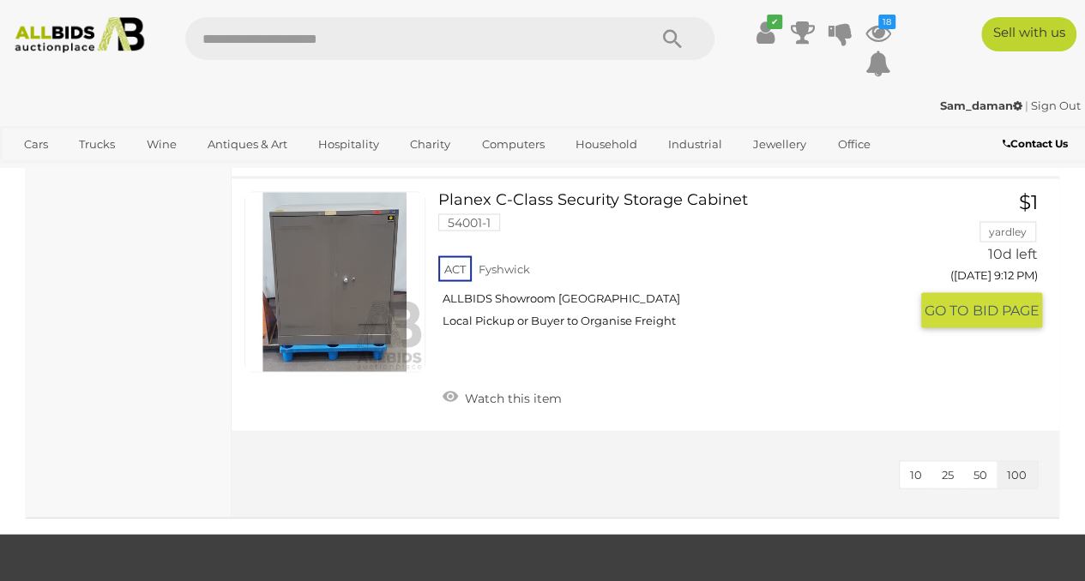
scroll to position [17494, 0]
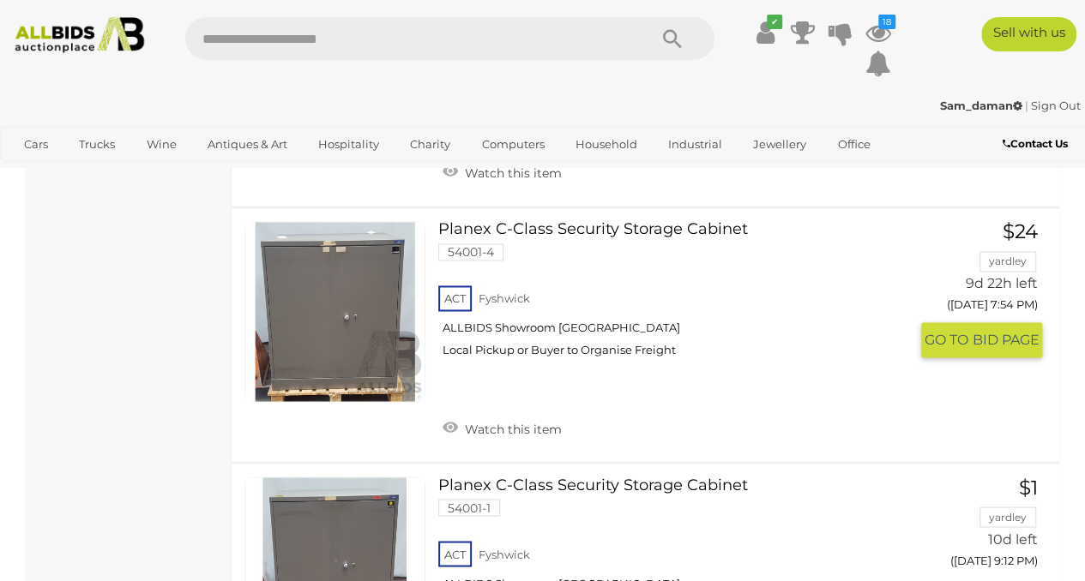
click at [362, 247] on link at bounding box center [334, 311] width 181 height 181
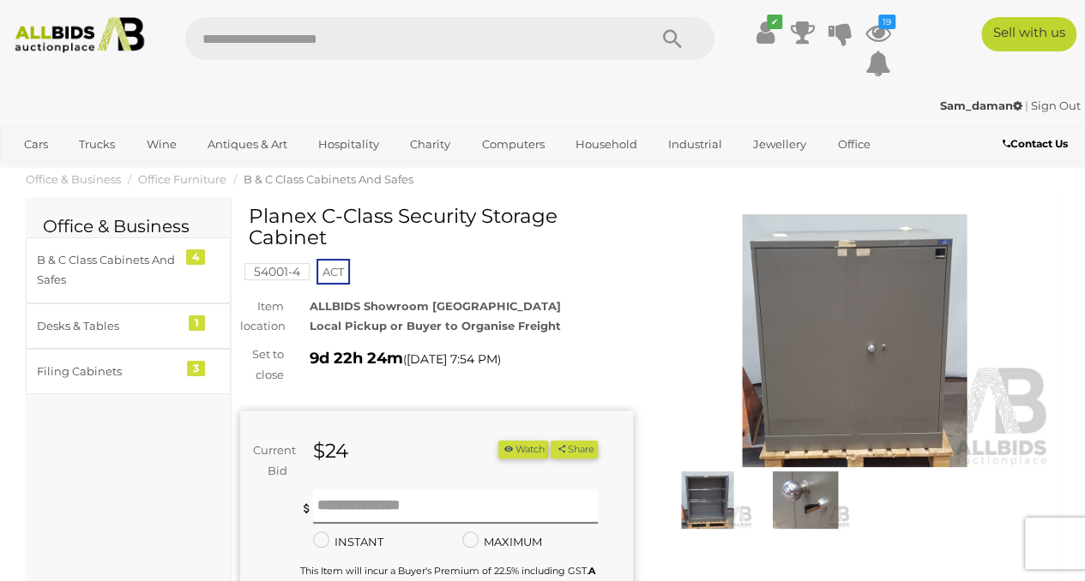
click at [802, 503] on img at bounding box center [805, 500] width 89 height 57
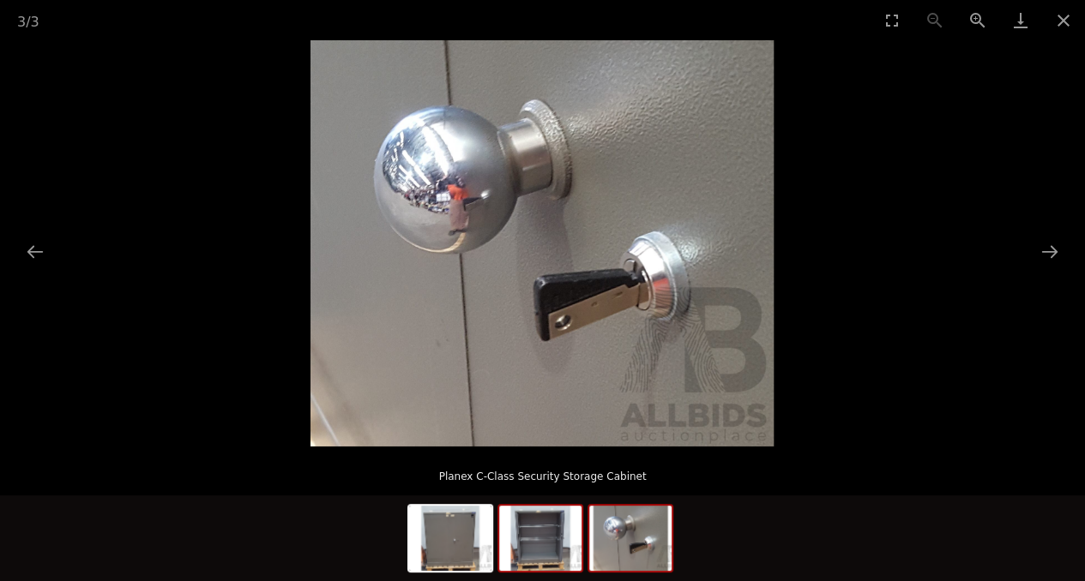
click at [551, 541] on img at bounding box center [540, 538] width 82 height 65
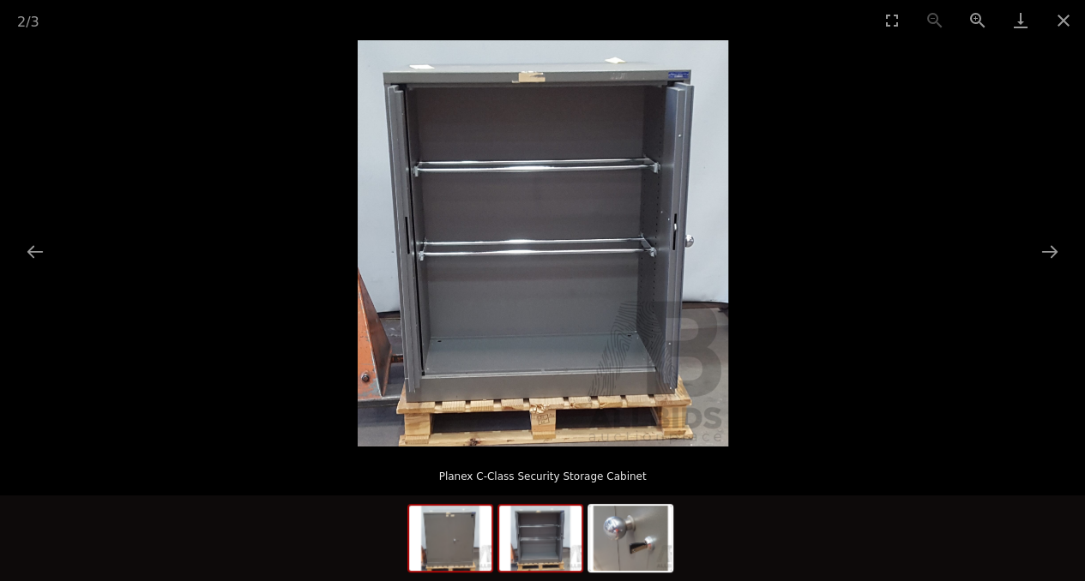
click at [445, 543] on img at bounding box center [450, 538] width 82 height 65
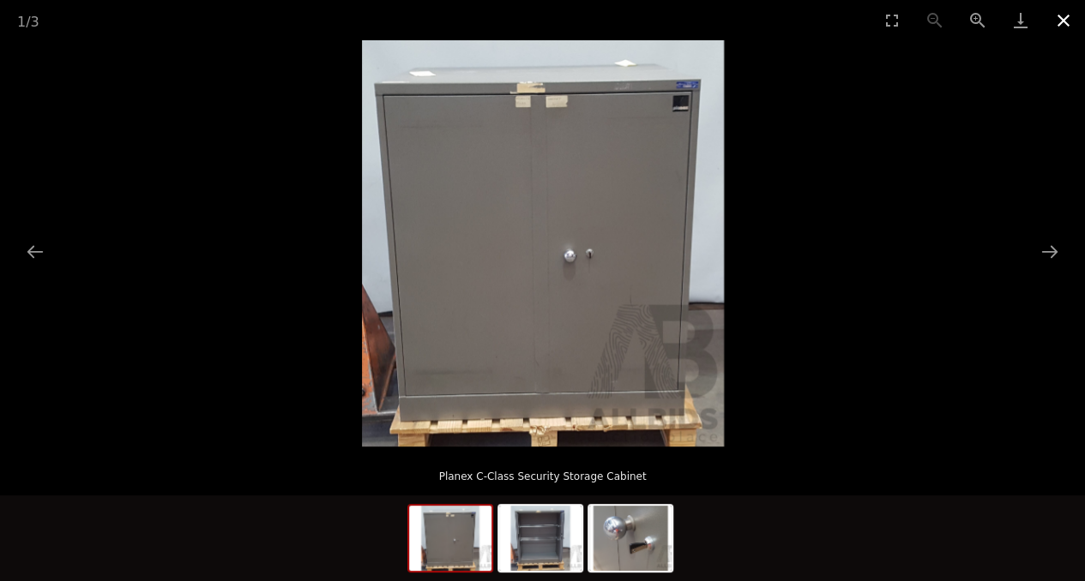
click at [1056, 25] on button "Close gallery" at bounding box center [1063, 20] width 43 height 40
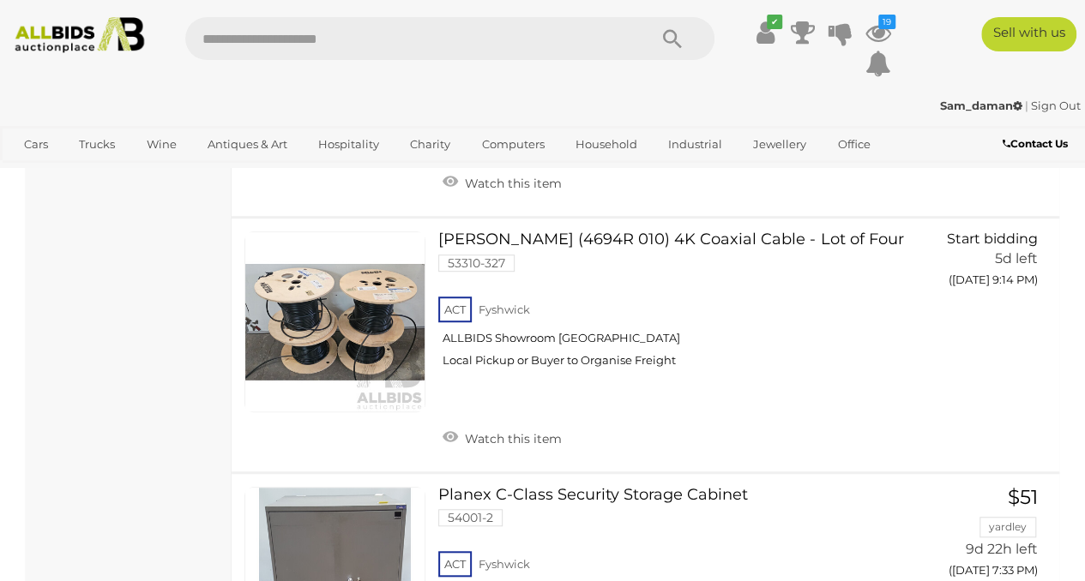
scroll to position [16430, 0]
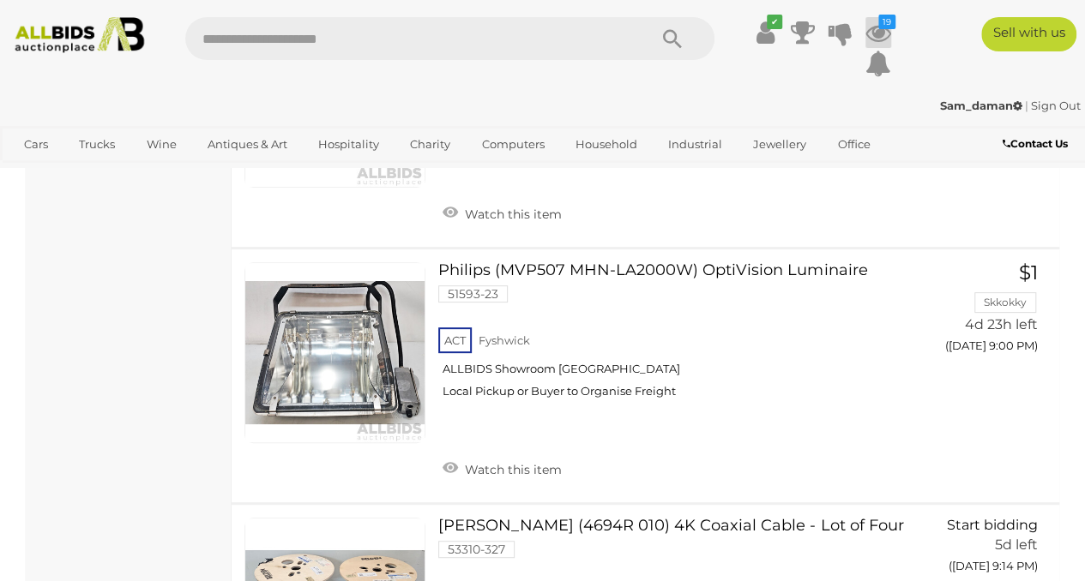
click at [889, 33] on icon at bounding box center [878, 32] width 26 height 31
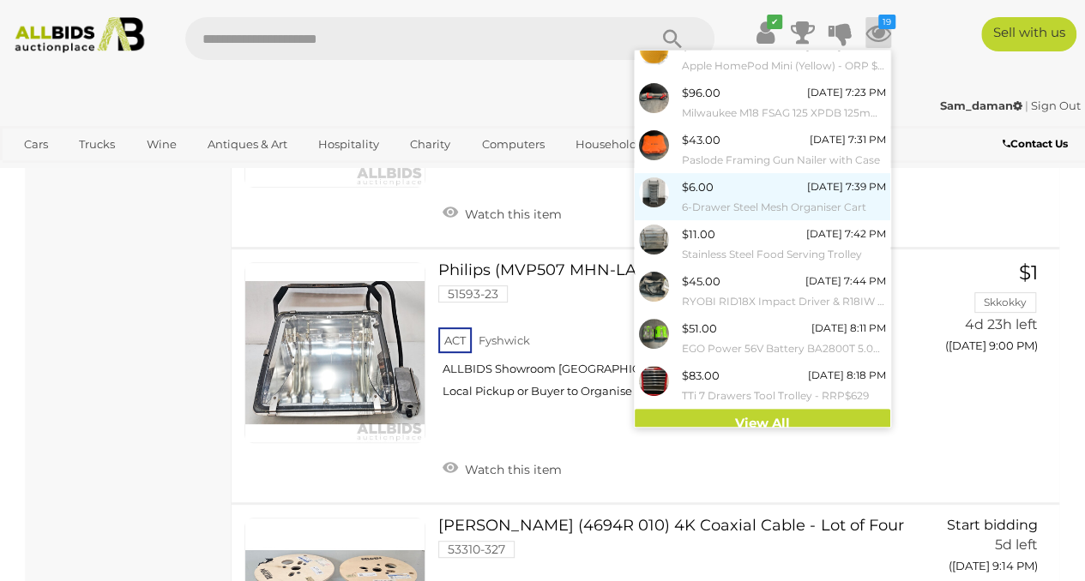
scroll to position [168, 0]
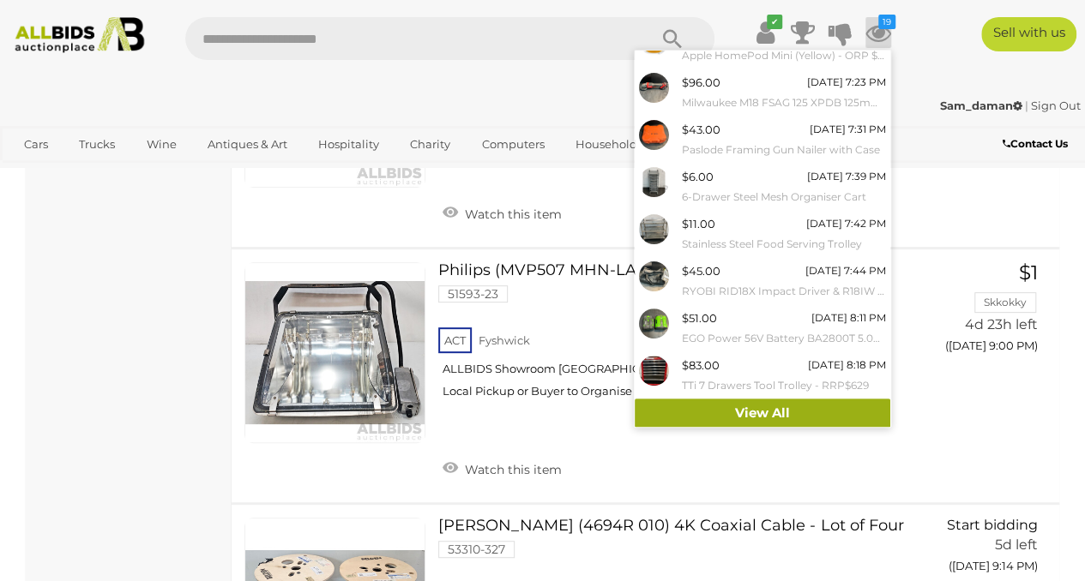
click at [743, 409] on link "View All" at bounding box center [763, 414] width 256 height 30
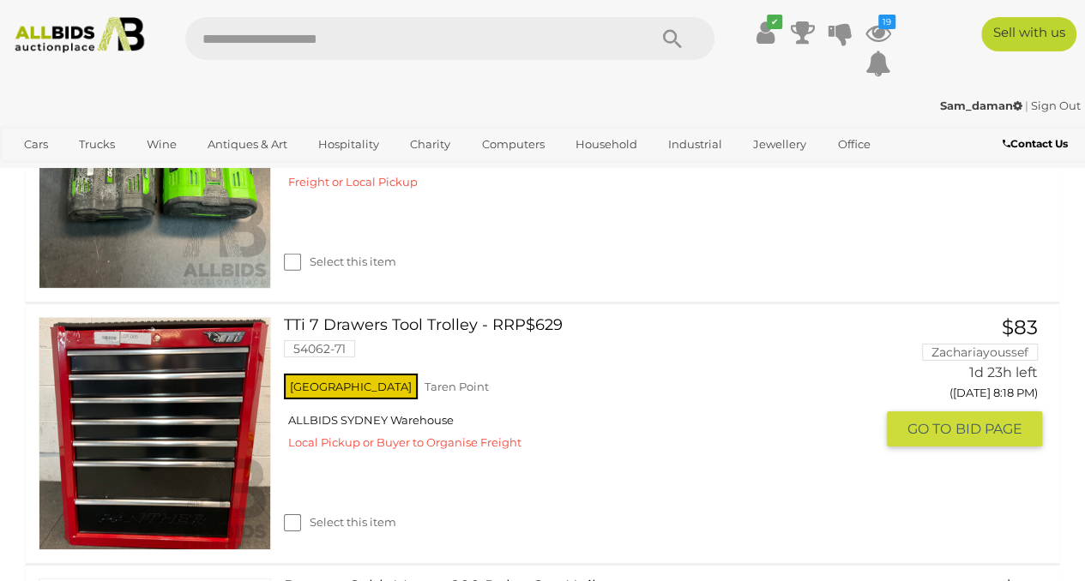
scroll to position [2286, 0]
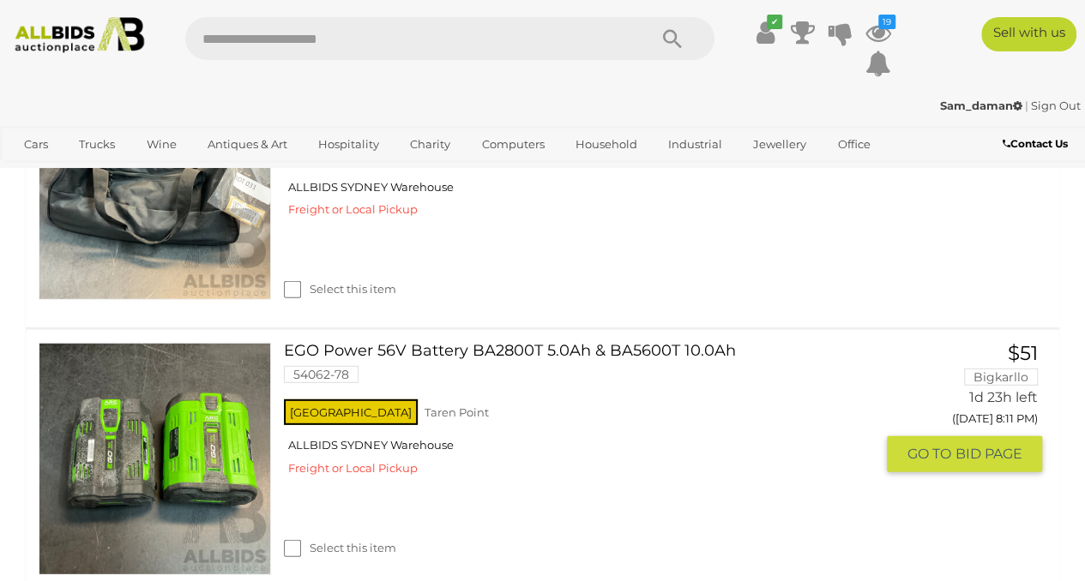
click at [434, 346] on link "EGO Power 56V Battery BA2800T 5.0Ah & BA5600T 10.0Ah 54062-78" at bounding box center [585, 369] width 577 height 53
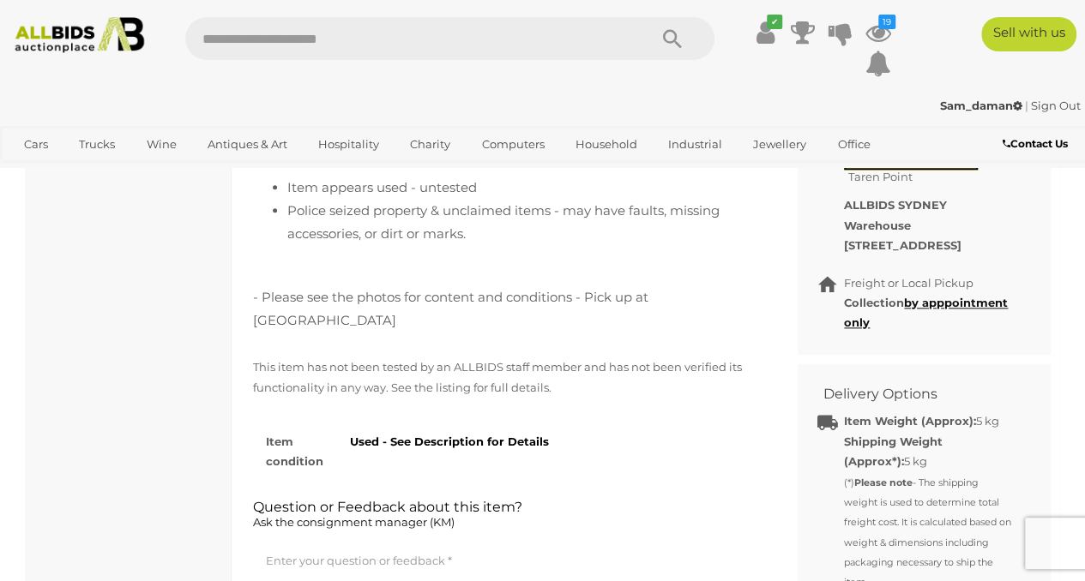
scroll to position [1143, 0]
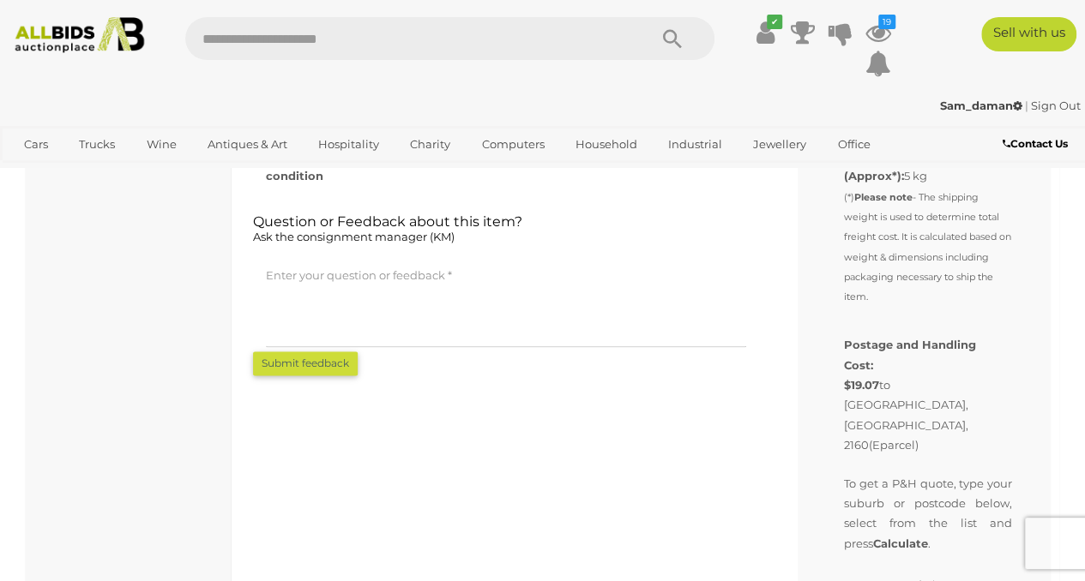
click at [384, 302] on textarea at bounding box center [506, 305] width 480 height 86
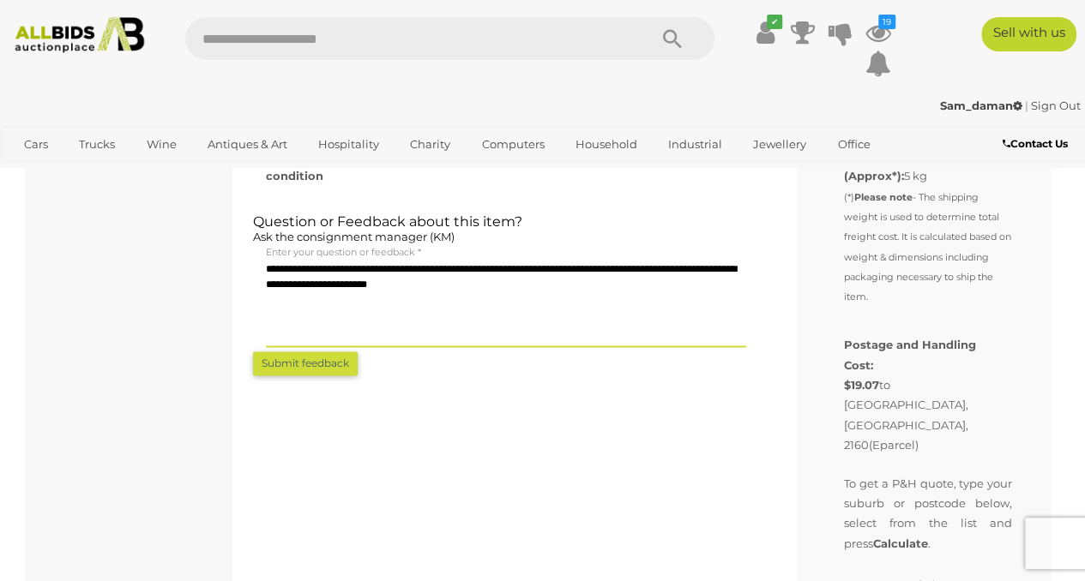
click at [664, 278] on textarea "**********" at bounding box center [506, 305] width 480 height 86
click at [467, 262] on textarea "**********" at bounding box center [506, 305] width 480 height 86
click at [714, 262] on textarea "**********" at bounding box center [506, 305] width 480 height 86
click at [285, 262] on textarea "**********" at bounding box center [506, 305] width 480 height 86
click at [536, 262] on textarea "**********" at bounding box center [506, 305] width 480 height 86
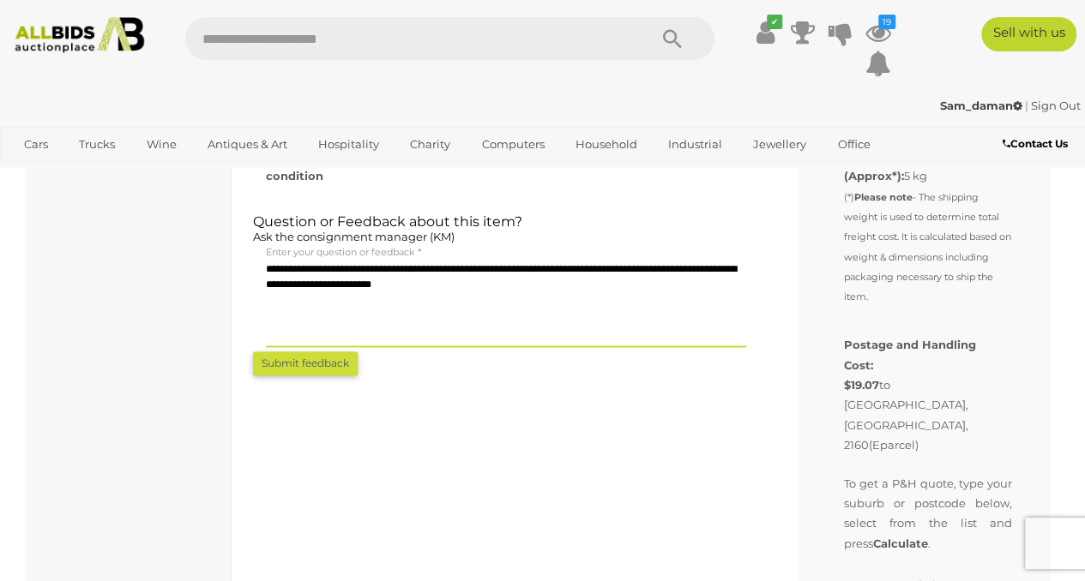
click at [572, 262] on textarea "**********" at bounding box center [506, 305] width 480 height 86
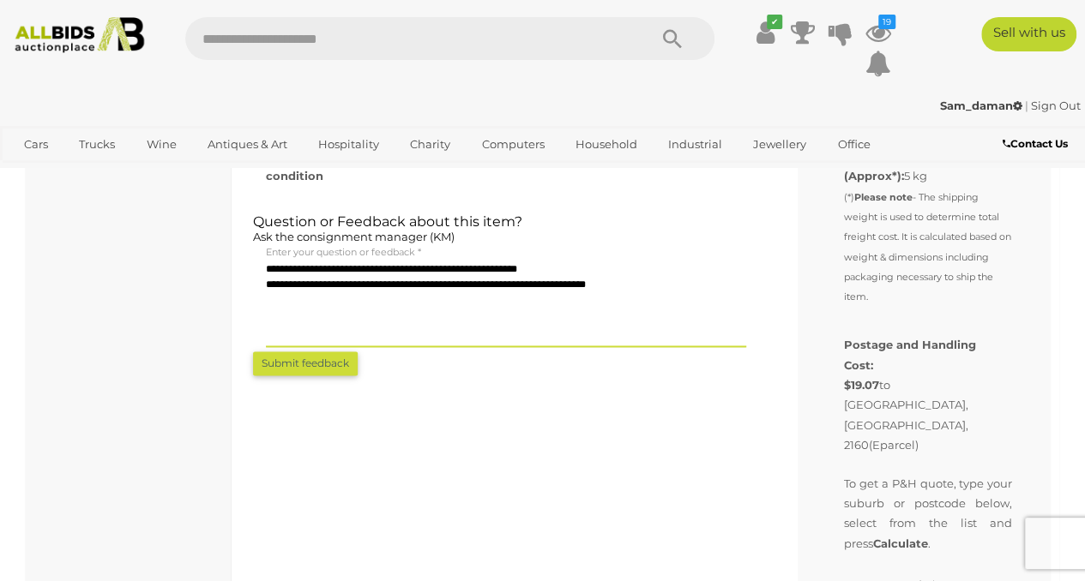
click at [631, 262] on textarea "**********" at bounding box center [506, 305] width 480 height 86
click at [327, 262] on textarea "**********" at bounding box center [506, 305] width 480 height 86
click at [311, 262] on textarea "**********" at bounding box center [506, 305] width 480 height 86
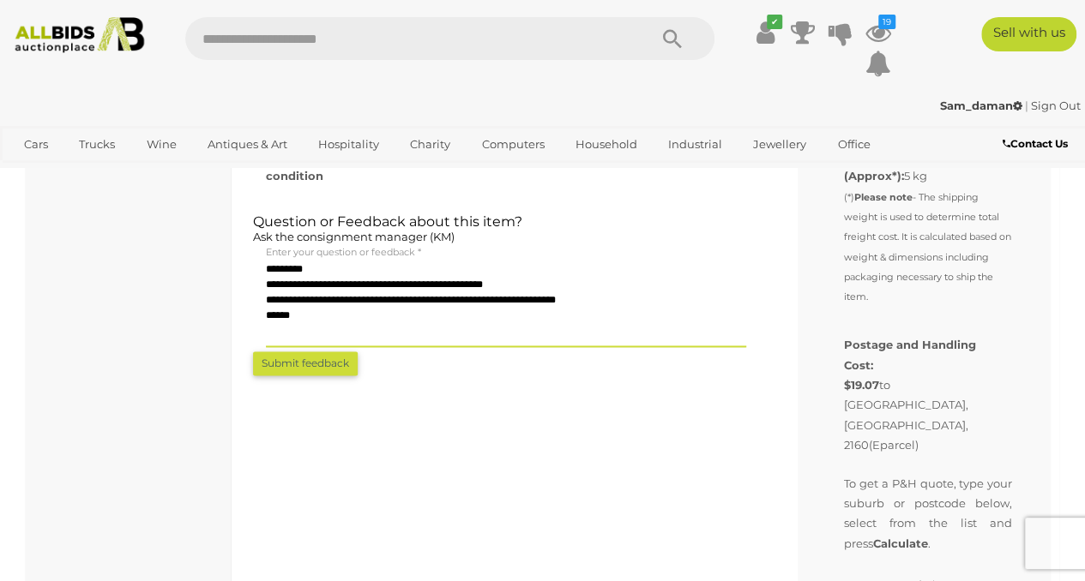
click at [527, 262] on textarea "**********" at bounding box center [506, 305] width 480 height 86
click at [469, 272] on textarea "**********" at bounding box center [506, 305] width 480 height 86
type textarea "**********"
click at [313, 352] on button "Submit feedback" at bounding box center [305, 364] width 105 height 24
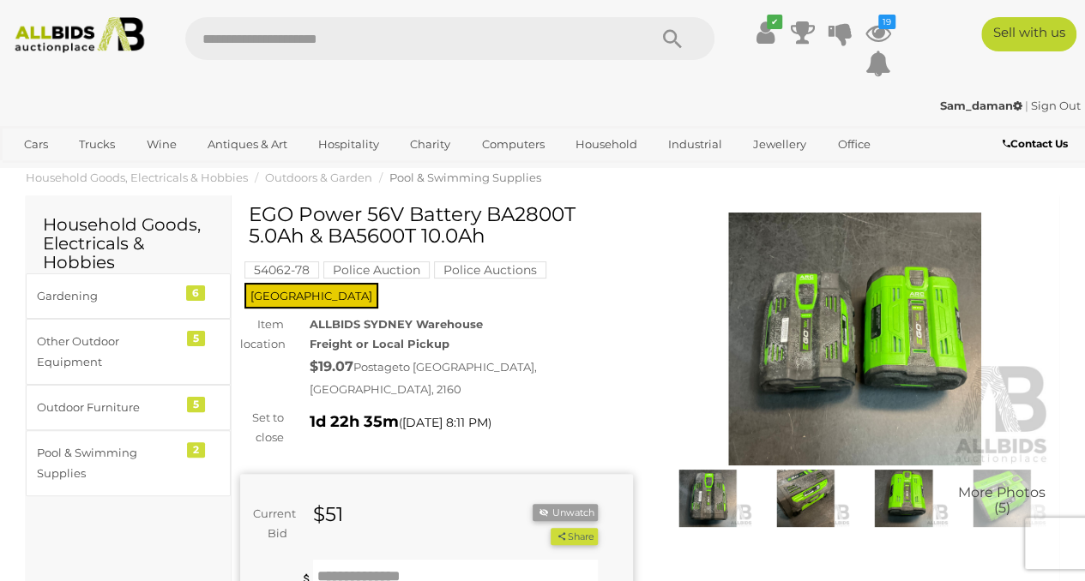
scroll to position [0, 0]
